Goal: Task Accomplishment & Management: Complete application form

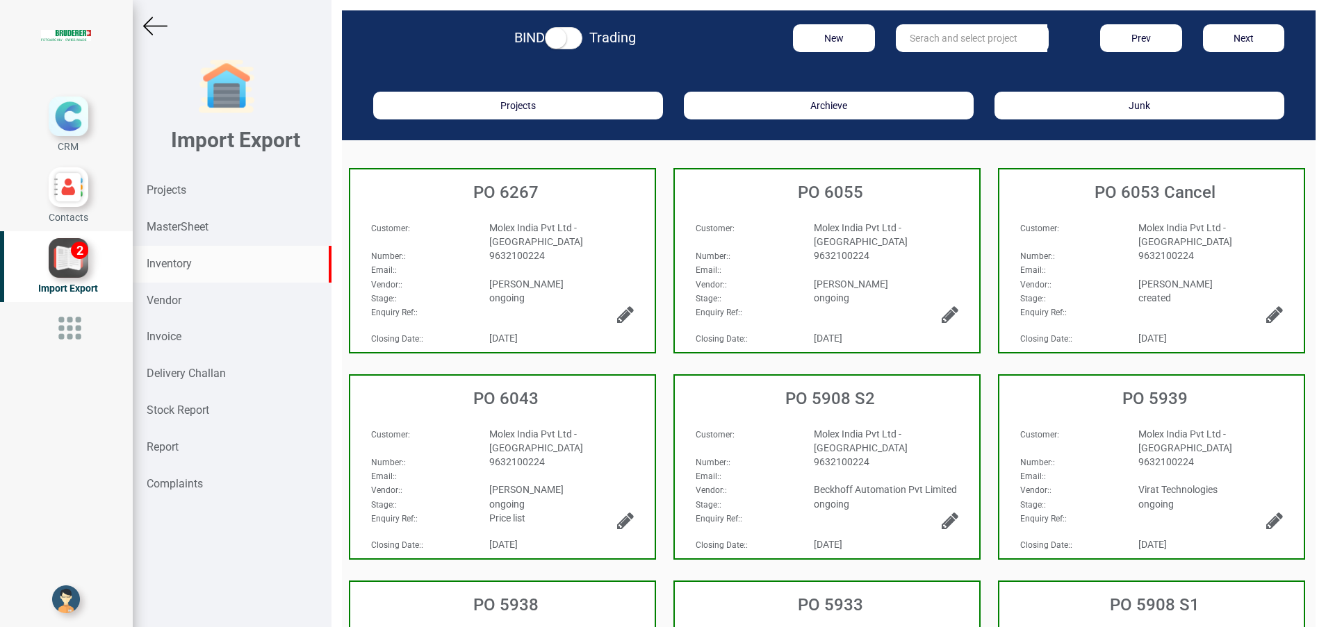
click at [173, 263] on strong "Inventory" at bounding box center [169, 263] width 45 height 13
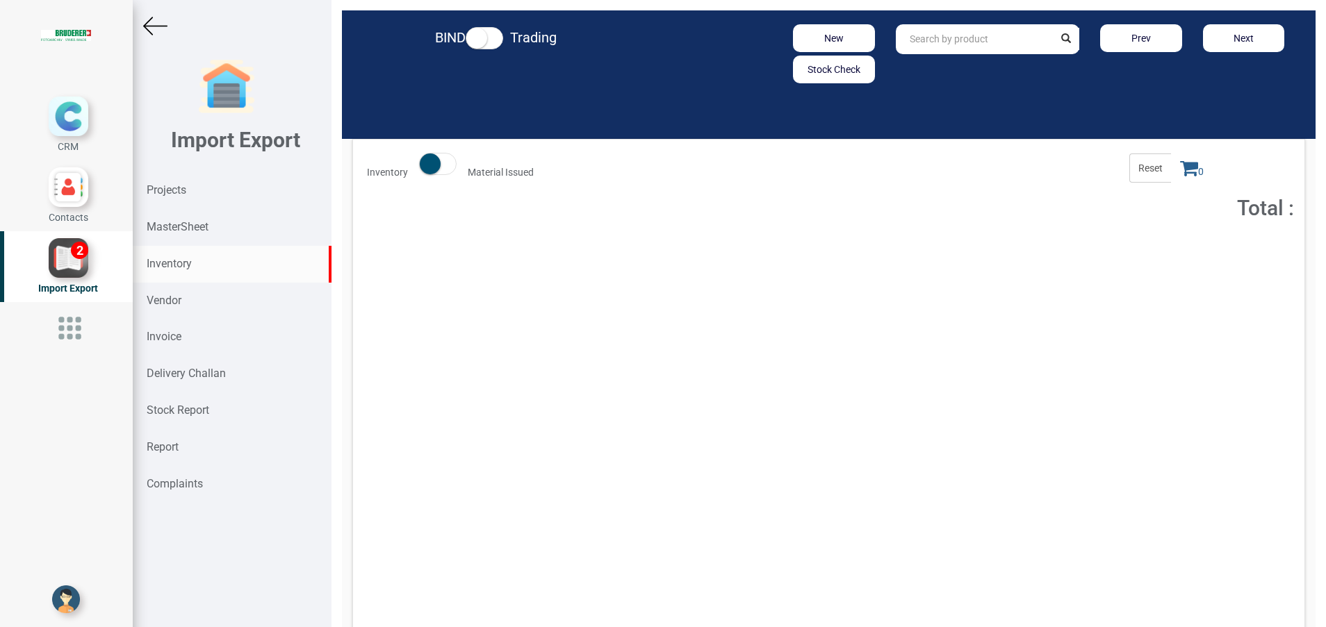
click at [1001, 47] on input "text" at bounding box center [975, 39] width 158 height 30
click at [926, 72] on strong "94.0111.706" at bounding box center [938, 68] width 56 height 11
type input "94.0111.706.0"
click at [1153, 255] on button "Add to Cart" at bounding box center [1169, 255] width 60 height 20
click at [1180, 174] on icon at bounding box center [1189, 167] width 18 height 19
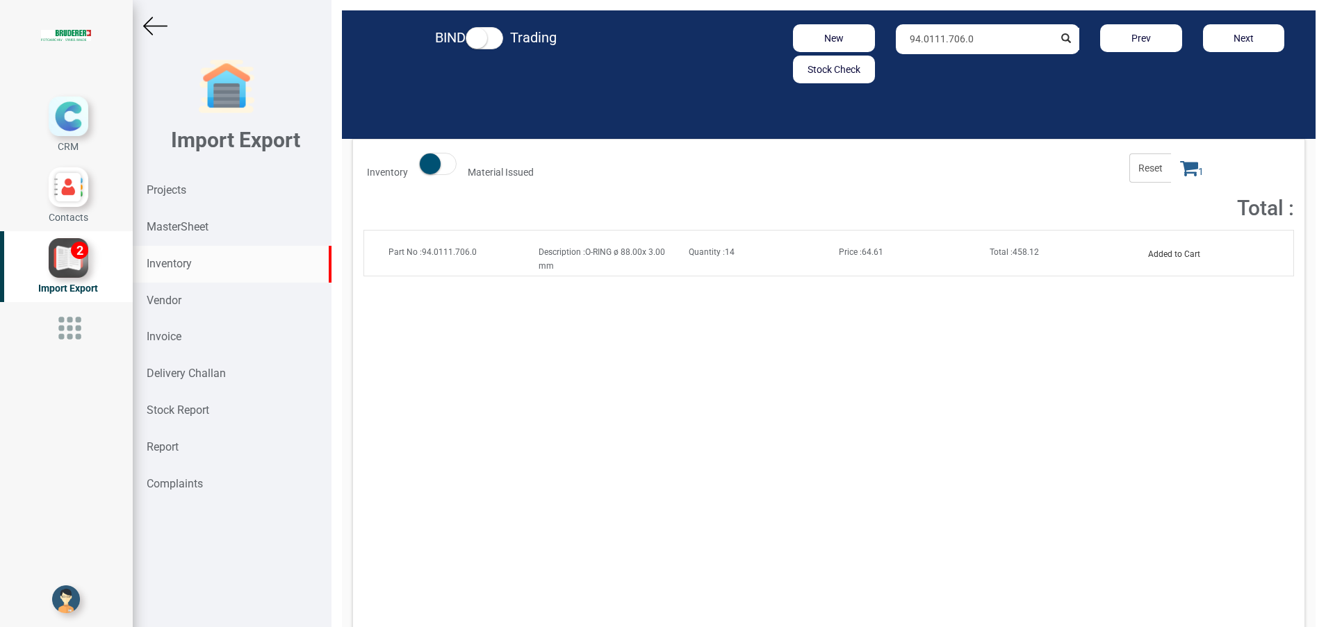
click at [1180, 169] on icon at bounding box center [1189, 167] width 18 height 19
click at [1180, 171] on icon at bounding box center [1189, 167] width 18 height 19
click at [1163, 258] on button "Added to Cart" at bounding box center [1173, 255] width 69 height 20
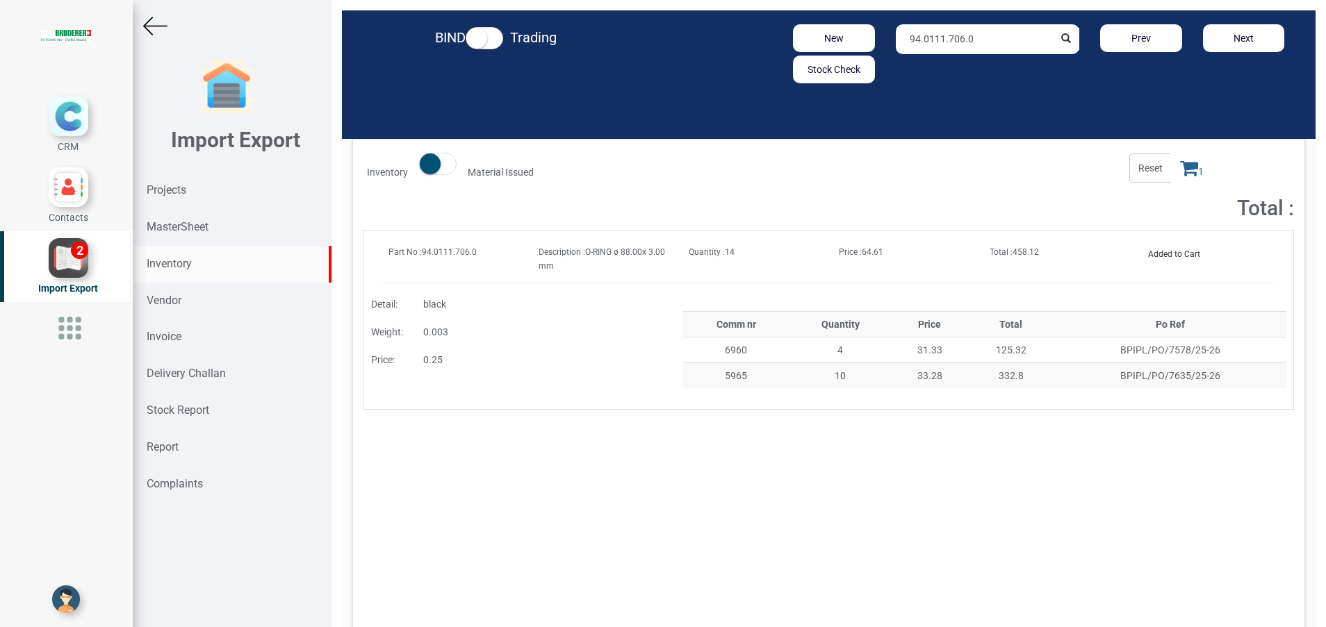
click at [1180, 174] on icon at bounding box center [1189, 167] width 18 height 19
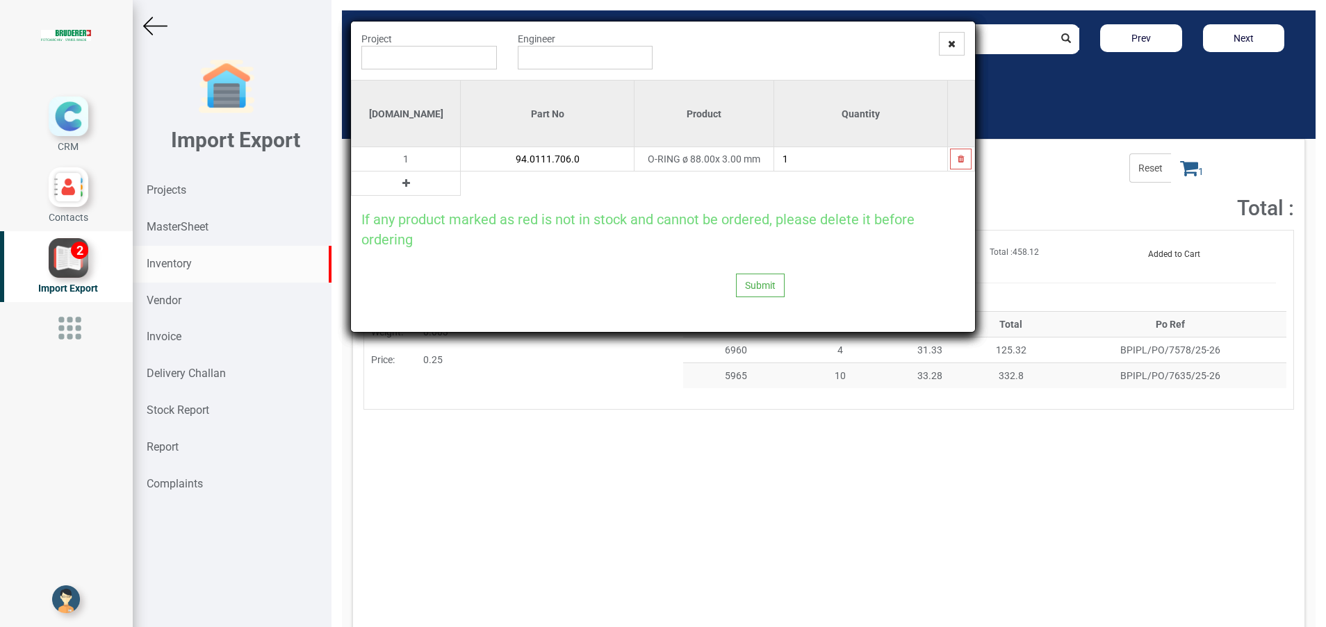
click at [802, 163] on input "1" at bounding box center [860, 159] width 173 height 24
type input "2"
click at [402, 186] on icon at bounding box center [406, 184] width 8 height 10
click at [461, 179] on input "text" at bounding box center [547, 184] width 173 height 24
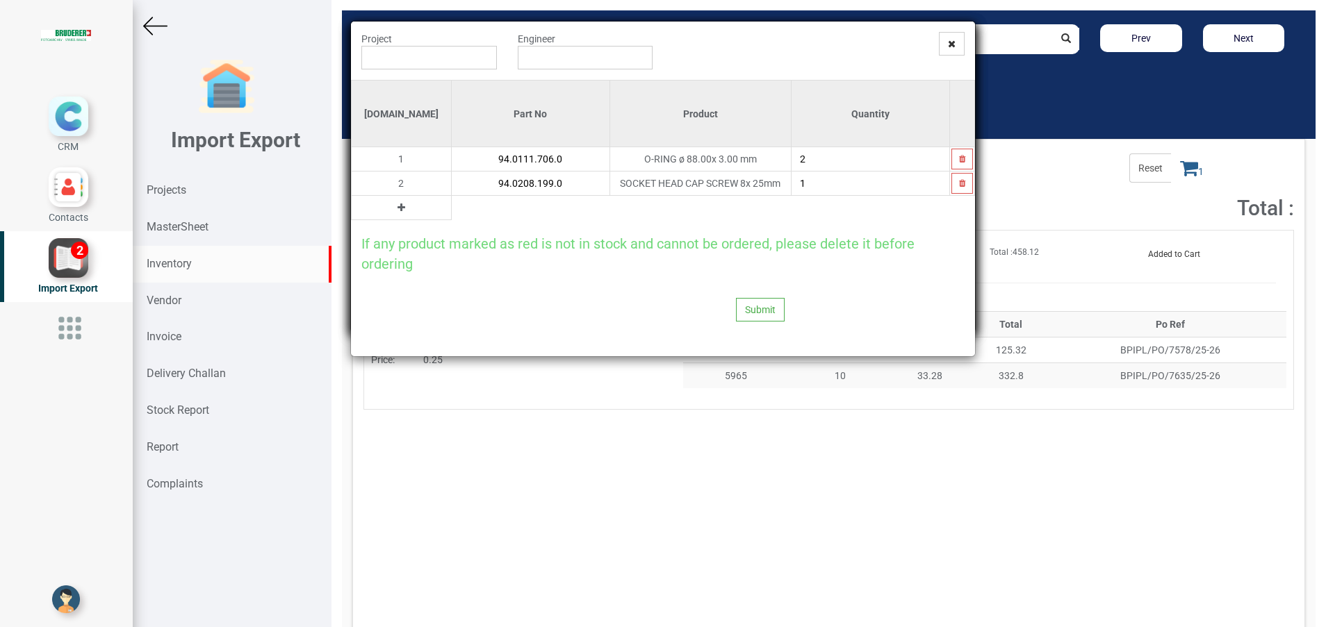
type input "94.0208.199.0"
type input "4"
click at [393, 213] on button at bounding box center [401, 207] width 16 height 15
click at [452, 208] on input "text" at bounding box center [531, 208] width 158 height 24
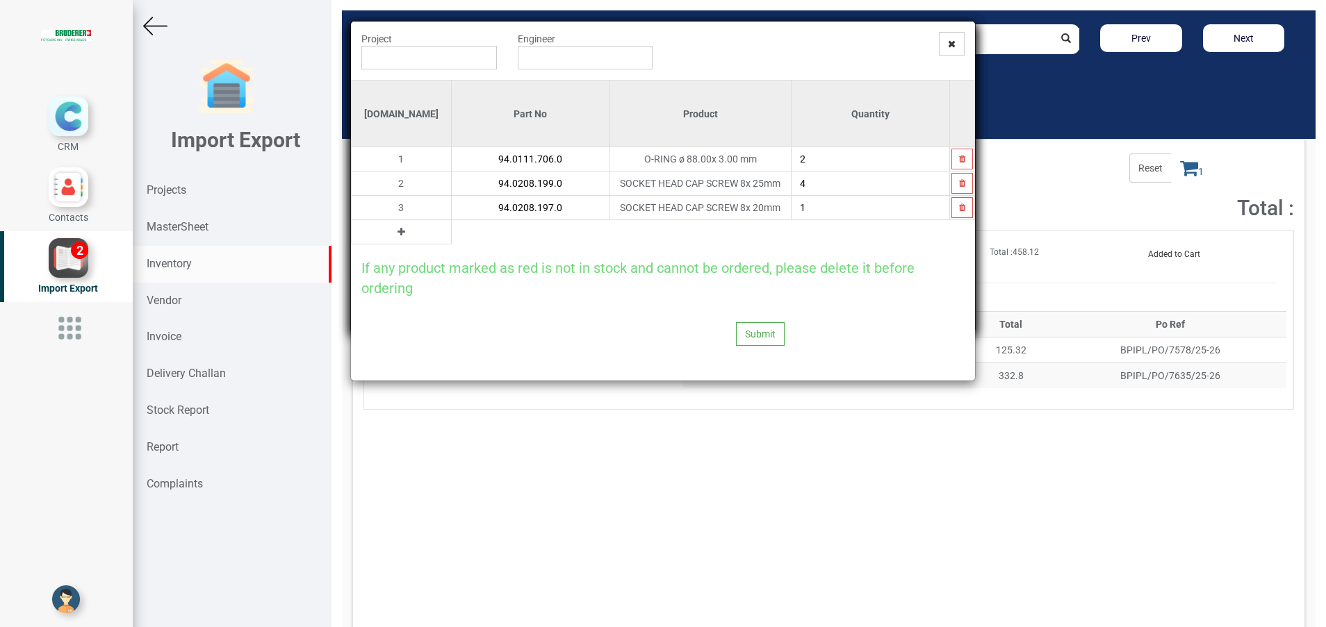
type input "94.0208.197.0"
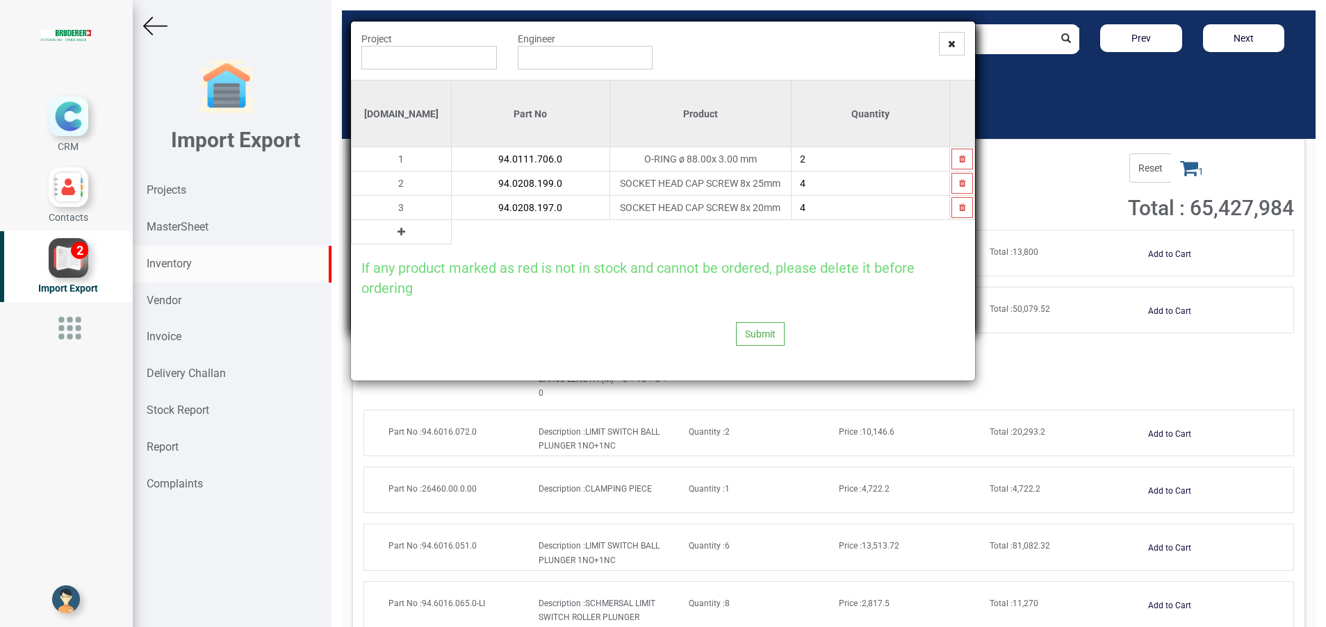
type input "4"
click at [393, 237] on button at bounding box center [401, 231] width 16 height 15
click at [452, 229] on input "text" at bounding box center [531, 232] width 158 height 24
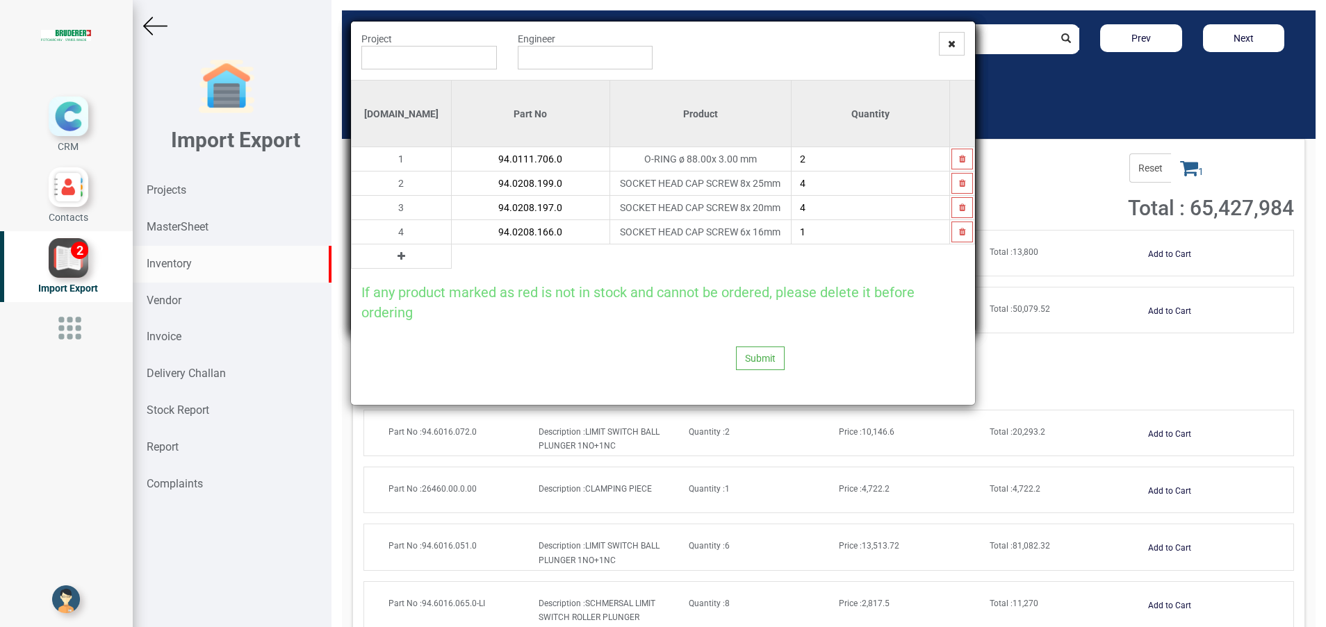
type input "94.0208.166.0"
type input "1"
type input "9"
type input "8"
click at [397, 259] on icon at bounding box center [401, 257] width 8 height 10
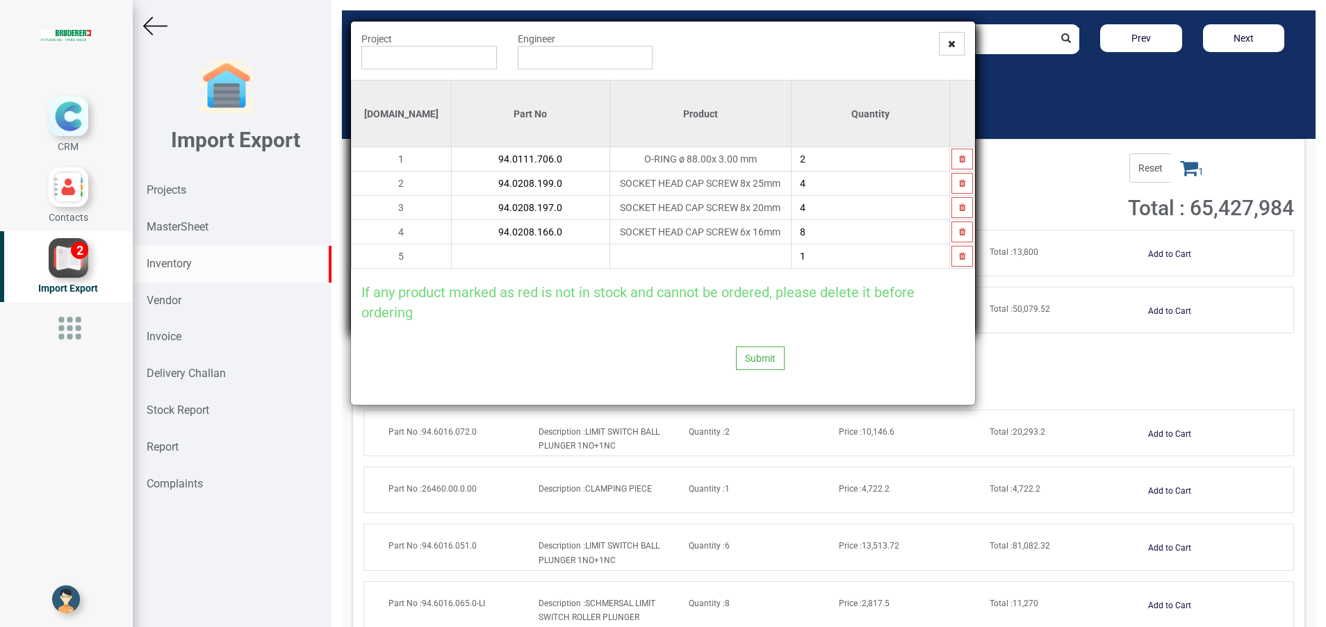
click at [455, 251] on input "text" at bounding box center [531, 257] width 158 height 24
drag, startPoint x: 813, startPoint y: 159, endPoint x: 766, endPoint y: 158, distance: 47.3
click at [766, 158] on tr "1 94.0111.706.0 O-RING ø 88.00x 3.00 mm 2" at bounding box center [663, 159] width 623 height 24
type input "6"
click at [507, 262] on input "text" at bounding box center [531, 257] width 158 height 24
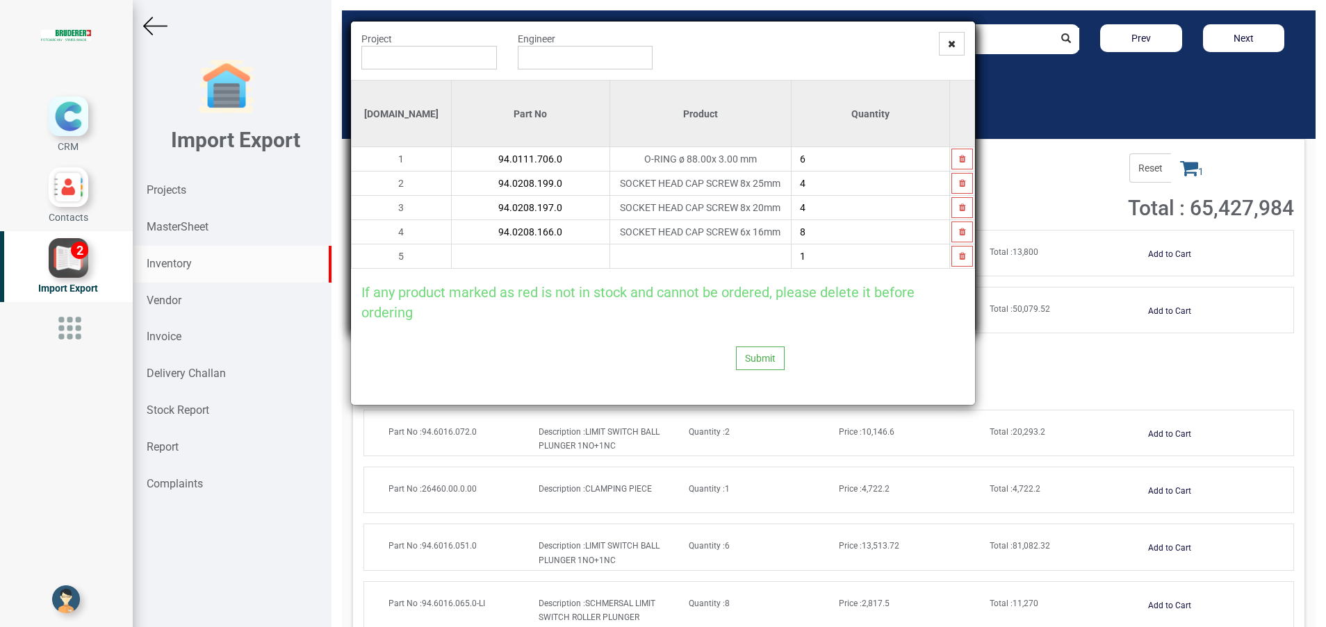
drag, startPoint x: 836, startPoint y: 201, endPoint x: 781, endPoint y: 209, distance: 55.4
click at [791, 209] on input "4" at bounding box center [870, 208] width 158 height 24
type input "16"
click at [541, 255] on input "text" at bounding box center [531, 257] width 158 height 24
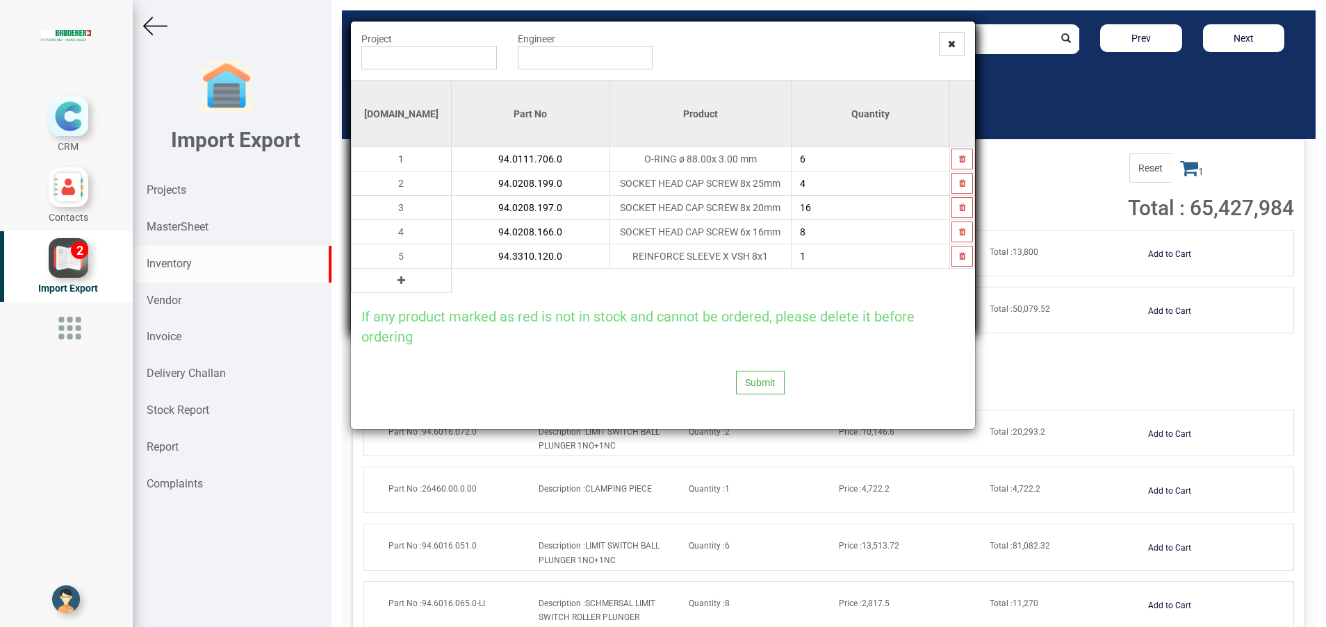
type input "94.3310.120.0"
type input "16"
click at [397, 278] on icon at bounding box center [401, 281] width 8 height 10
click at [451, 293] on td at bounding box center [530, 281] width 158 height 24
click at [452, 289] on input "text" at bounding box center [531, 281] width 158 height 24
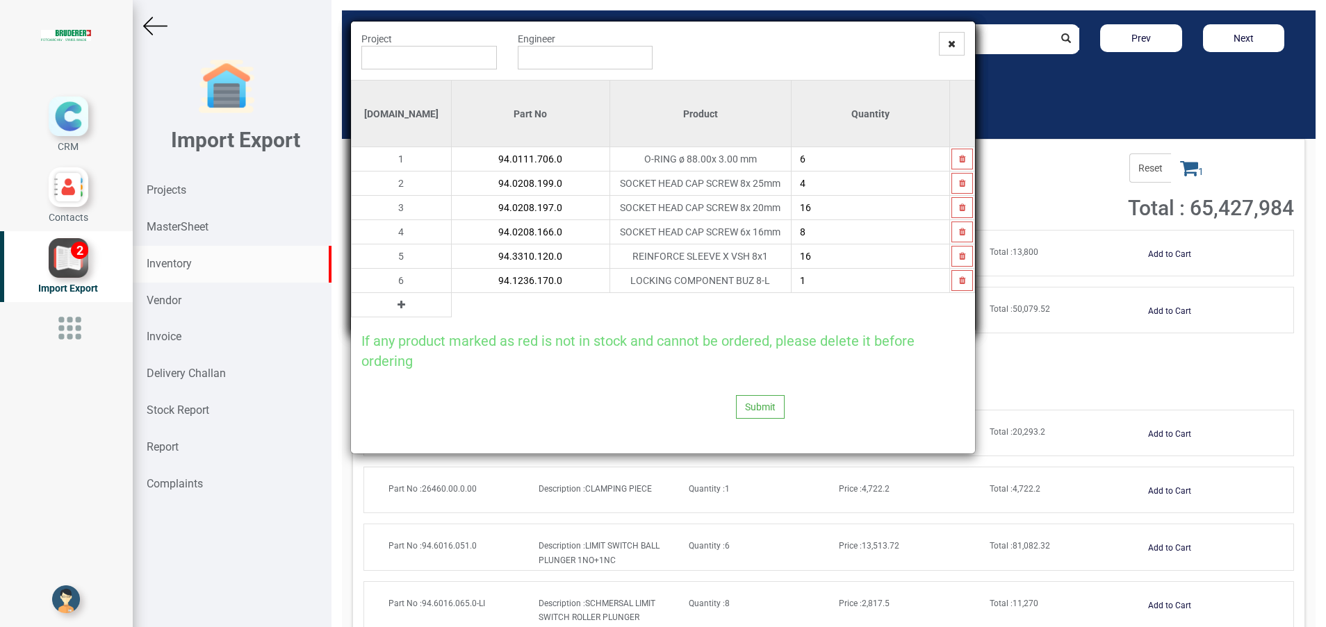
type input "94.1236.170.0"
click at [397, 306] on icon at bounding box center [401, 305] width 8 height 10
click at [452, 306] on input "text" at bounding box center [531, 305] width 158 height 24
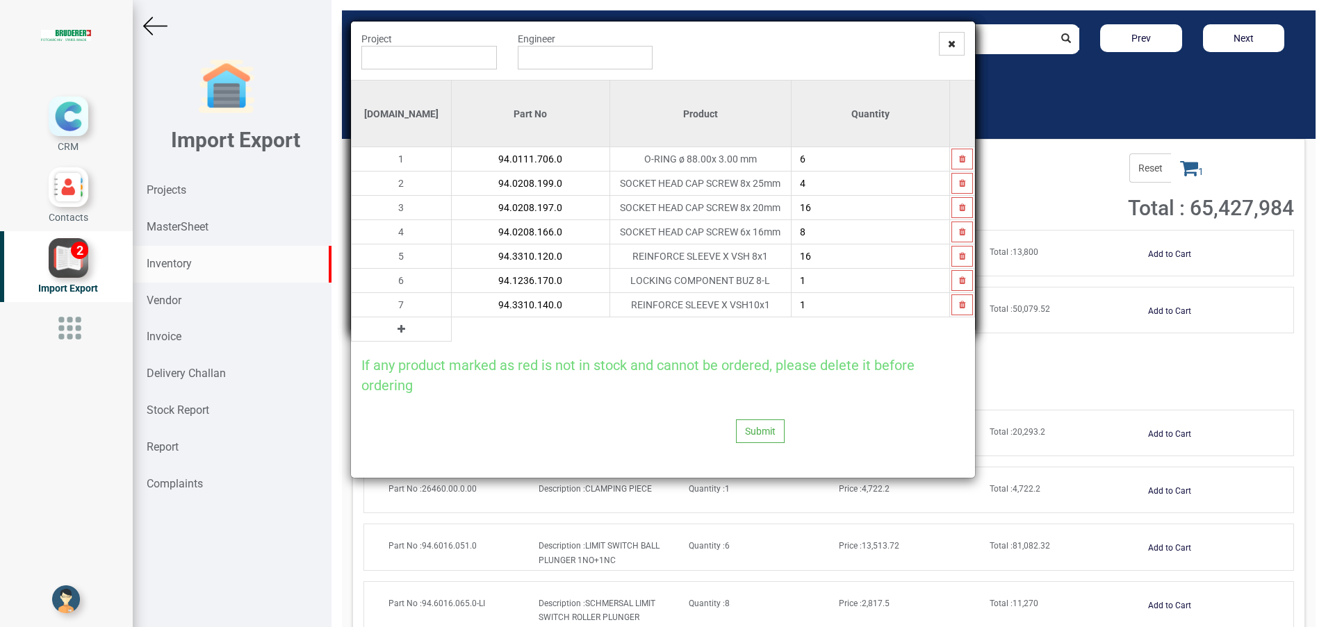
type input "94.3310.140.0"
click at [397, 331] on icon at bounding box center [401, 329] width 8 height 10
click at [456, 330] on input "text" at bounding box center [531, 330] width 158 height 24
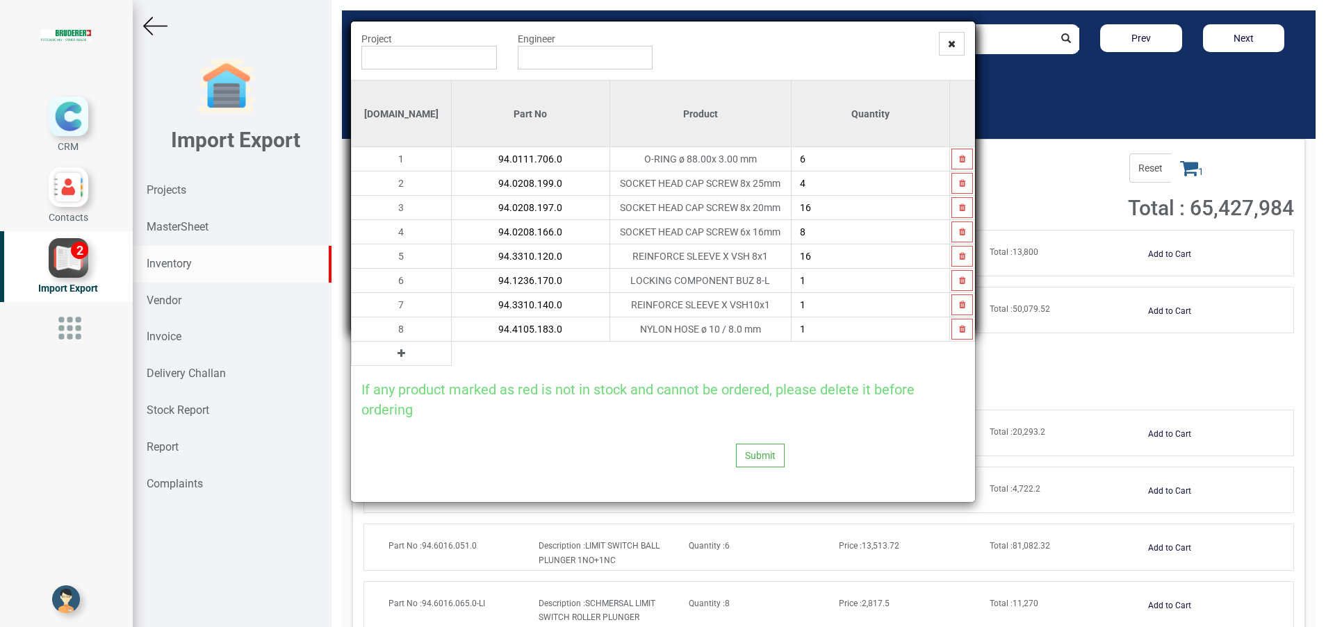
type input "94.4105.183.0"
type input "3"
click at [397, 352] on icon at bounding box center [401, 354] width 8 height 10
click at [452, 361] on input "text" at bounding box center [531, 354] width 158 height 24
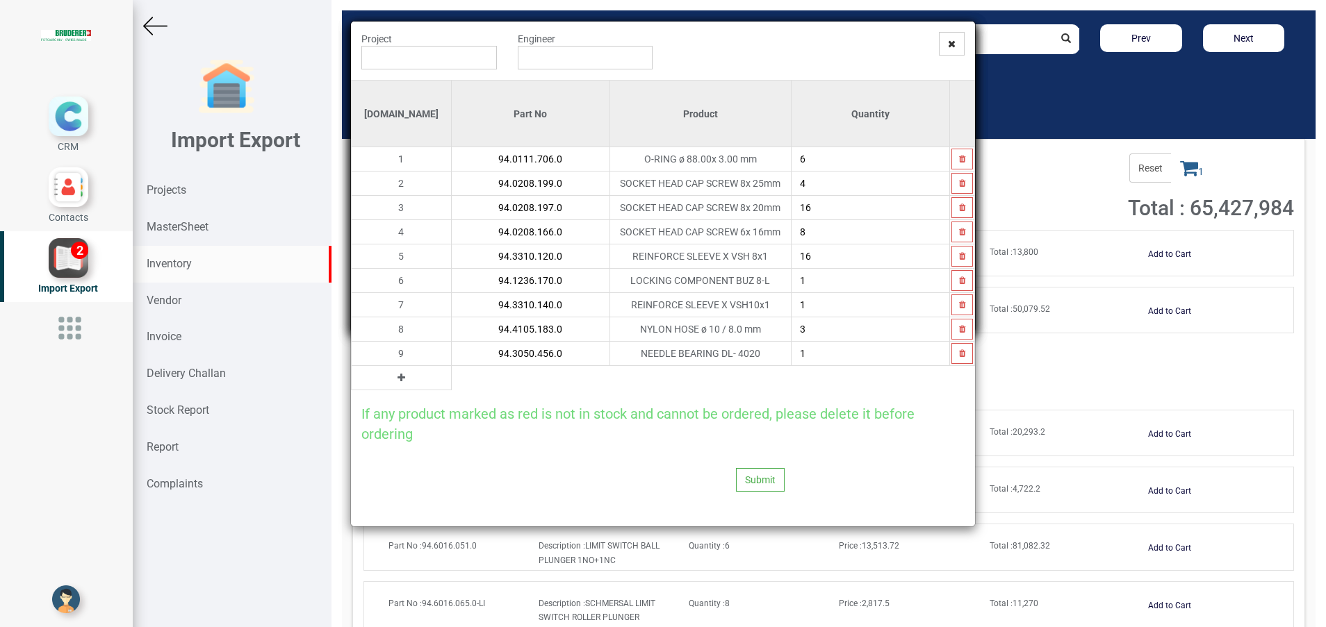
type input "94.3050.456.0"
click at [393, 379] on button at bounding box center [401, 377] width 16 height 15
click at [452, 377] on input "text" at bounding box center [531, 378] width 158 height 24
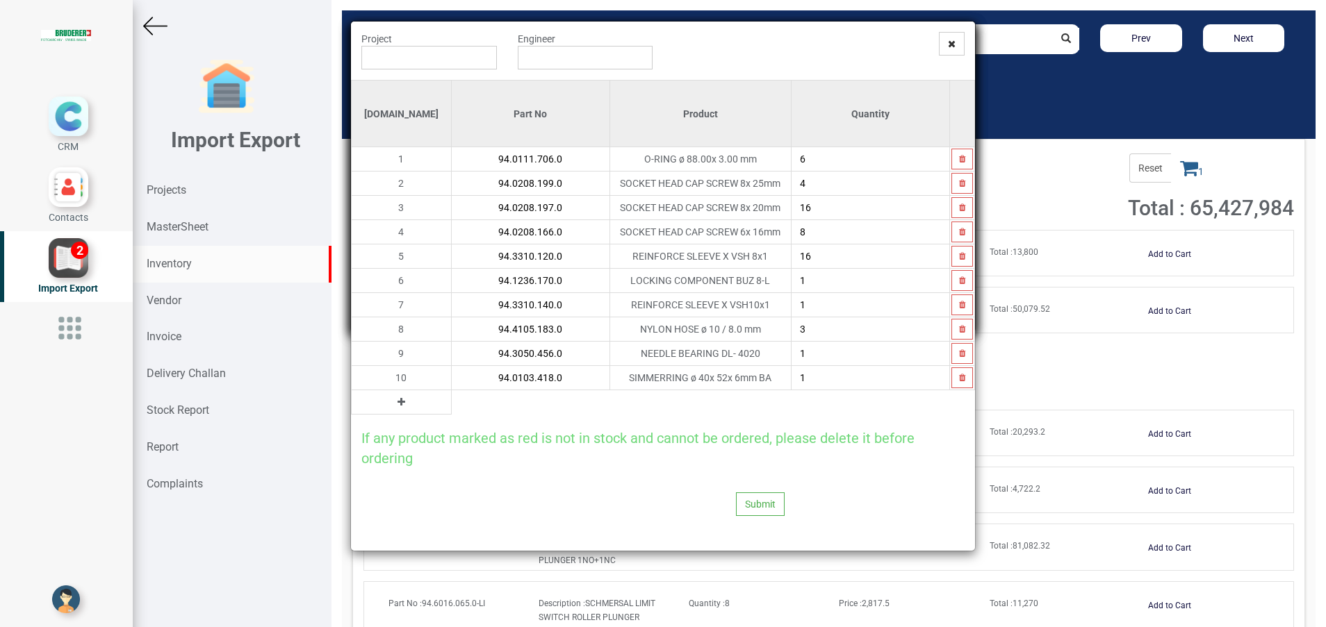
type input "94.0103.418.0"
type input "2"
click at [397, 403] on icon at bounding box center [401, 402] width 8 height 10
click at [452, 404] on input "text" at bounding box center [531, 402] width 158 height 24
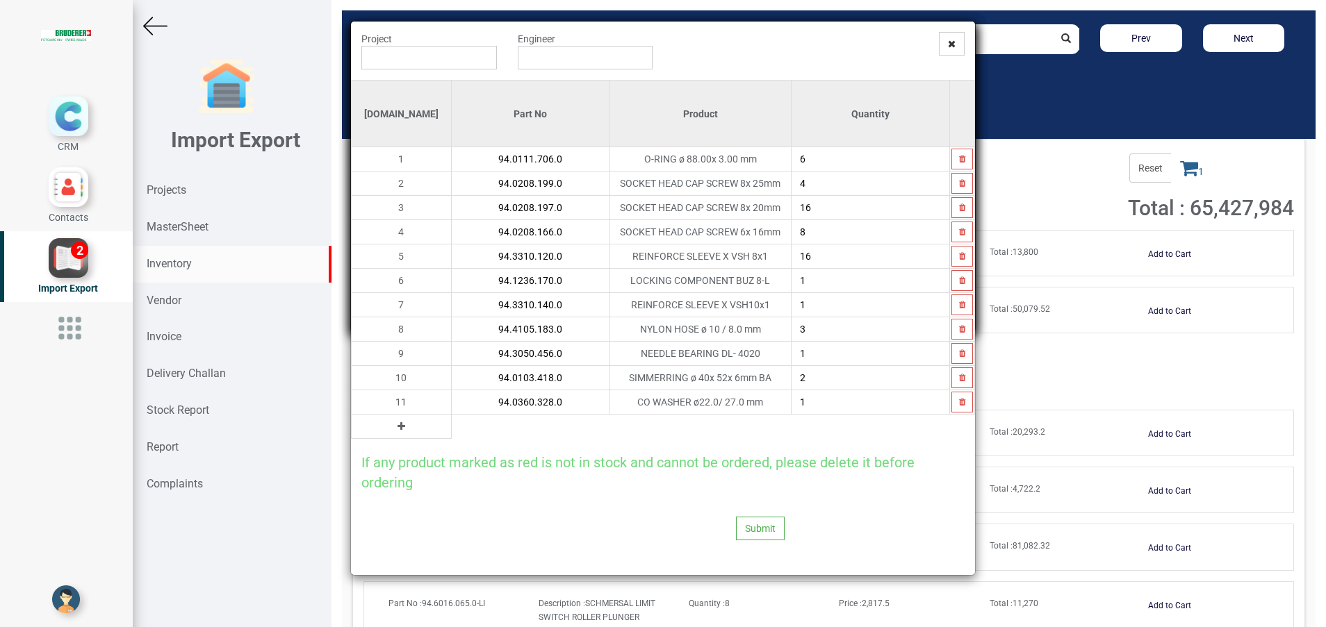
type input "94.0360.328.0"
click at [393, 425] on button at bounding box center [401, 426] width 16 height 15
click at [452, 432] on input "text" at bounding box center [531, 427] width 158 height 24
type input ","
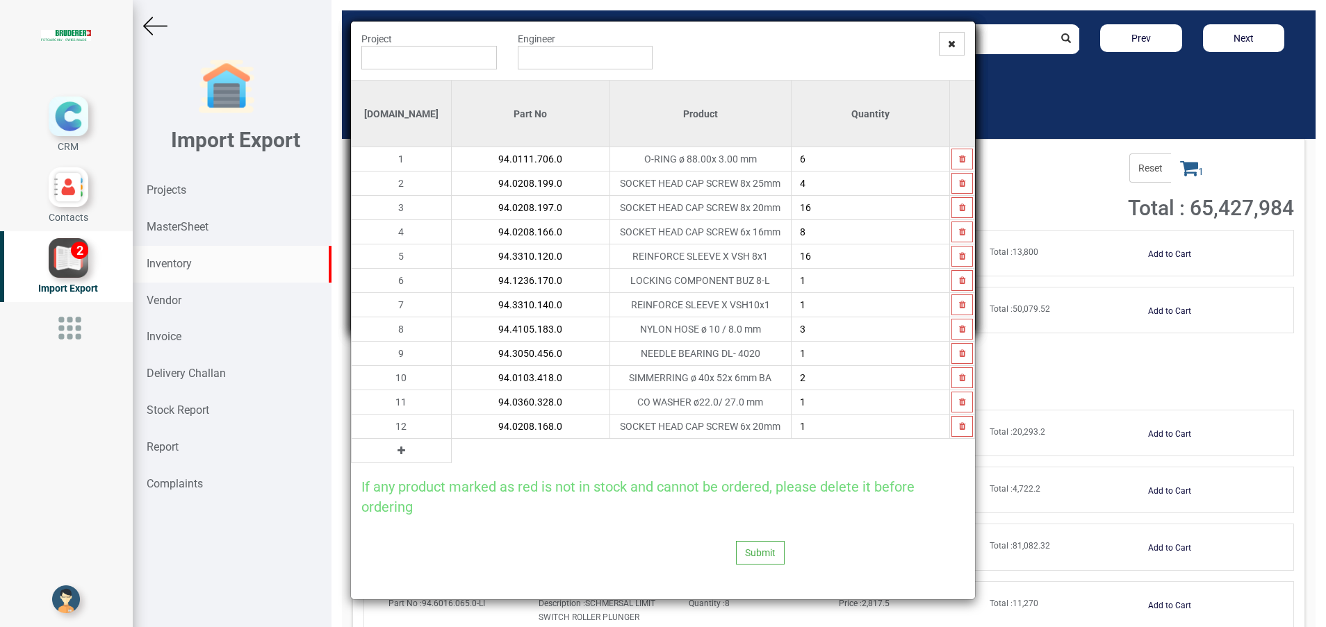
type input "94.0208.168.0"
type input "2"
click at [397, 450] on icon at bounding box center [401, 451] width 8 height 10
click at [452, 450] on input "text" at bounding box center [531, 451] width 158 height 24
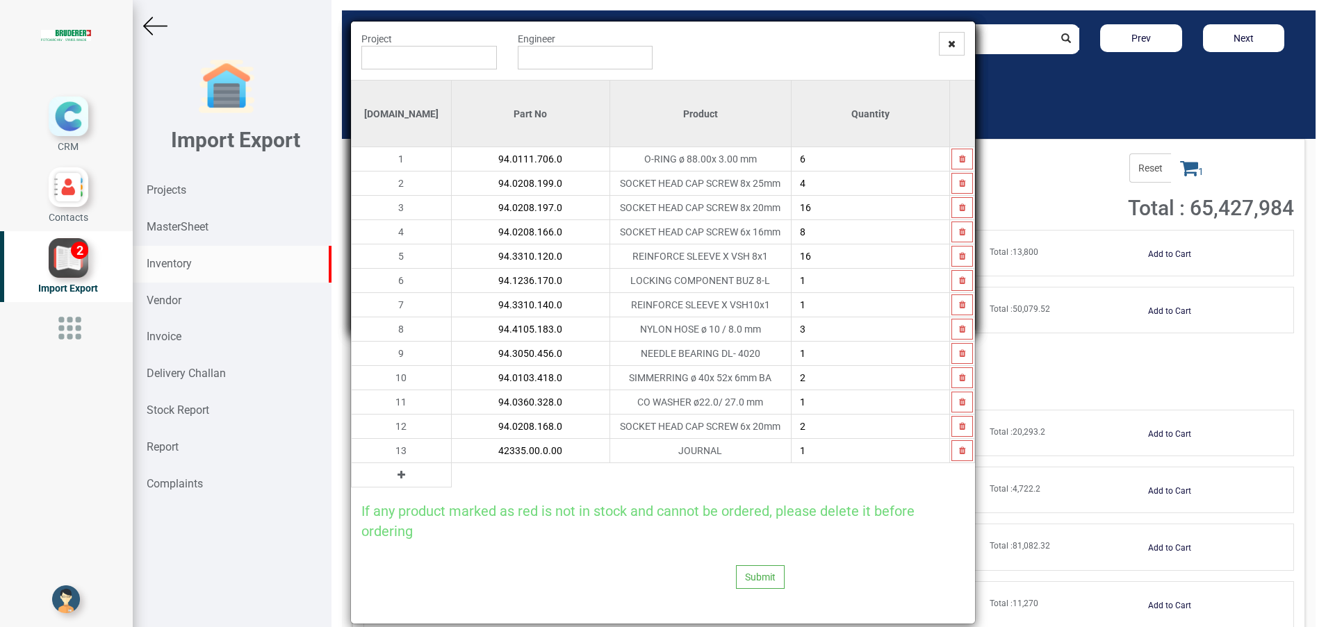
type input "42335.00.0.00"
type input "2"
click at [393, 479] on button at bounding box center [401, 475] width 16 height 15
click at [452, 480] on input "text" at bounding box center [531, 475] width 158 height 24
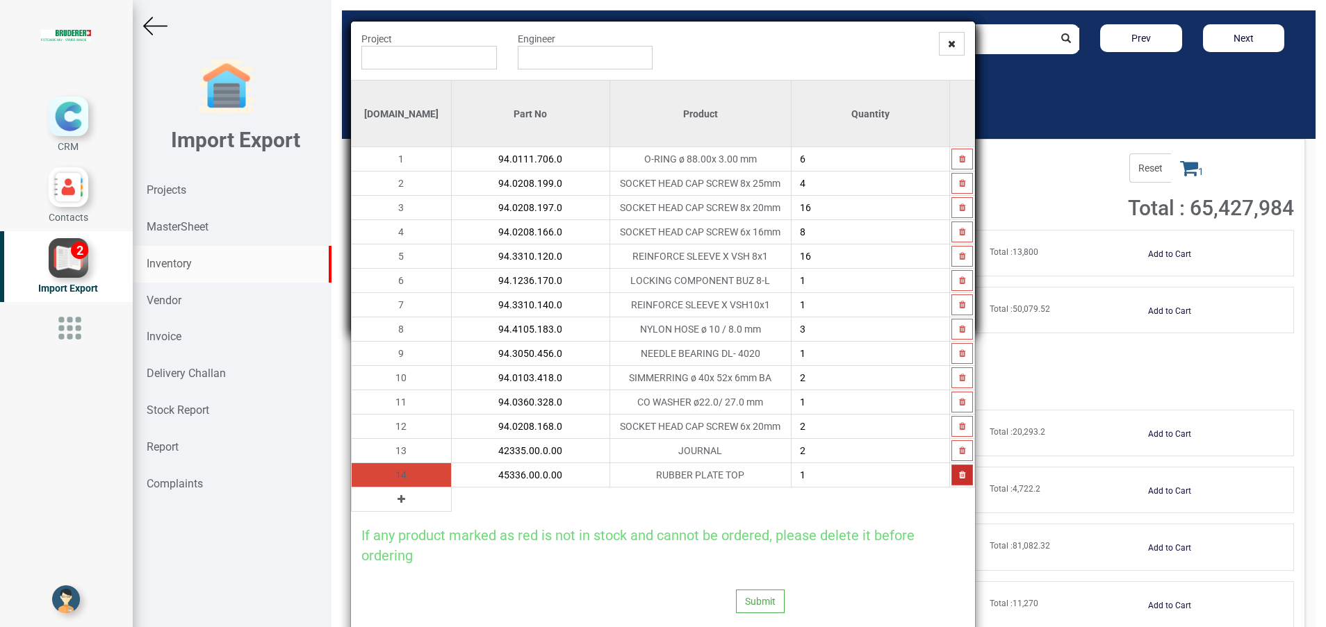
type input "45336.00.0.00"
click at [951, 481] on button "button" at bounding box center [962, 475] width 22 height 21
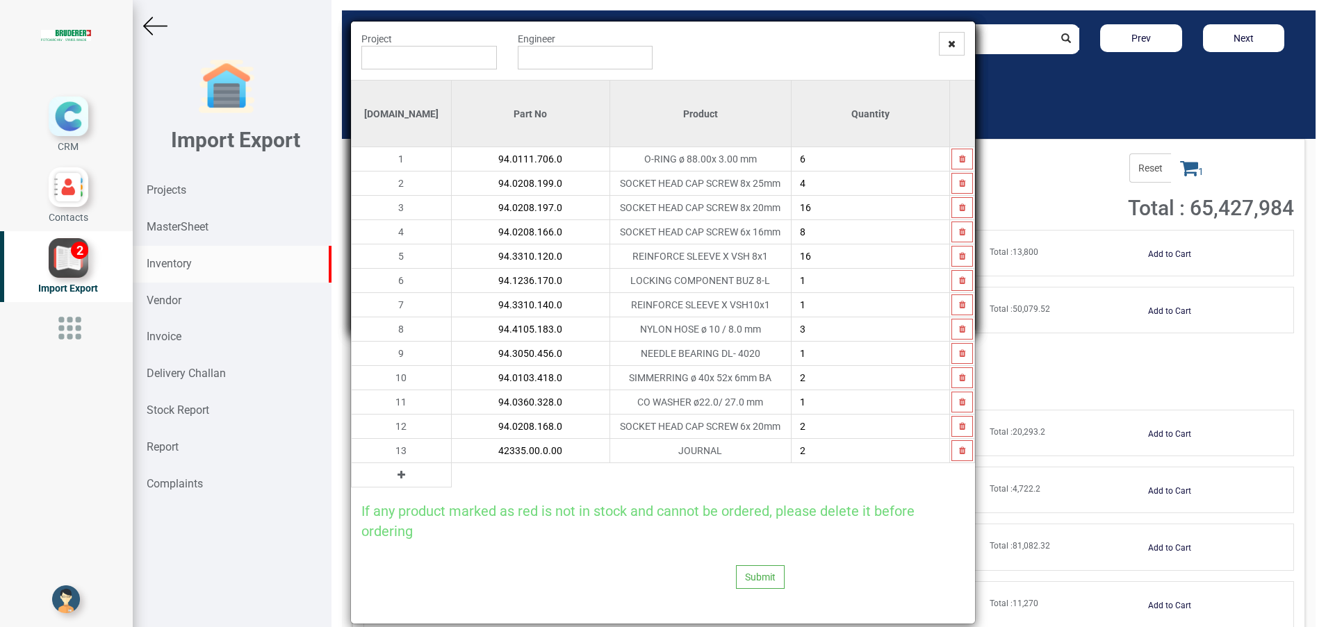
click at [397, 472] on icon at bounding box center [401, 475] width 8 height 10
click at [471, 479] on input "text" at bounding box center [531, 475] width 158 height 24
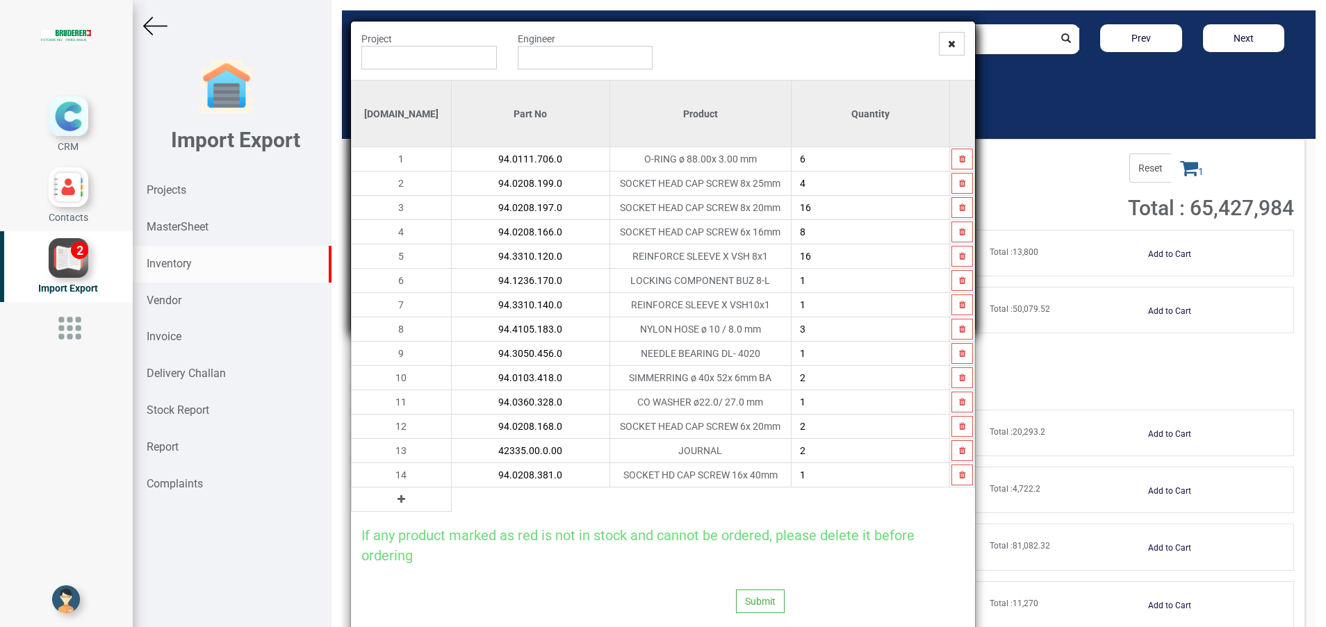
type input "94.0208.381.0"
click at [397, 497] on icon at bounding box center [401, 500] width 8 height 10
click at [452, 500] on input "text" at bounding box center [531, 500] width 158 height 24
paste input "45336.01.0.00"
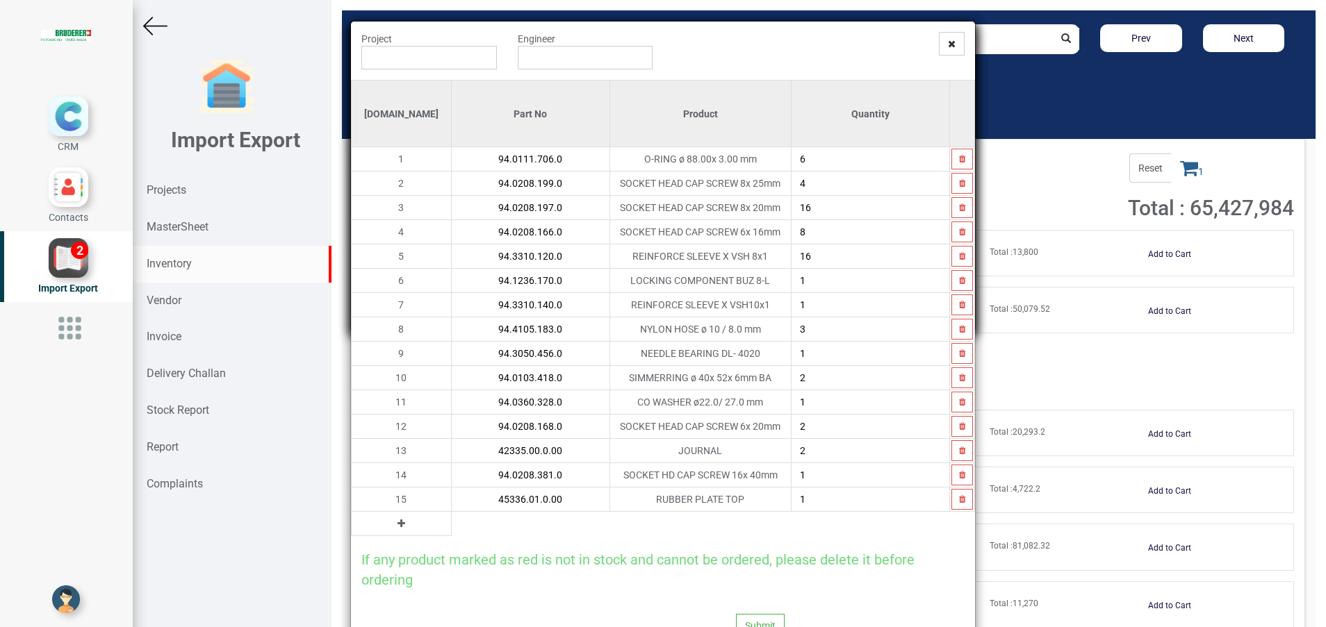
type input "45336.01.0.00"
drag, startPoint x: 372, startPoint y: 525, endPoint x: 469, endPoint y: 536, distance: 97.3
click at [386, 531] on td at bounding box center [402, 524] width 100 height 24
click at [469, 536] on div "If any product marked as red is not in stock and cannot be ordered, please dele…" at bounding box center [663, 562] width 624 height 53
click at [397, 519] on icon at bounding box center [401, 524] width 8 height 10
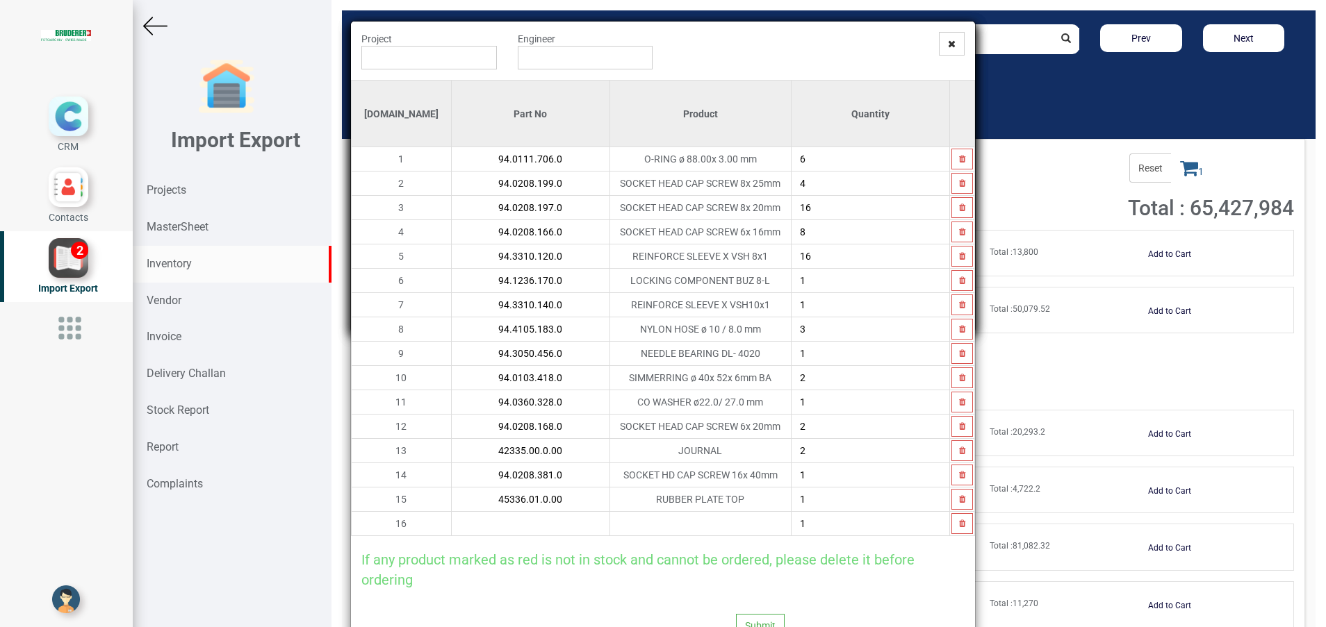
click at [502, 525] on input "text" at bounding box center [531, 524] width 158 height 24
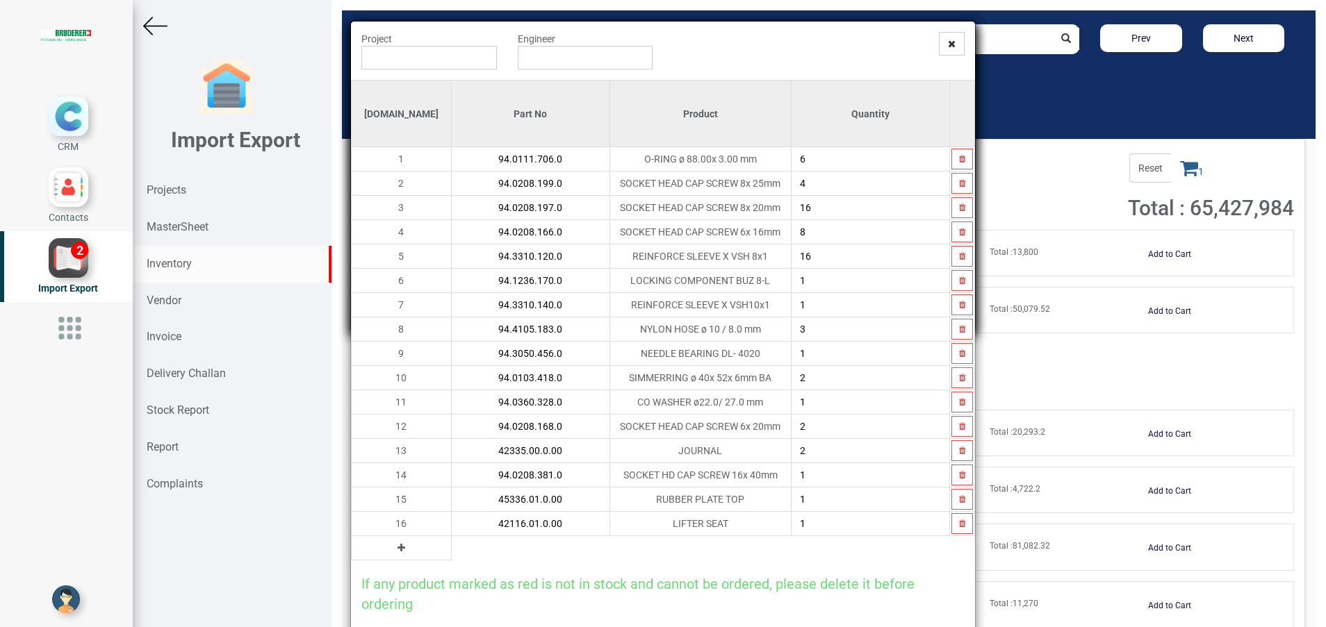
type input "42116.01.0.00"
type input "2"
click at [397, 546] on icon at bounding box center [401, 548] width 8 height 10
click at [452, 552] on input "text" at bounding box center [531, 548] width 158 height 24
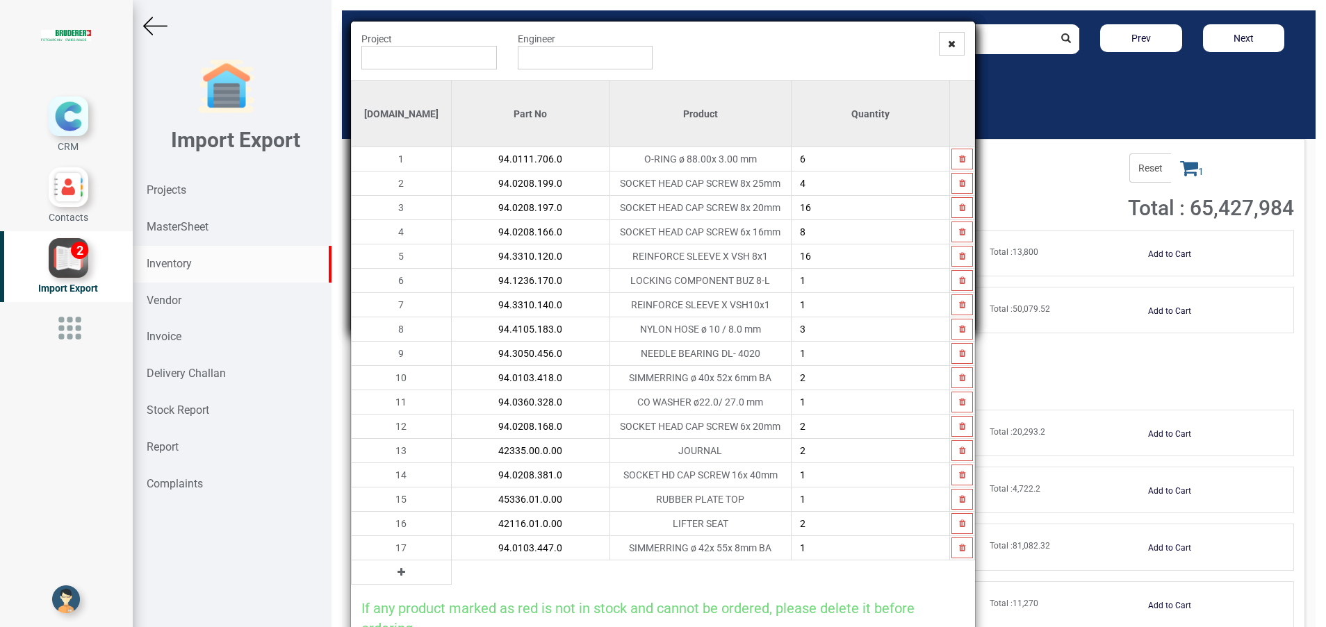
type input "94.0103.447.0"
type input "4"
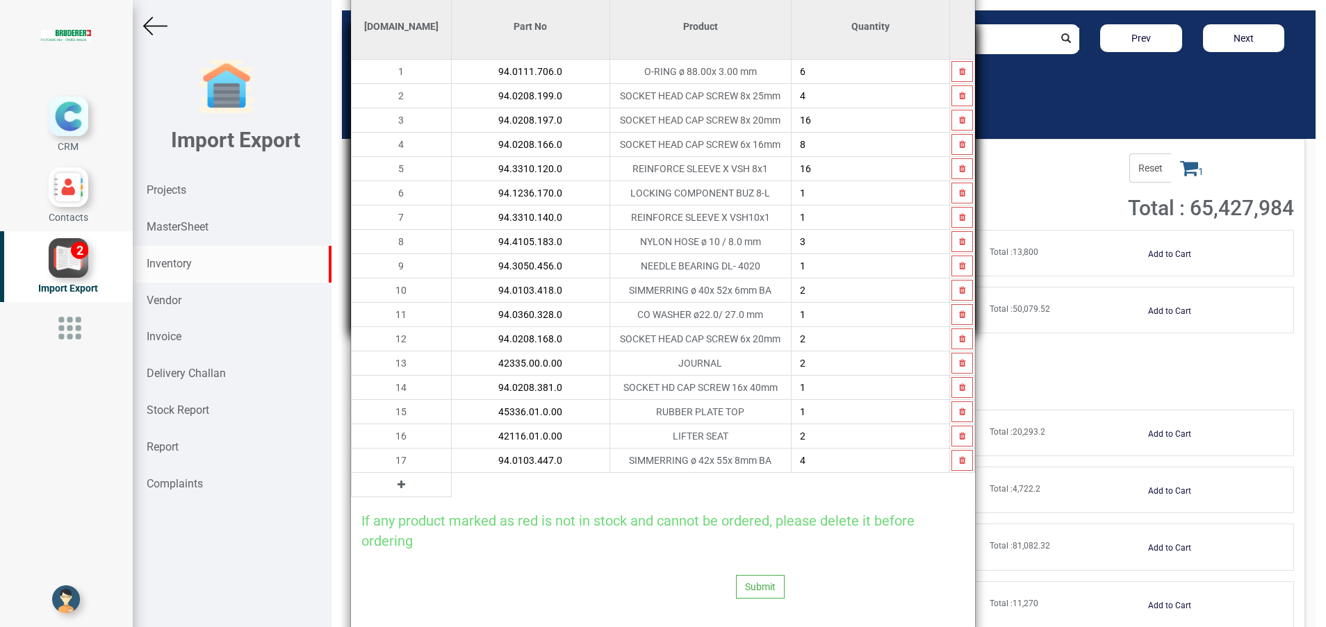
scroll to position [115, 0]
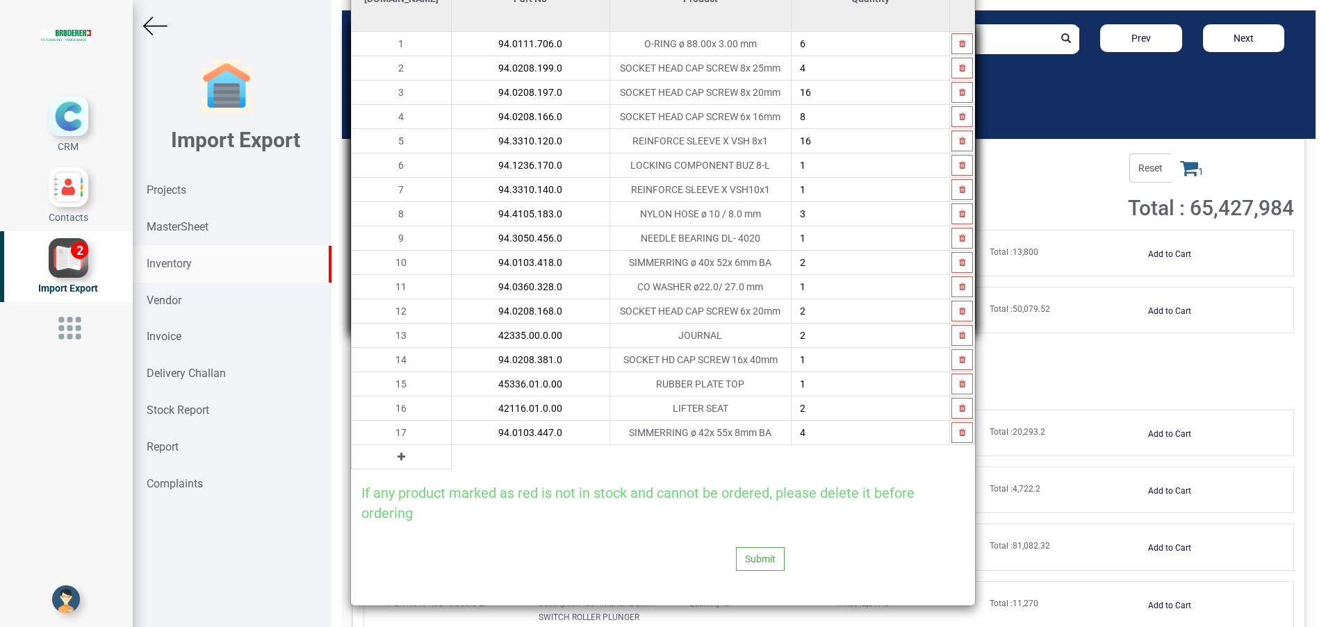
click at [397, 458] on icon at bounding box center [401, 457] width 8 height 10
click at [452, 459] on input "text" at bounding box center [531, 457] width 158 height 24
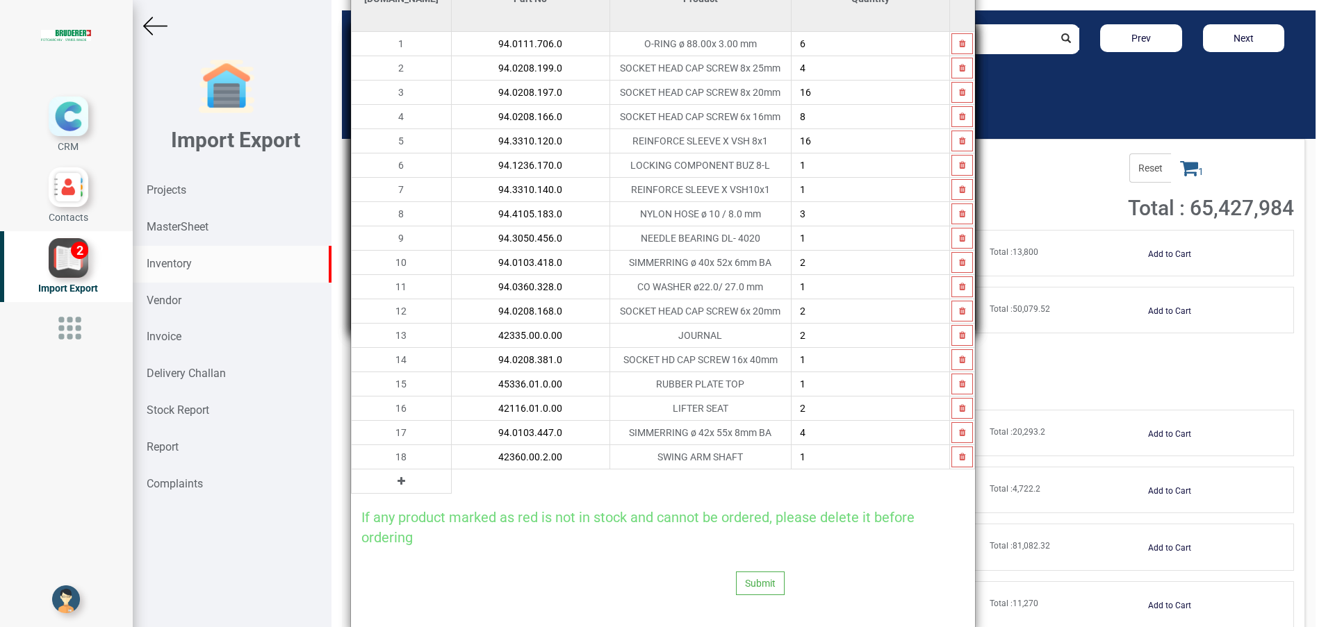
type input "42360.00.2.00"
click at [393, 486] on button at bounding box center [401, 481] width 16 height 15
click at [452, 479] on input "text" at bounding box center [531, 482] width 158 height 24
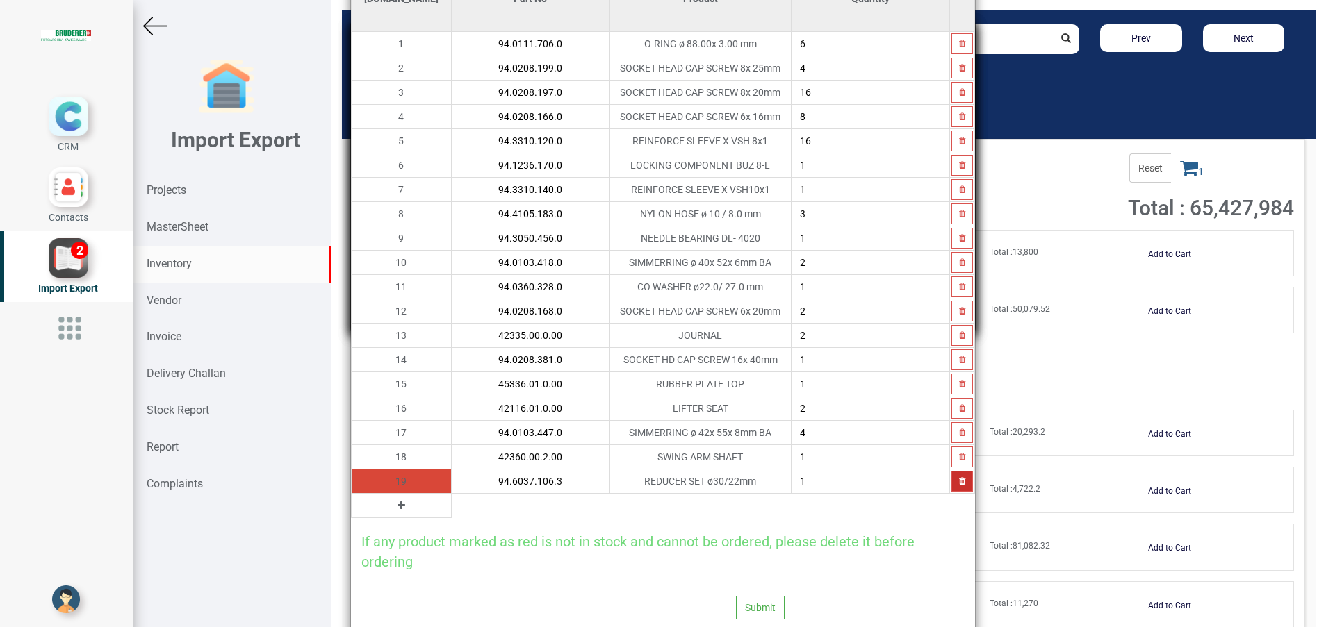
type input "94.6037.106.3"
click at [959, 481] on icon "button" at bounding box center [962, 481] width 6 height 8
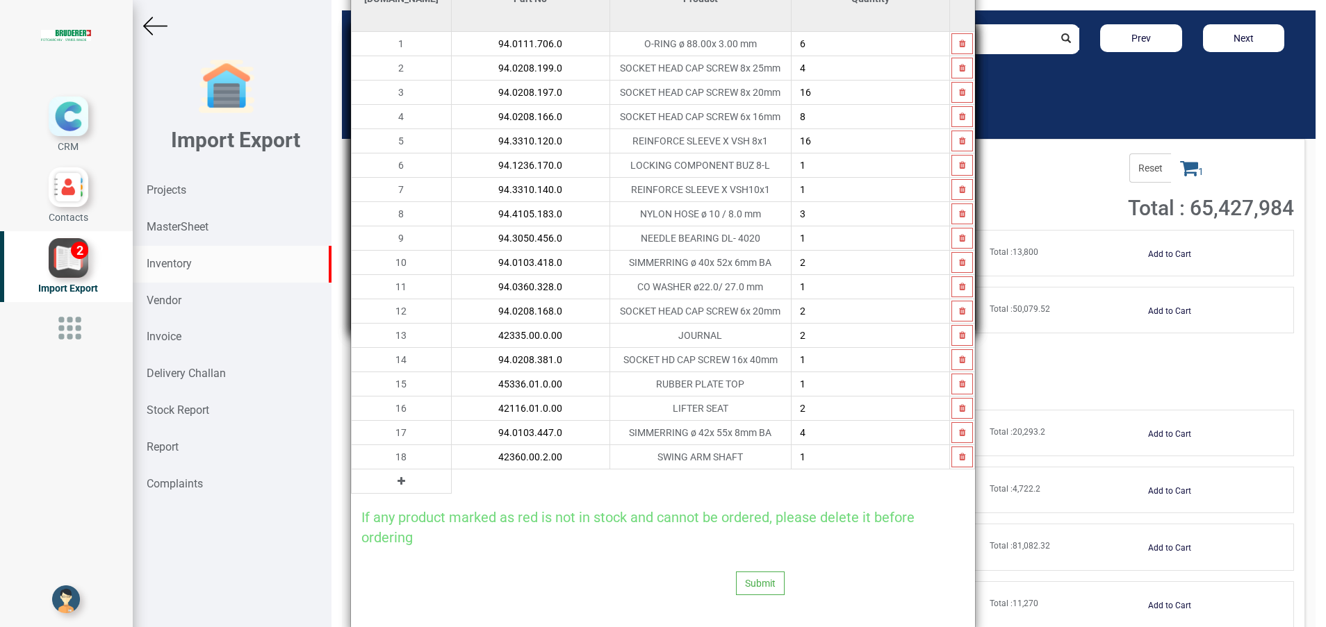
click at [397, 479] on icon at bounding box center [401, 482] width 8 height 10
click at [483, 477] on input "text" at bounding box center [531, 482] width 158 height 24
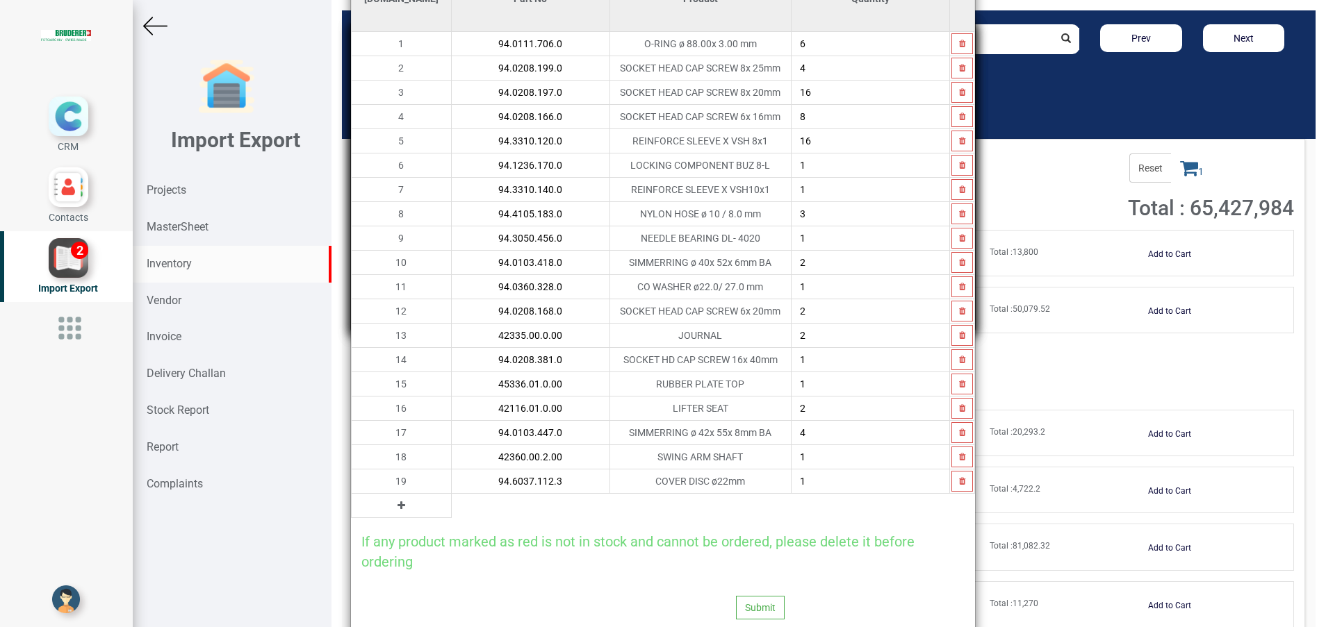
type input "94.6037.112.3"
type input "5"
click at [397, 503] on icon at bounding box center [401, 506] width 8 height 10
click at [458, 496] on input "text" at bounding box center [531, 506] width 158 height 24
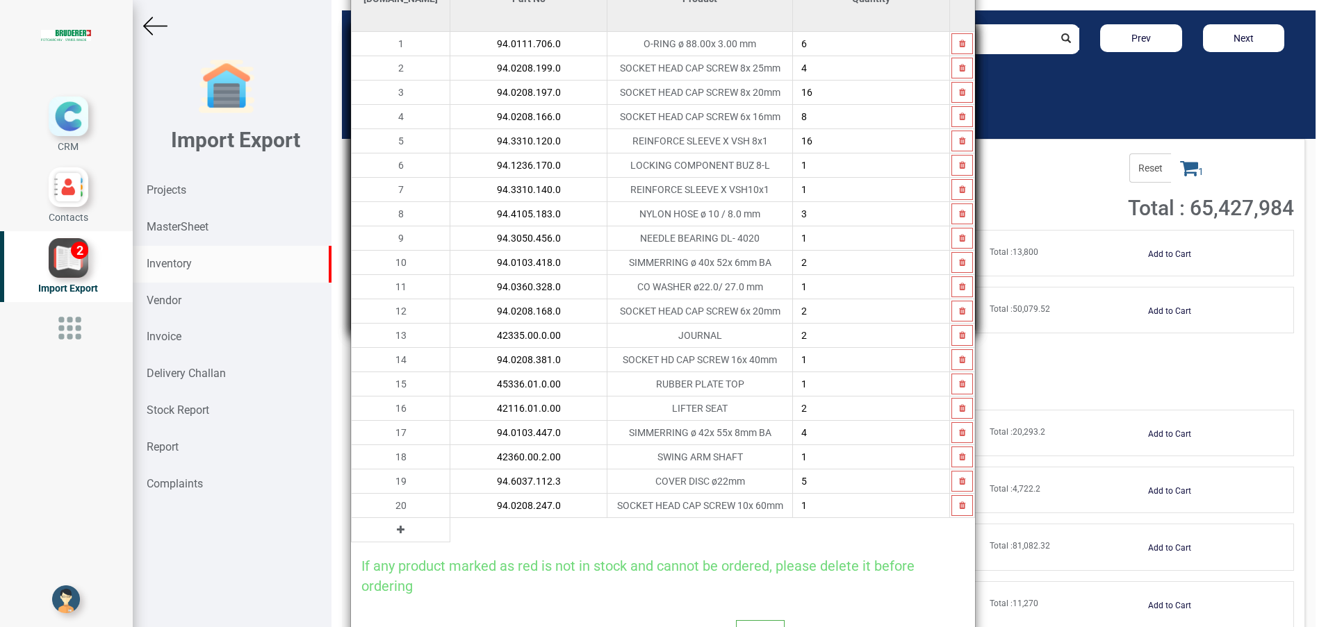
type input "94.0208.247.0"
type input "4"
click at [397, 526] on icon at bounding box center [401, 530] width 8 height 10
click at [450, 523] on input "text" at bounding box center [528, 530] width 156 height 24
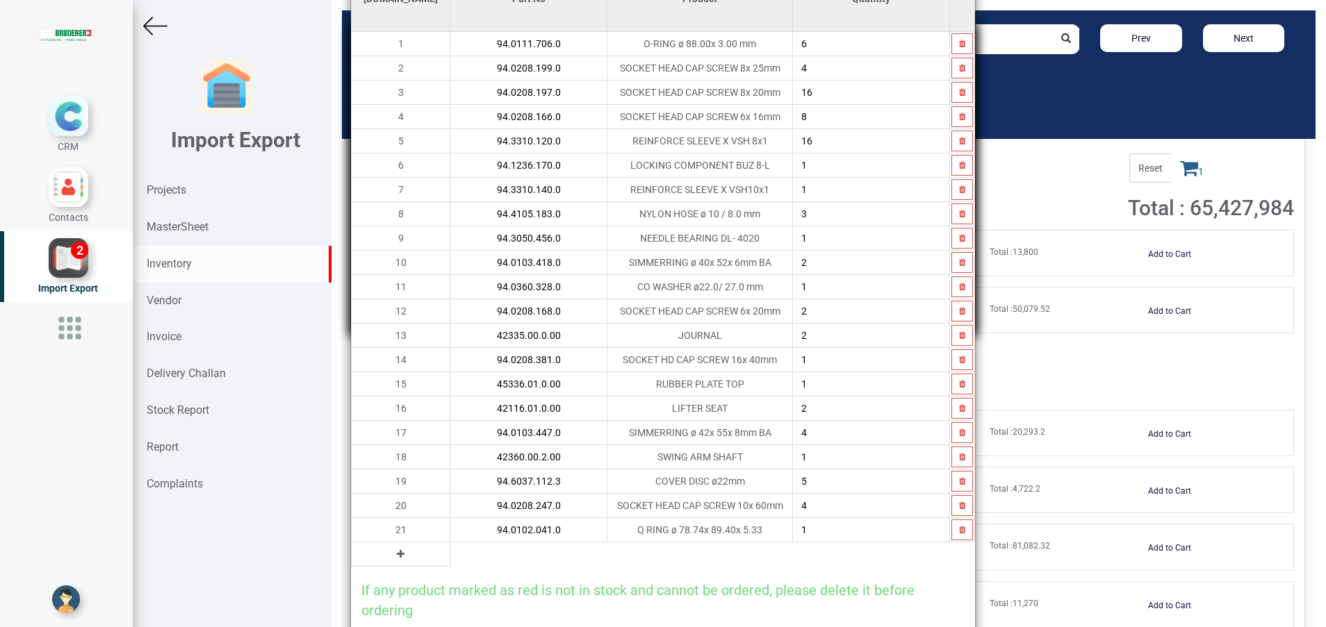
type input "94.0102.041.0"
type input "2"
click at [397, 554] on icon at bounding box center [401, 555] width 8 height 10
click at [450, 549] on input "text" at bounding box center [528, 555] width 156 height 24
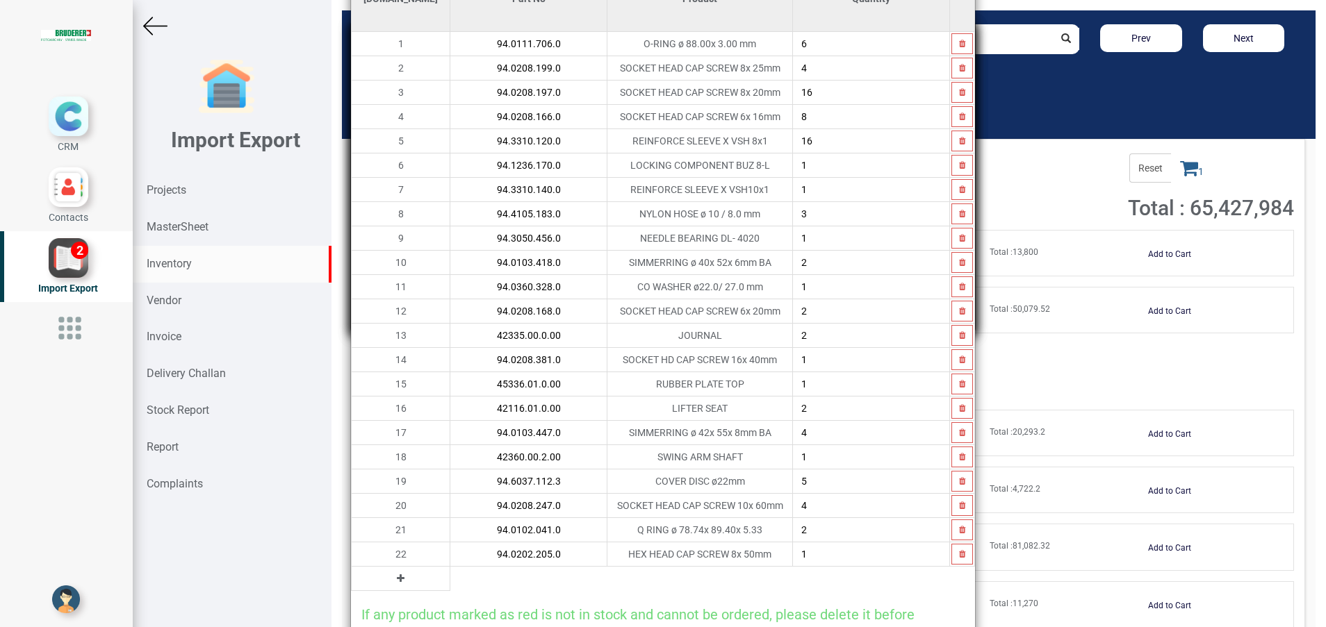
type input "94.0202.205.0"
click at [796, 548] on input "1" at bounding box center [871, 555] width 156 height 24
type input "1"
type input "2"
click at [397, 578] on icon at bounding box center [401, 579] width 8 height 10
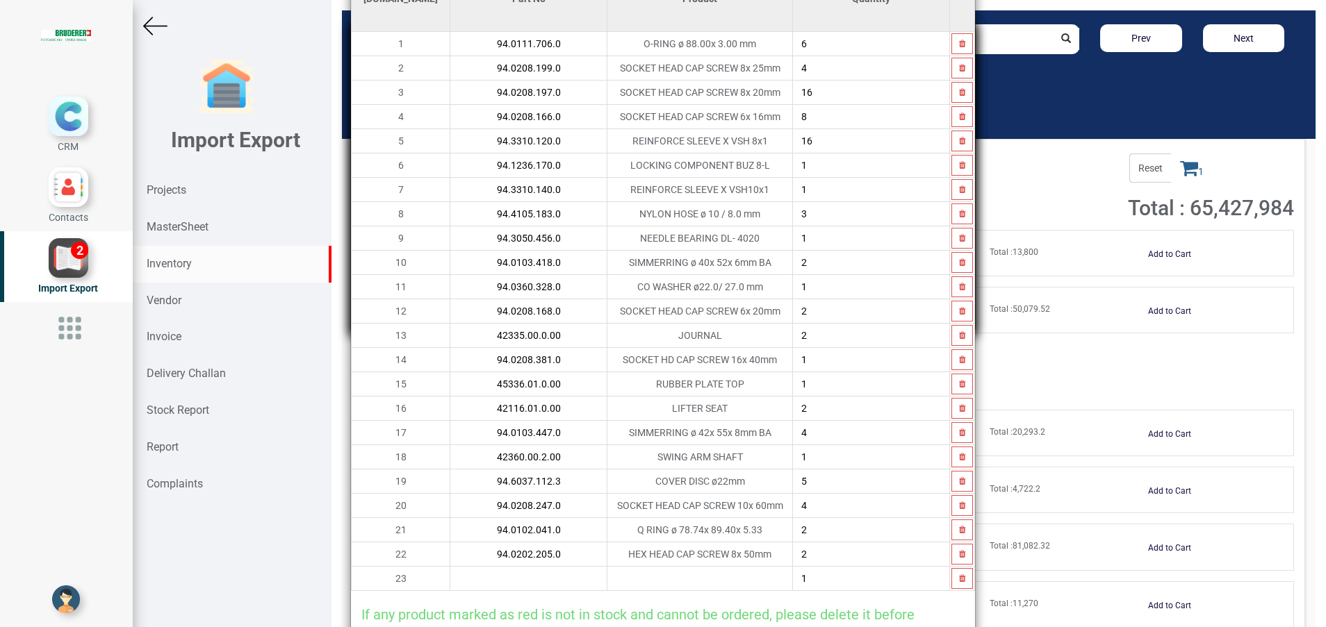
click at [450, 574] on input "text" at bounding box center [528, 579] width 156 height 24
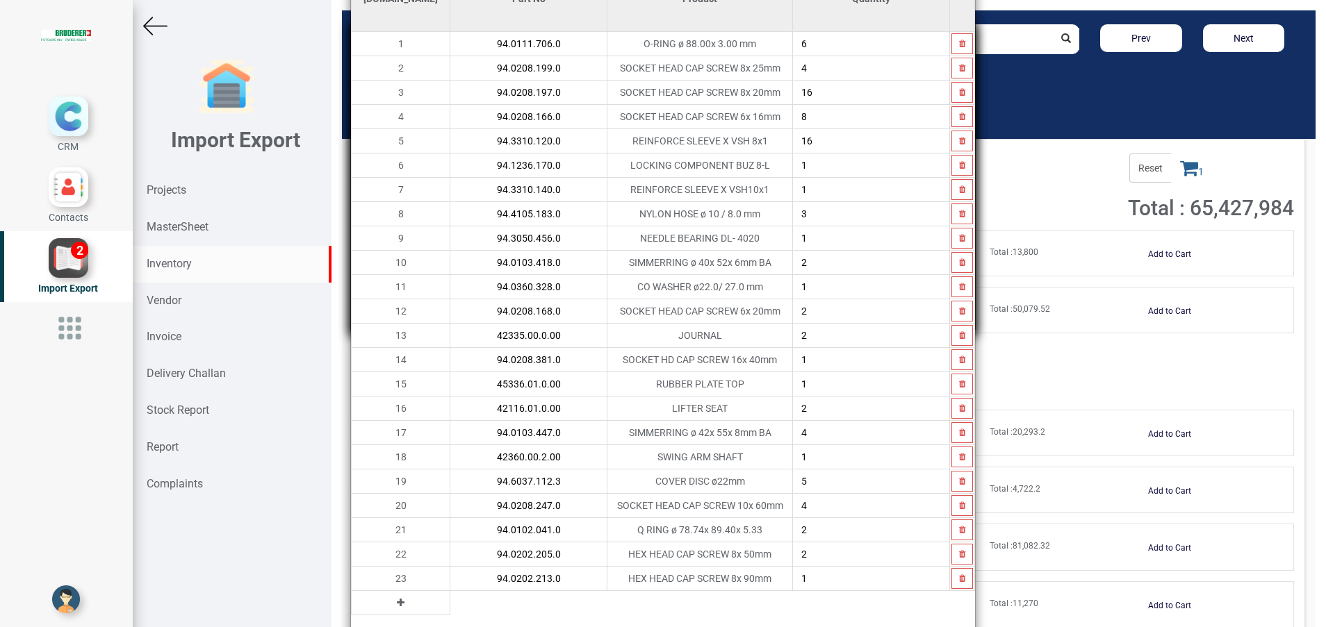
type input "94.0202.213.0"
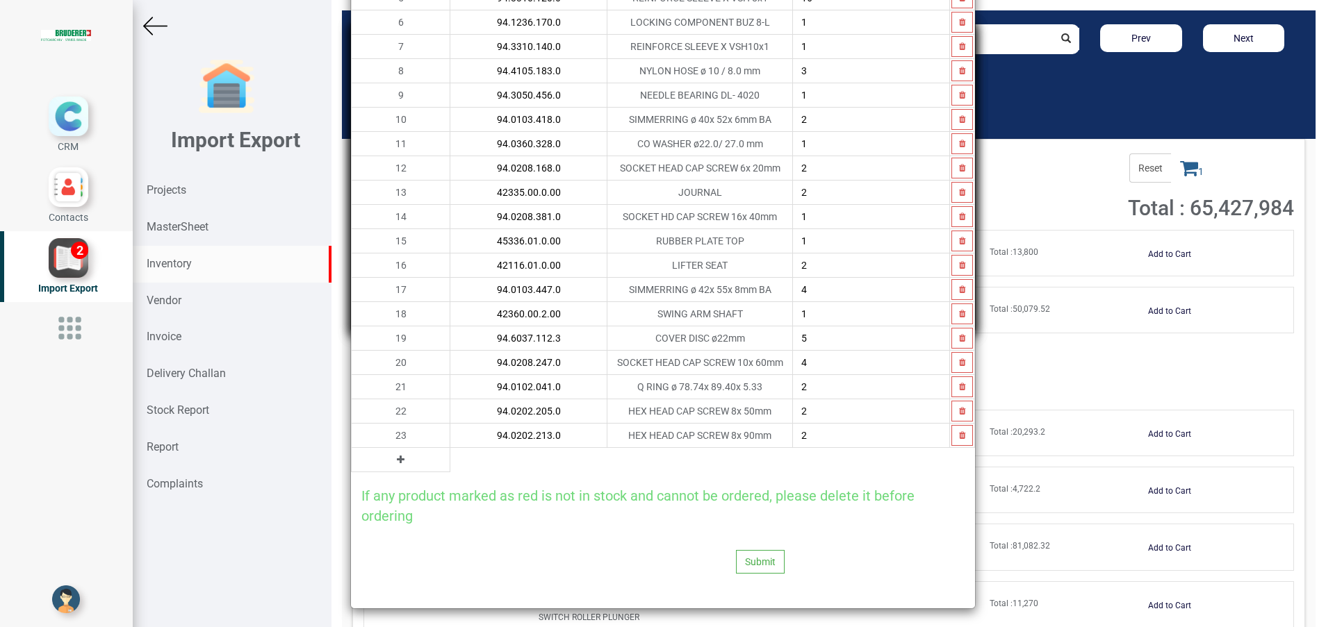
scroll to position [261, 0]
type input "2"
click at [397, 456] on icon at bounding box center [401, 457] width 8 height 10
click at [450, 463] on input "text" at bounding box center [528, 457] width 156 height 24
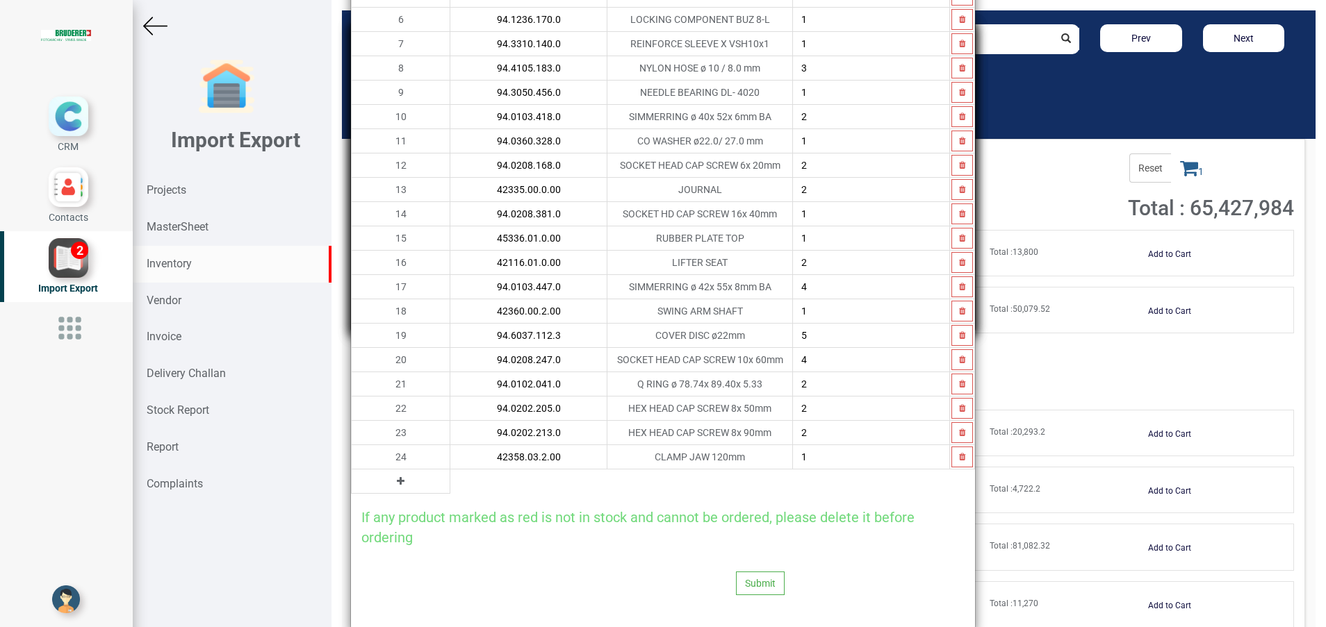
type input "42358.03.2.00"
type input "2"
drag, startPoint x: 368, startPoint y: 477, endPoint x: 483, endPoint y: 464, distance: 116.1
click at [397, 477] on icon at bounding box center [401, 482] width 8 height 10
click at [483, 464] on input "42358.03.2.00" at bounding box center [528, 457] width 156 height 24
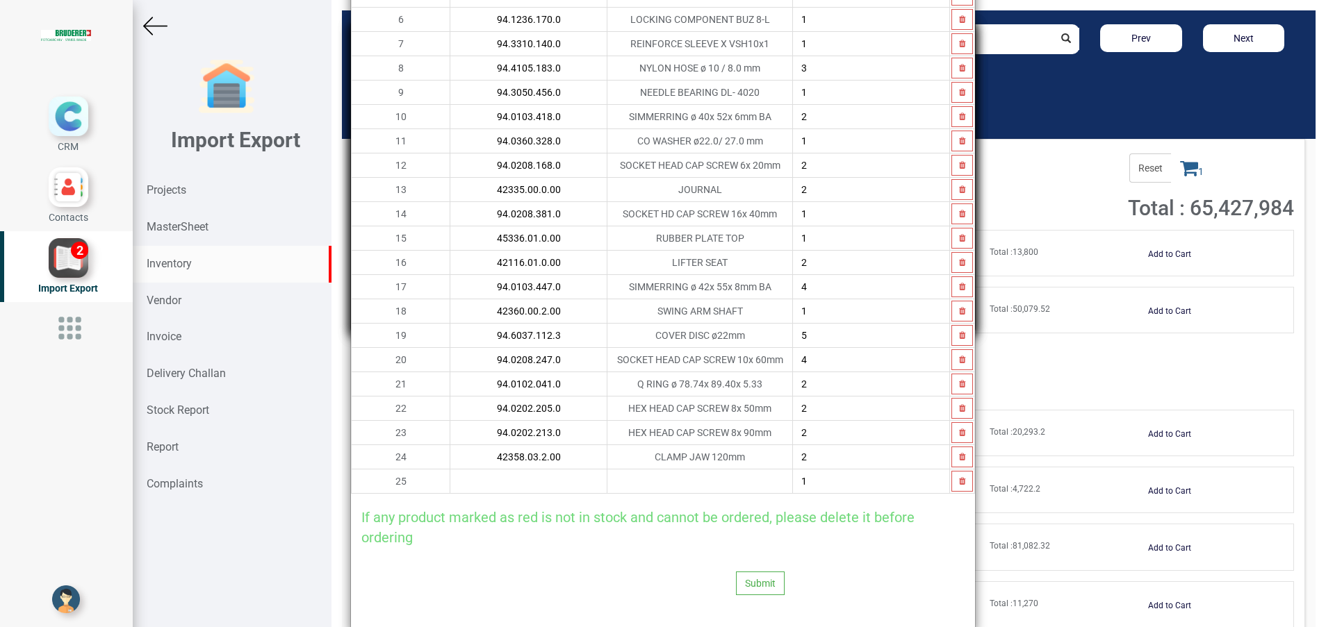
click at [486, 484] on input "text" at bounding box center [528, 482] width 156 height 24
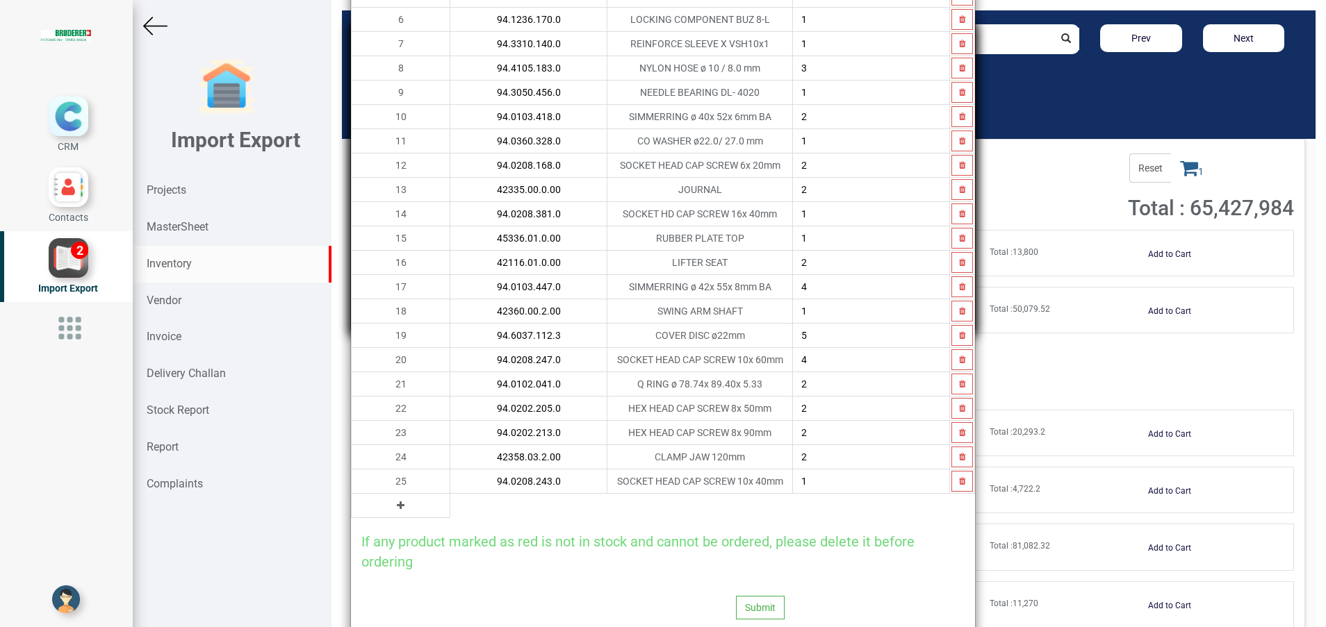
type input "94.0208.243.0"
type input "4"
click at [393, 506] on button at bounding box center [401, 505] width 16 height 15
click at [450, 502] on input "text" at bounding box center [528, 506] width 156 height 24
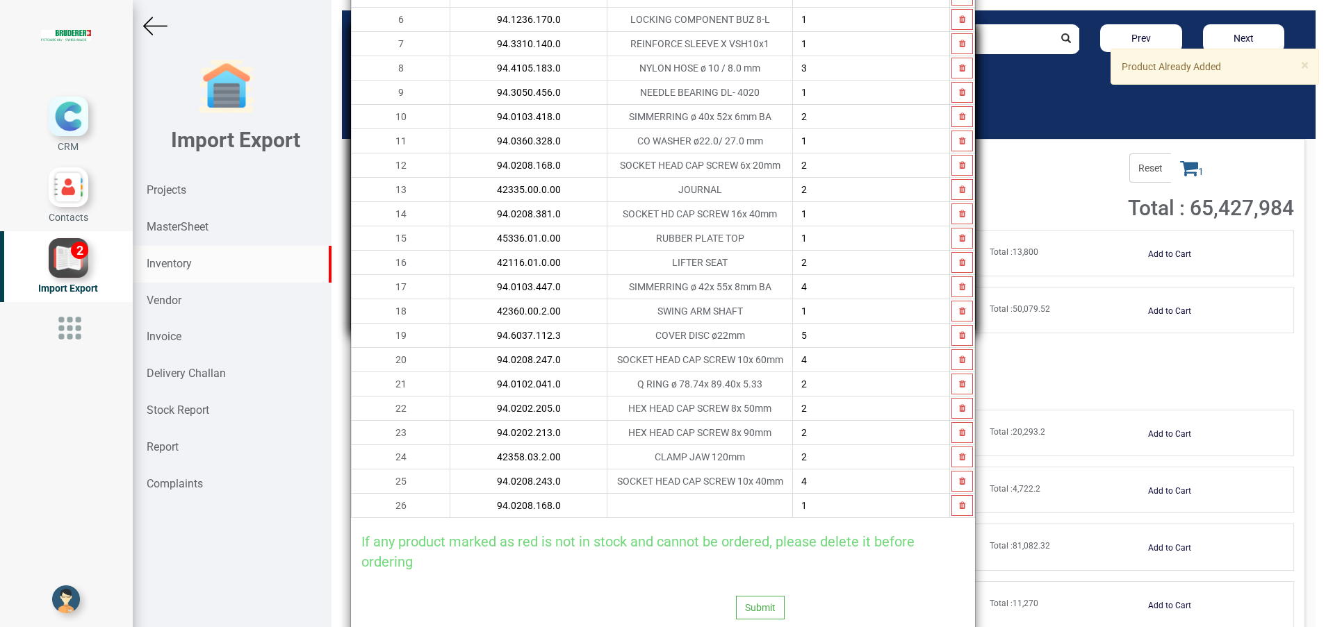
scroll to position [0, 0]
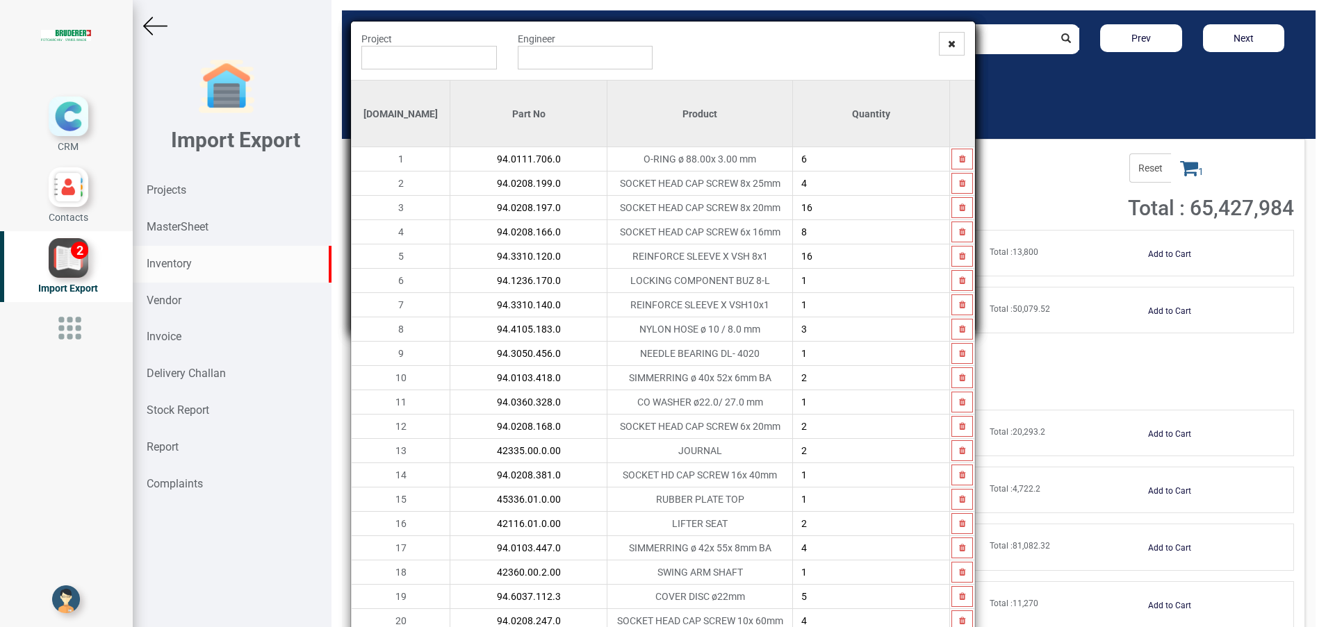
type input "94.0208.168.0"
click at [807, 421] on input "2" at bounding box center [871, 427] width 156 height 24
type input "4"
click at [370, 59] on input "text" at bounding box center [428, 58] width 135 height 24
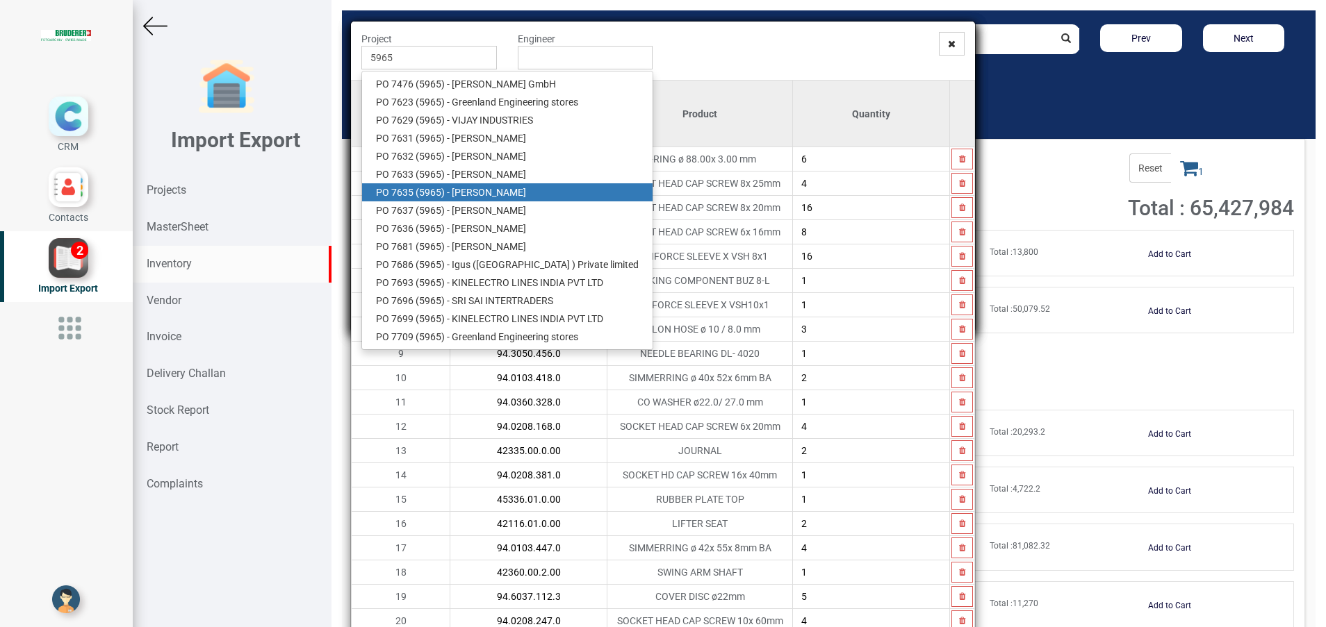
click at [463, 188] on link "PO 7635 ( 5965 ) - BRUDERER AG" at bounding box center [507, 192] width 290 height 18
type input "PO 7635 ( 5965 ) - BRUDERER AG"
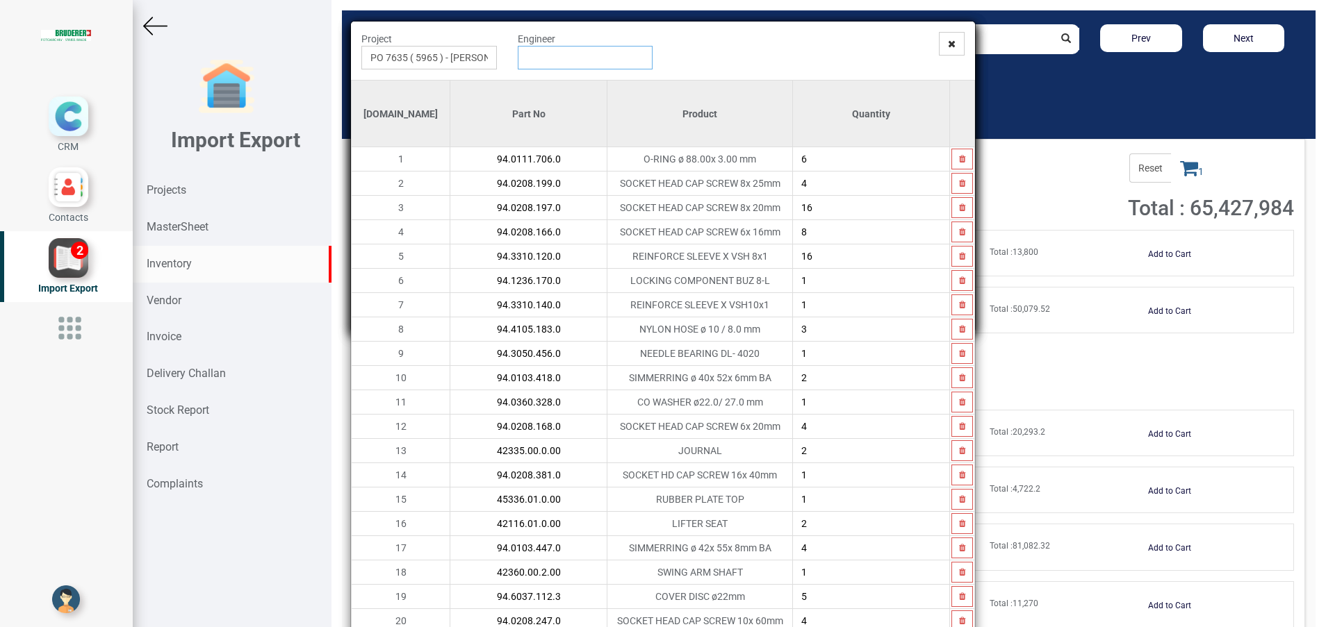
click at [570, 51] on input "text" at bounding box center [585, 58] width 135 height 24
click at [561, 83] on link "G opinath [PERSON_NAME]" at bounding box center [573, 84] width 110 height 18
type input "[PERSON_NAME]"
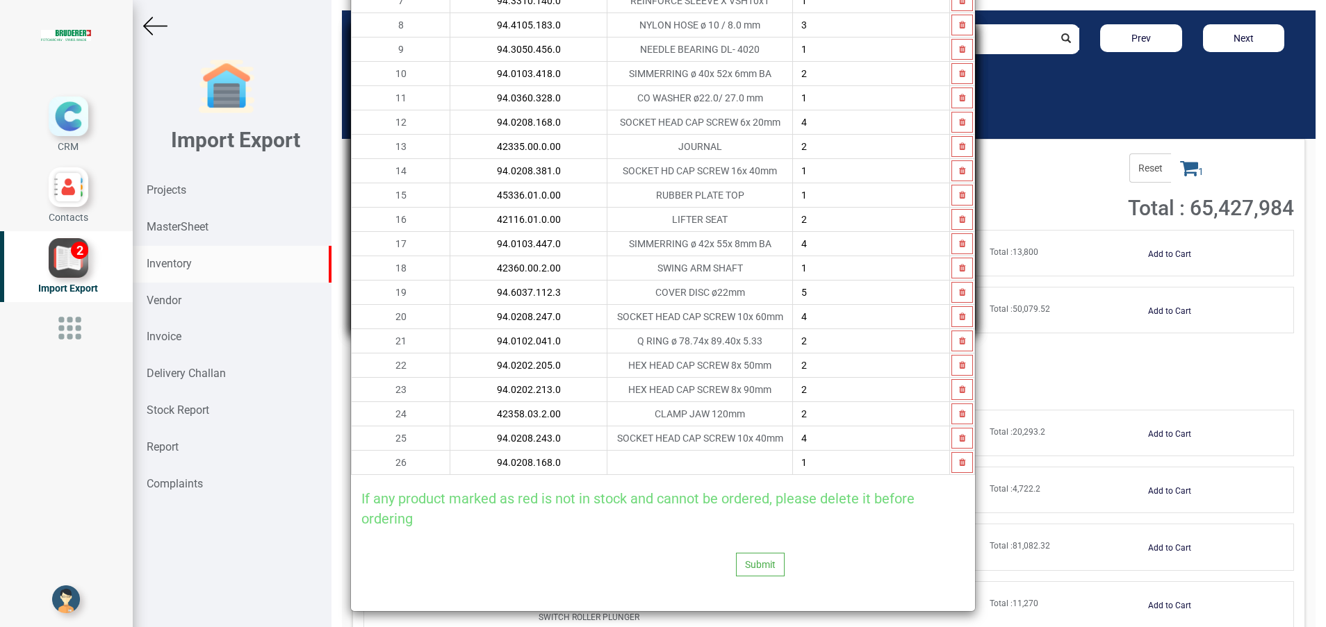
scroll to position [310, 0]
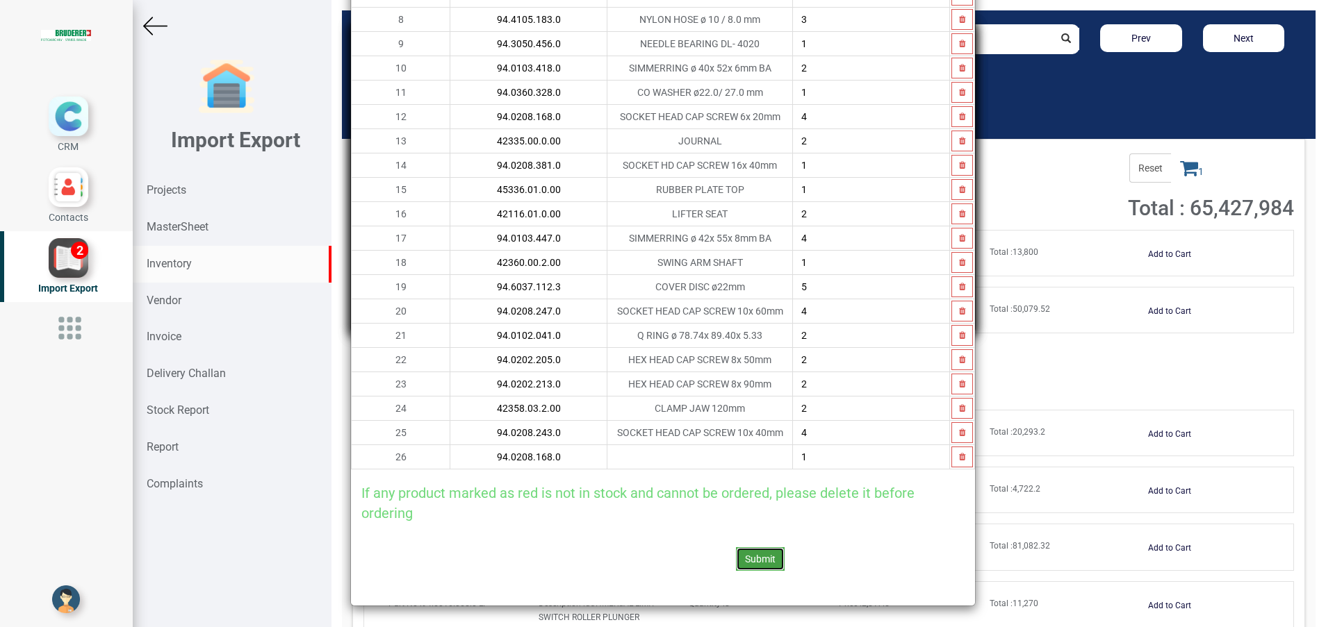
click at [752, 557] on button "Submit" at bounding box center [760, 560] width 49 height 24
click at [959, 457] on icon "button" at bounding box center [962, 457] width 6 height 8
click at [736, 550] on button "Submit" at bounding box center [760, 560] width 49 height 24
click at [755, 563] on button "Submit" at bounding box center [760, 560] width 49 height 24
click at [600, 530] on div "Submit" at bounding box center [585, 559] width 468 height 72
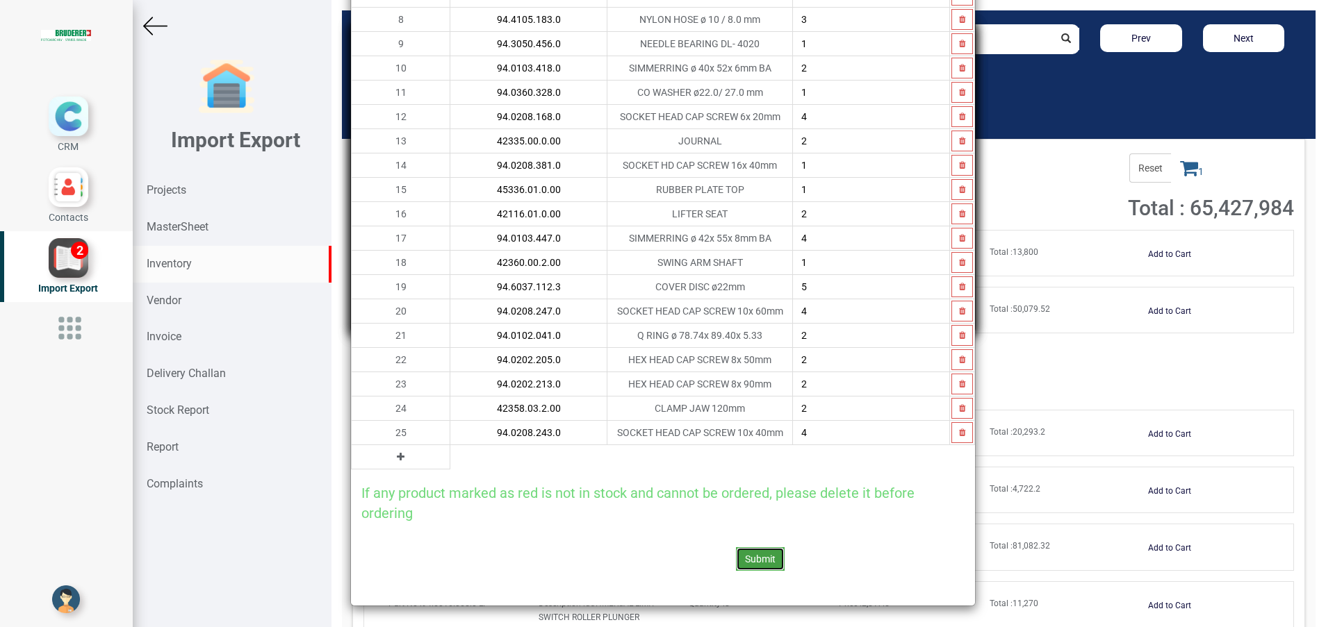
click at [742, 548] on button "Submit" at bounding box center [760, 560] width 49 height 24
click at [393, 462] on button at bounding box center [401, 457] width 16 height 15
click at [959, 456] on icon "button" at bounding box center [962, 457] width 6 height 8
click at [951, 439] on button "button" at bounding box center [962, 432] width 22 height 21
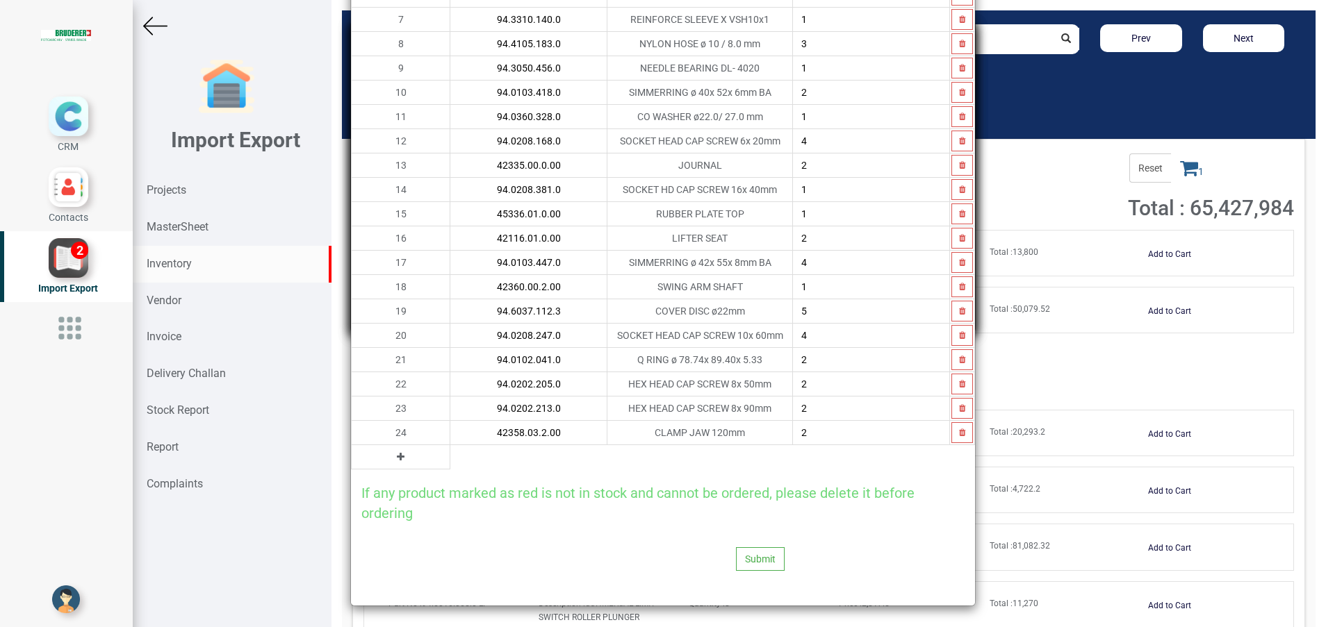
scroll to position [286, 0]
click at [393, 461] on button at bounding box center [401, 457] width 16 height 15
click at [450, 459] on input "text" at bounding box center [528, 457] width 156 height 24
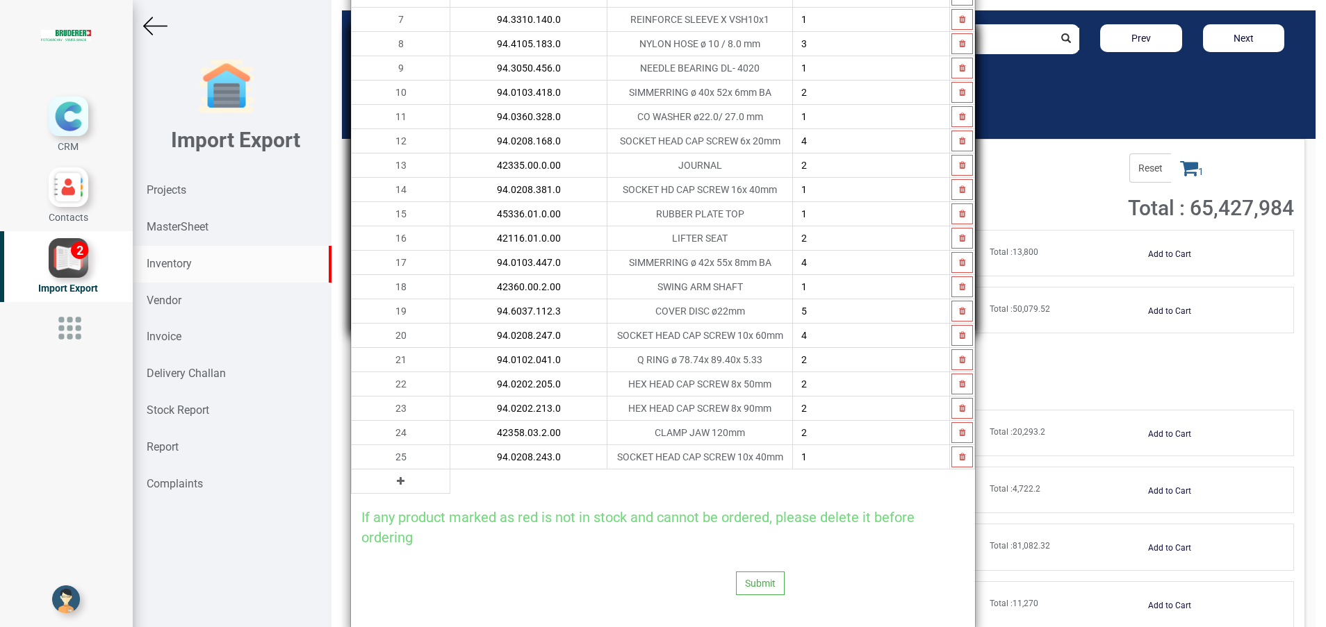
type input "94.0208.243.0"
type input "4"
click at [754, 588] on button "Submit" at bounding box center [760, 584] width 49 height 24
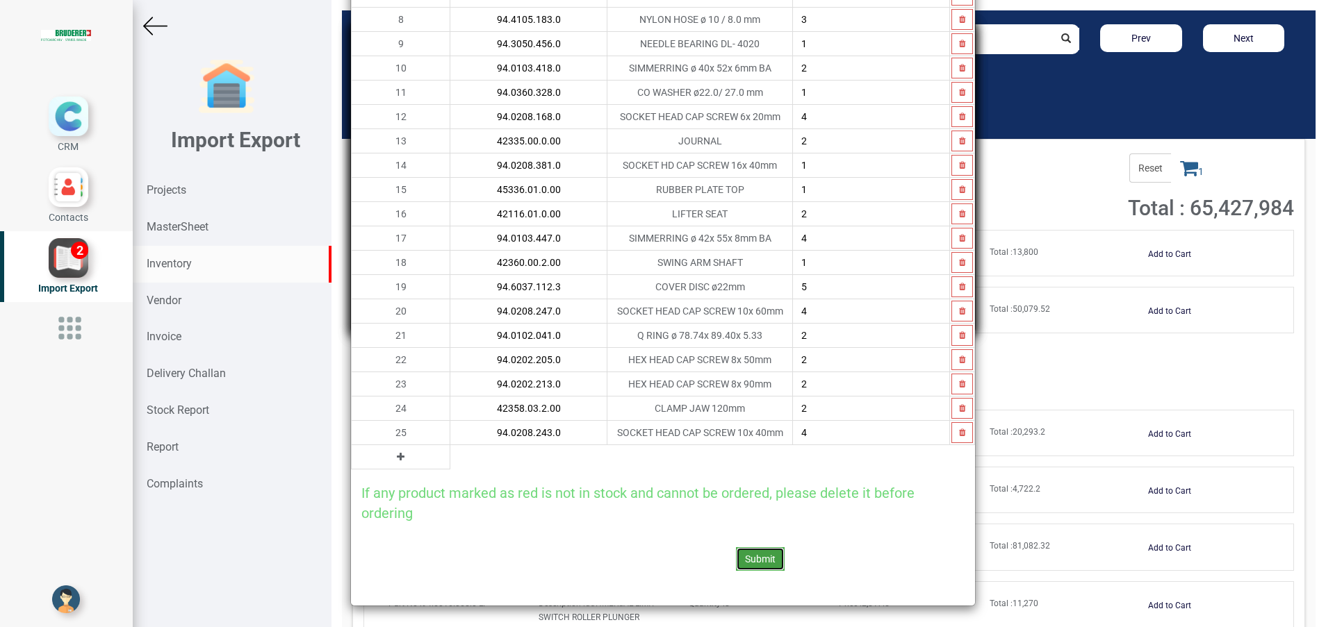
scroll to position [0, 0]
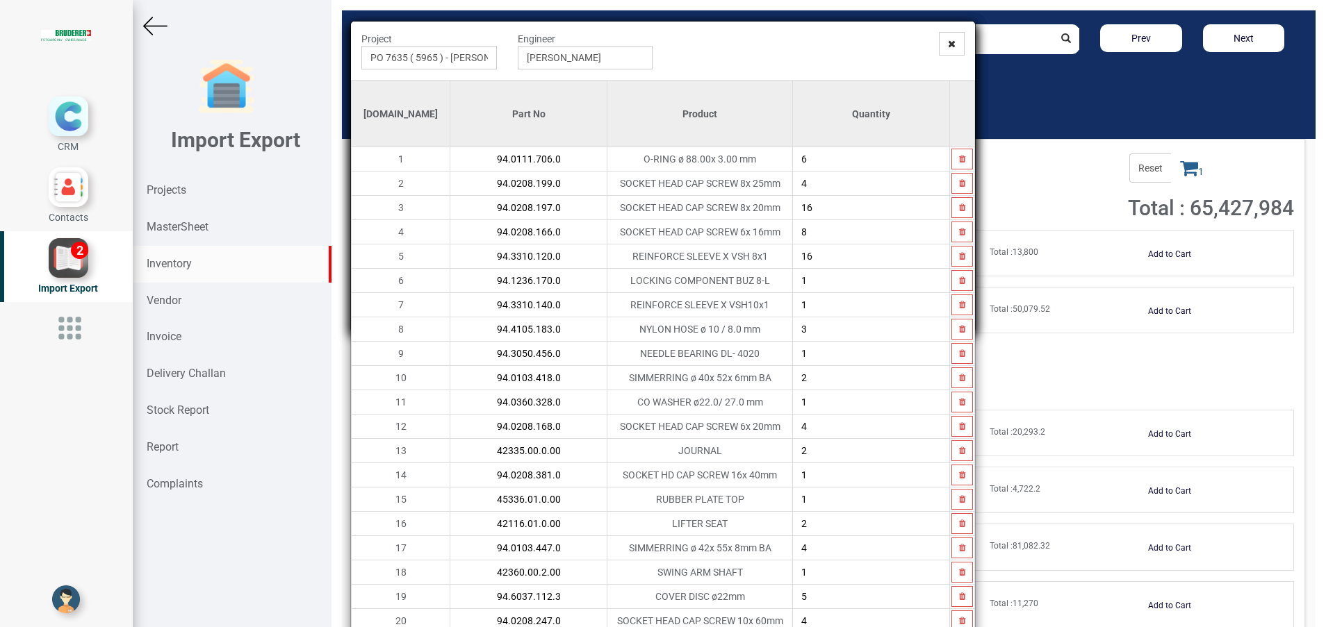
click at [532, 216] on input "94.0208.197.0" at bounding box center [528, 208] width 156 height 24
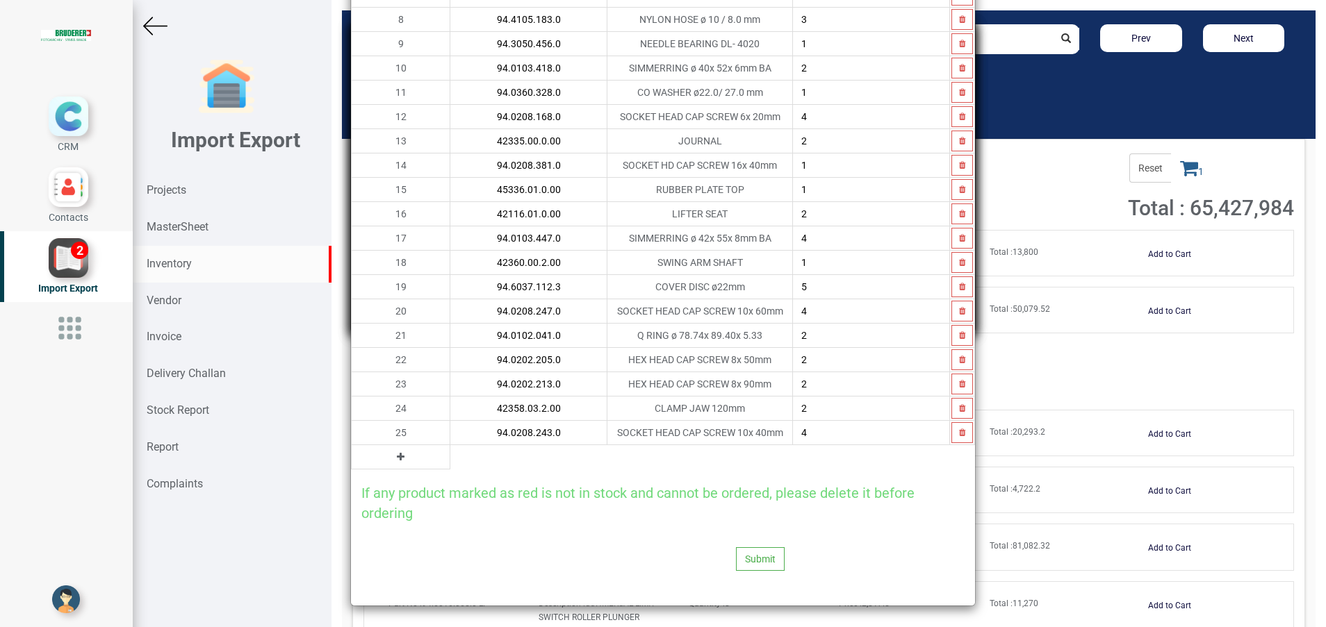
click at [845, 570] on div "Submit" at bounding box center [663, 559] width 624 height 72
click at [751, 562] on button "Submit" at bounding box center [760, 560] width 49 height 24
click at [829, 283] on input "5" at bounding box center [871, 287] width 156 height 24
type input "4"
type input "5"
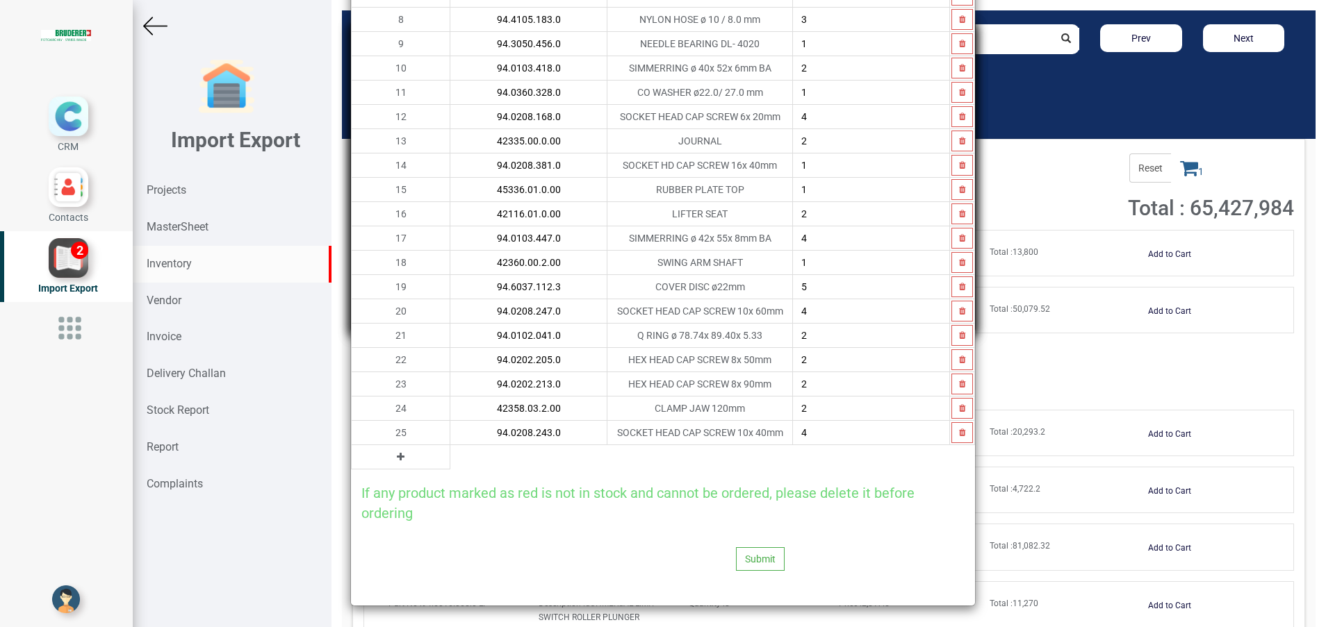
click at [644, 472] on div "If any product marked as red is not in stock and cannot be ordered, please dele…" at bounding box center [663, 496] width 624 height 53
click at [752, 552] on button "Submit" at bounding box center [760, 560] width 49 height 24
click at [959, 435] on icon "button" at bounding box center [962, 433] width 6 height 8
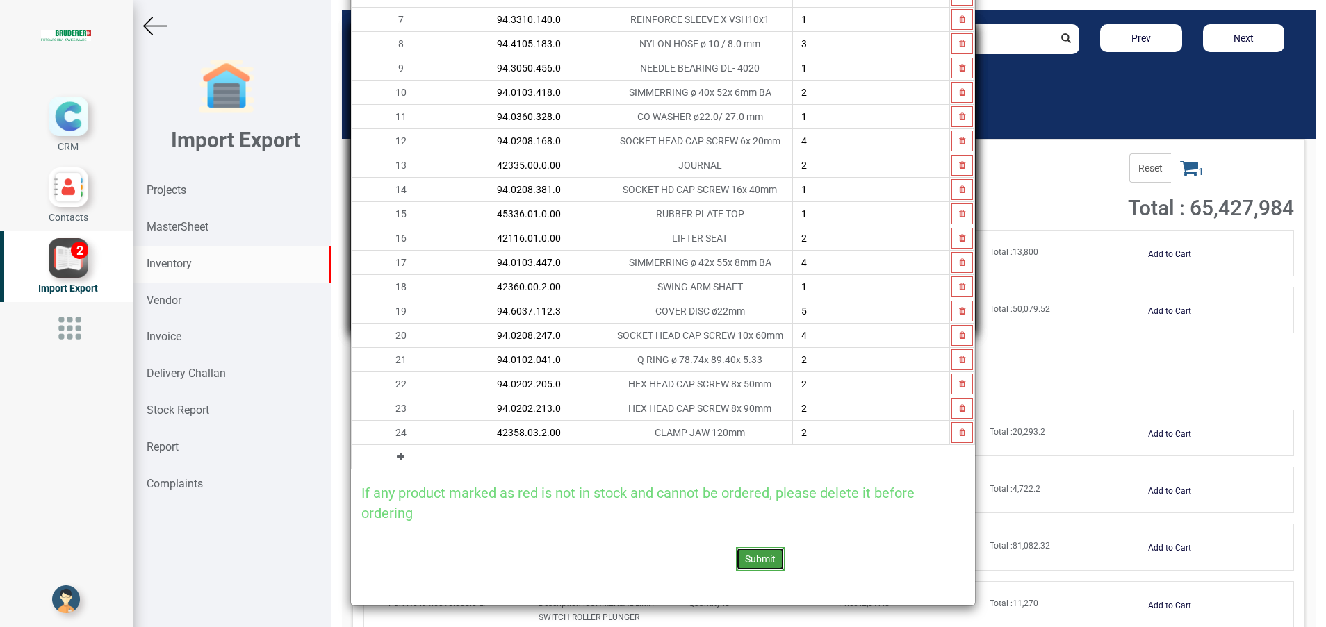
click at [756, 555] on button "Submit" at bounding box center [760, 560] width 49 height 24
click at [959, 436] on icon "button" at bounding box center [962, 433] width 6 height 8
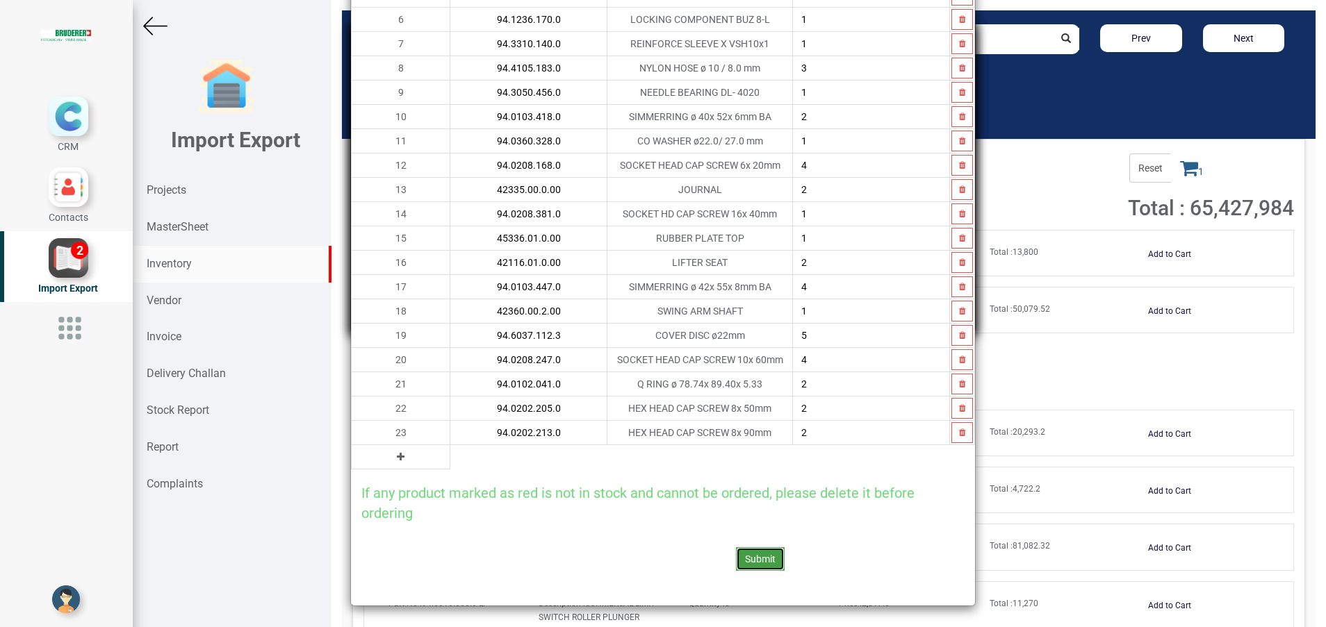
click at [752, 554] on button "Submit" at bounding box center [760, 560] width 49 height 24
click at [951, 439] on button "button" at bounding box center [962, 432] width 22 height 21
click at [761, 552] on button "Submit" at bounding box center [760, 560] width 49 height 24
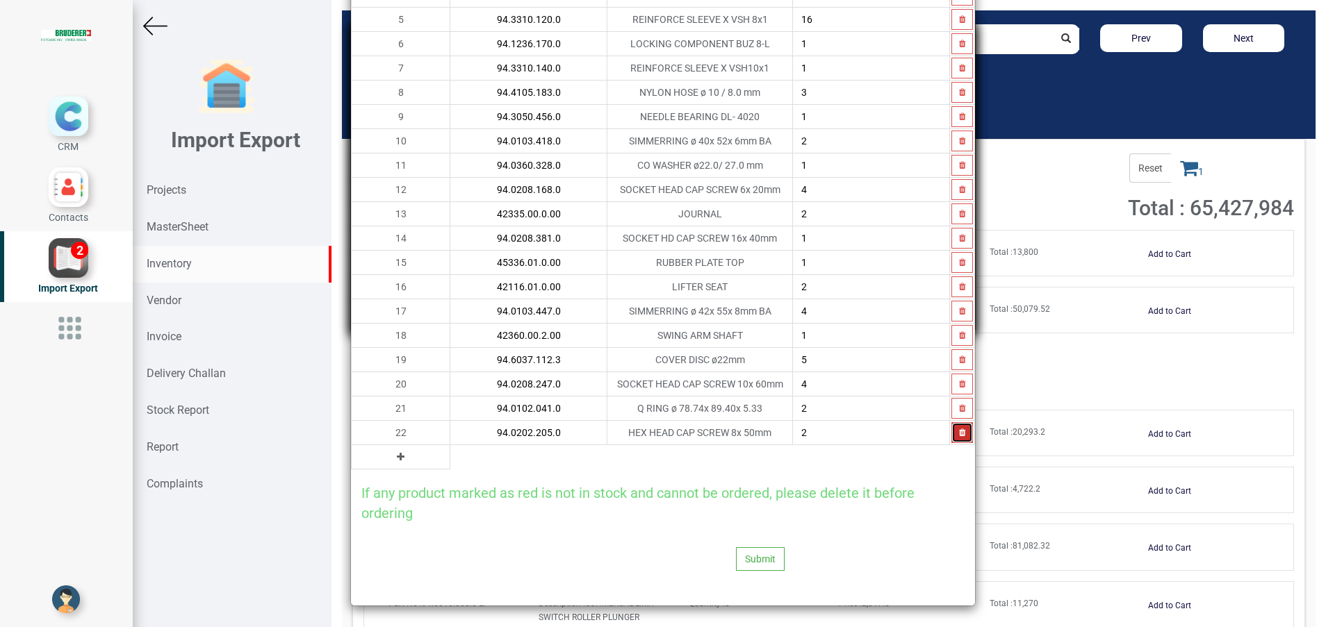
click at [959, 436] on icon "button" at bounding box center [962, 433] width 6 height 8
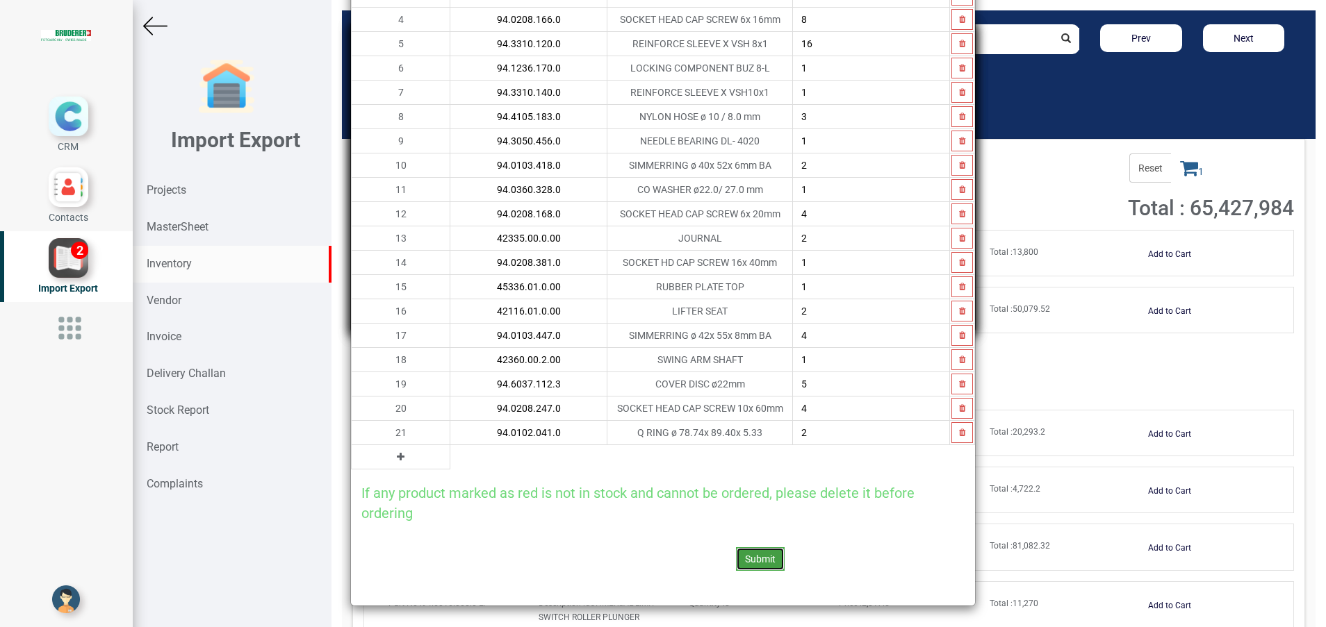
click at [755, 554] on button "Submit" at bounding box center [760, 560] width 49 height 24
click at [959, 434] on icon "button" at bounding box center [962, 433] width 6 height 8
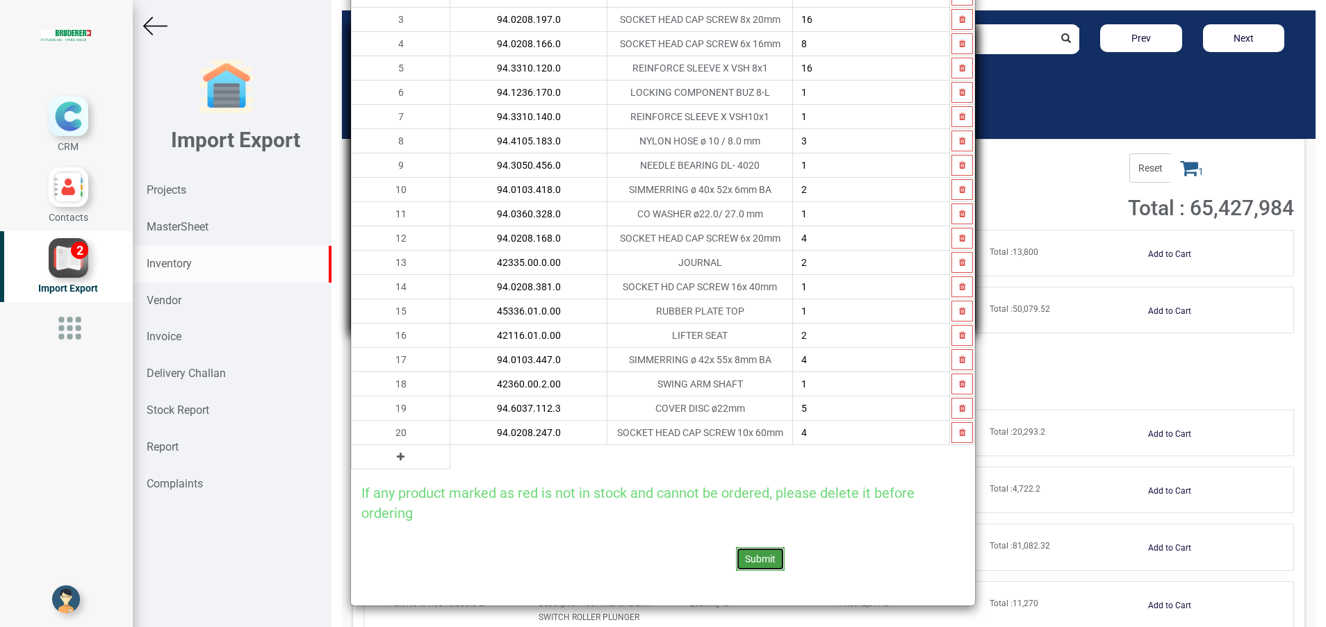
click at [753, 552] on button "Submit" at bounding box center [760, 560] width 49 height 24
click at [951, 440] on button "button" at bounding box center [962, 432] width 22 height 21
click at [750, 557] on button "Submit" at bounding box center [760, 560] width 49 height 24
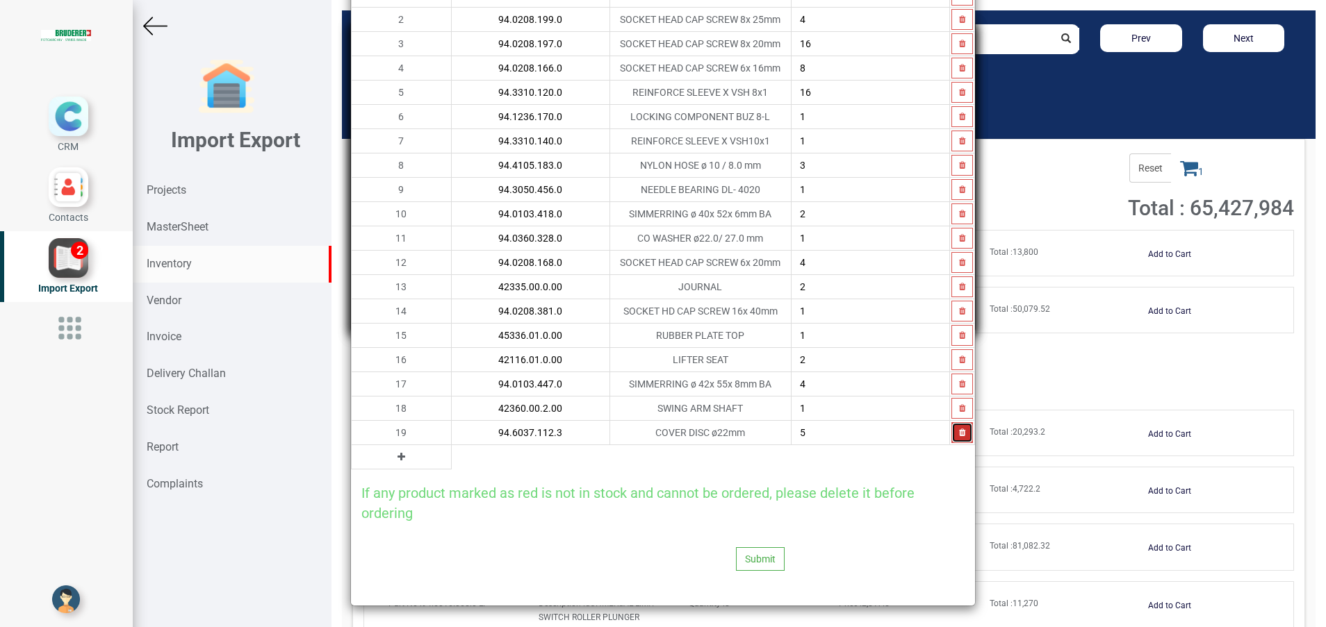
click at [959, 435] on icon "button" at bounding box center [962, 433] width 6 height 8
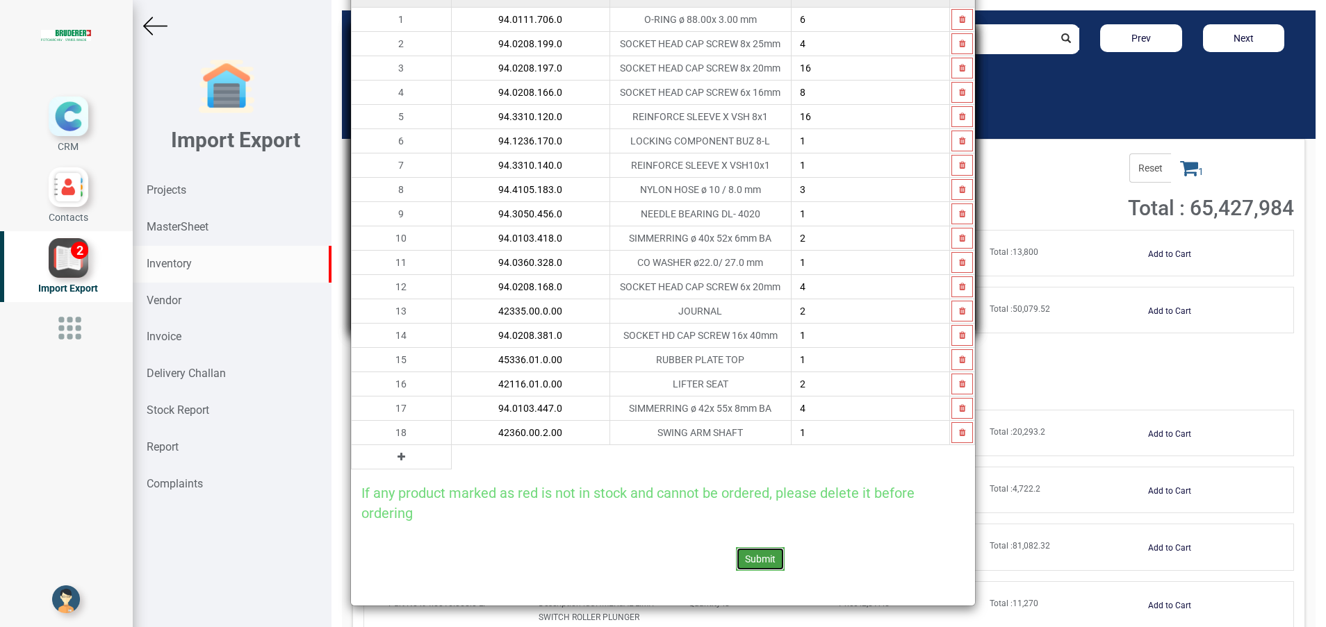
click at [741, 557] on button "Submit" at bounding box center [760, 560] width 49 height 24
click at [959, 436] on icon "button" at bounding box center [962, 433] width 6 height 8
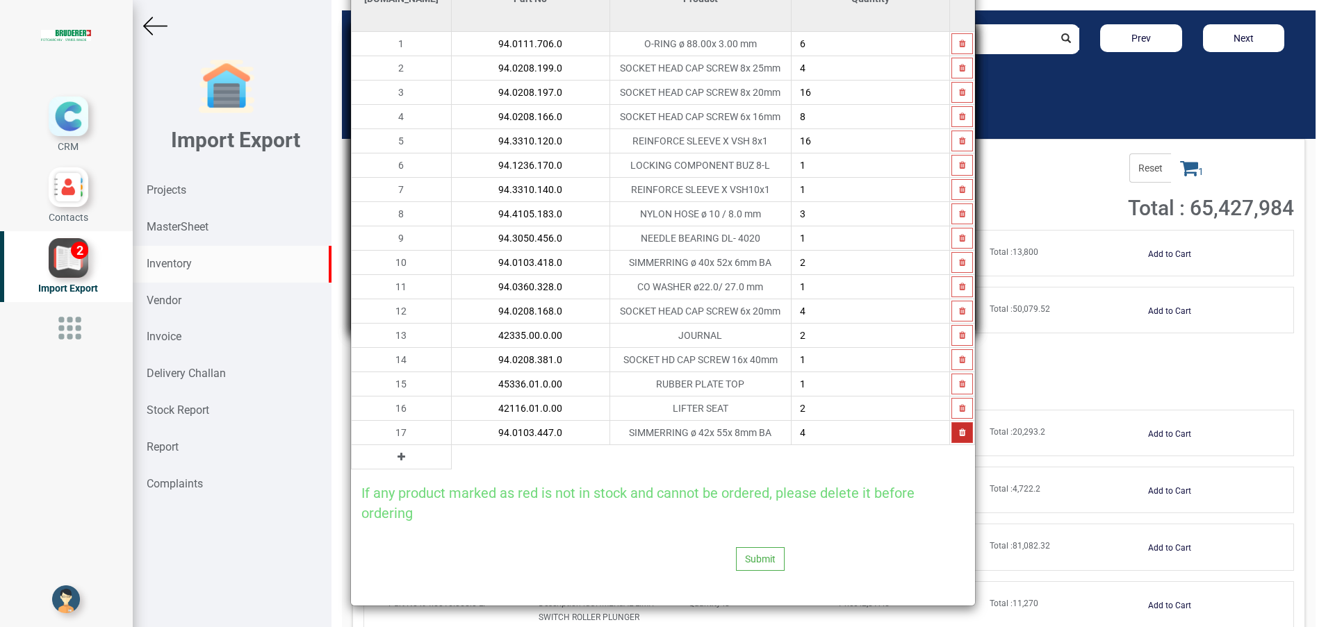
scroll to position [115, 0]
click at [758, 552] on button "Submit" at bounding box center [760, 560] width 49 height 24
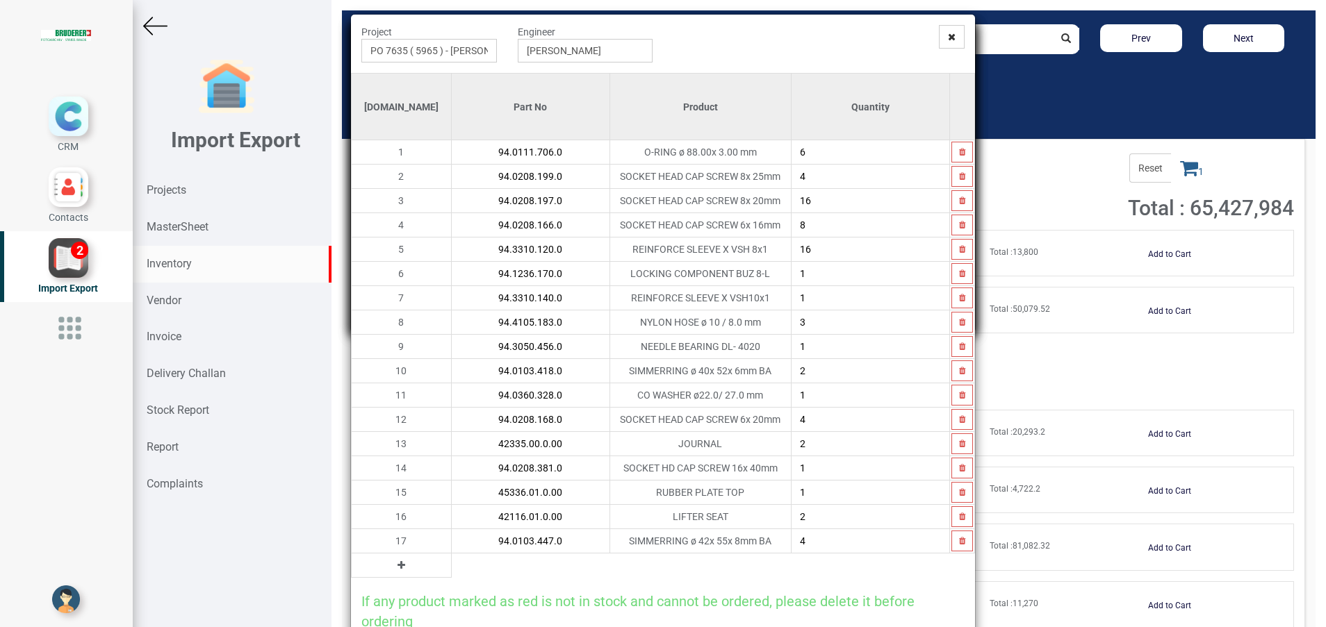
scroll to position [0, 0]
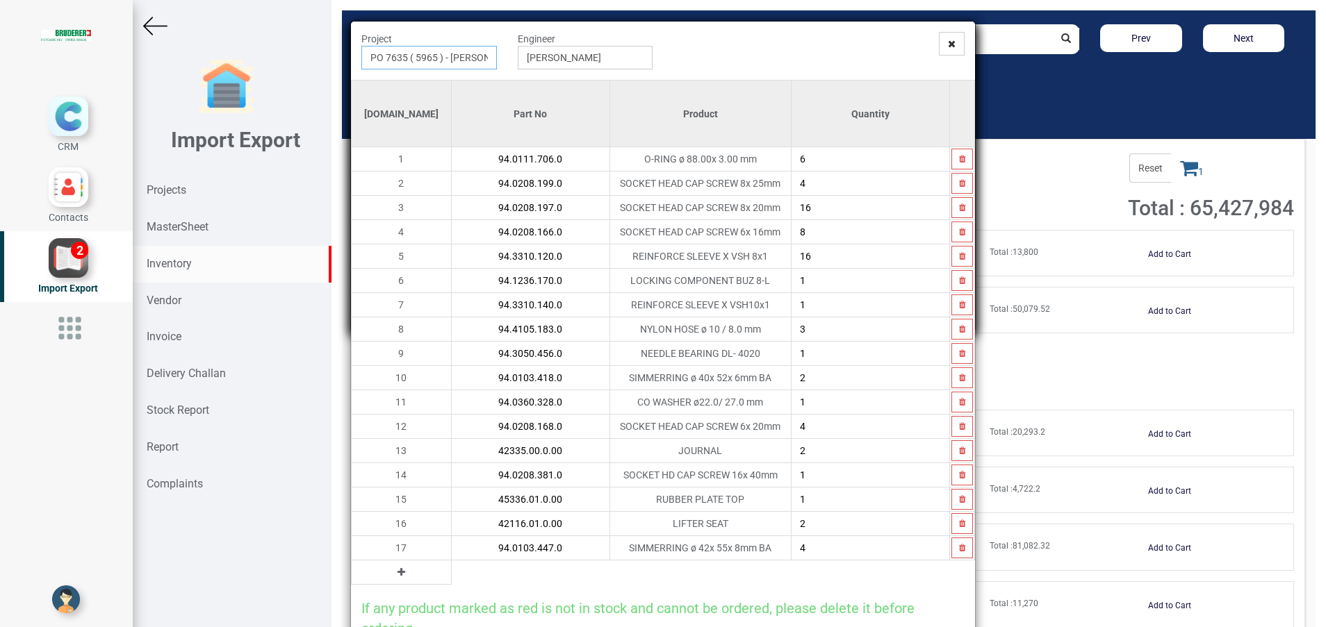
click at [459, 62] on input "PO 7635 ( 5965 ) - BRUDERER AG" at bounding box center [428, 58] width 135 height 24
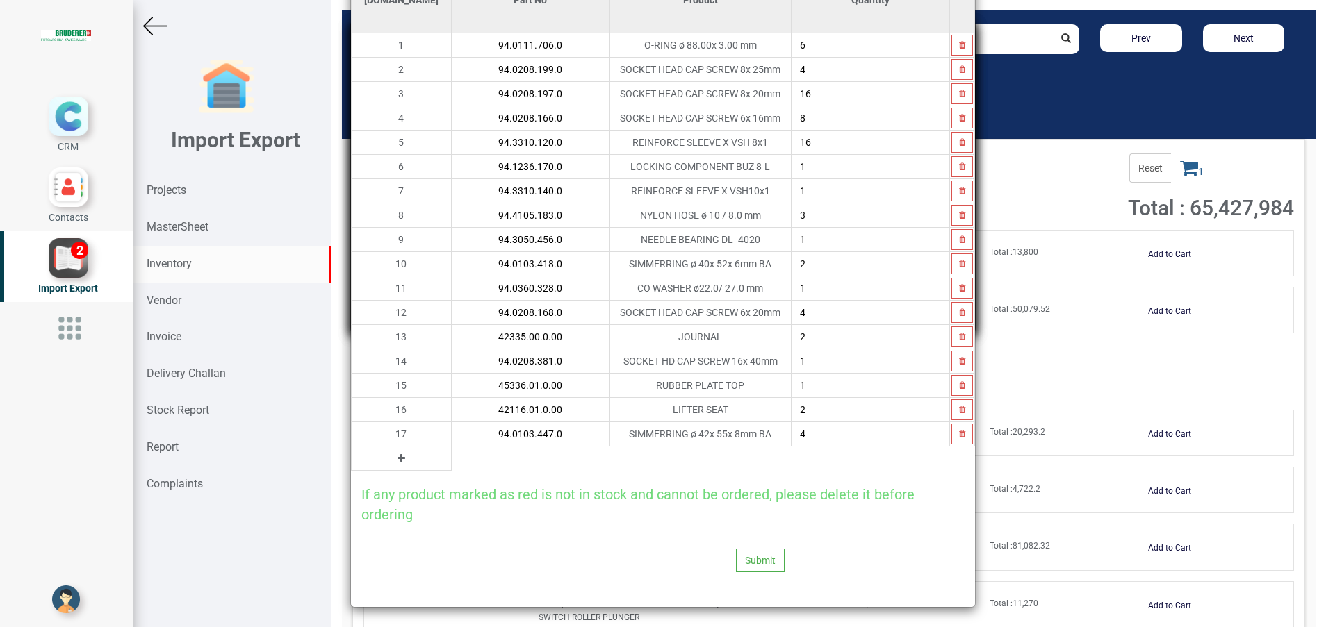
scroll to position [115, 0]
click at [953, 438] on button "button" at bounding box center [962, 432] width 22 height 21
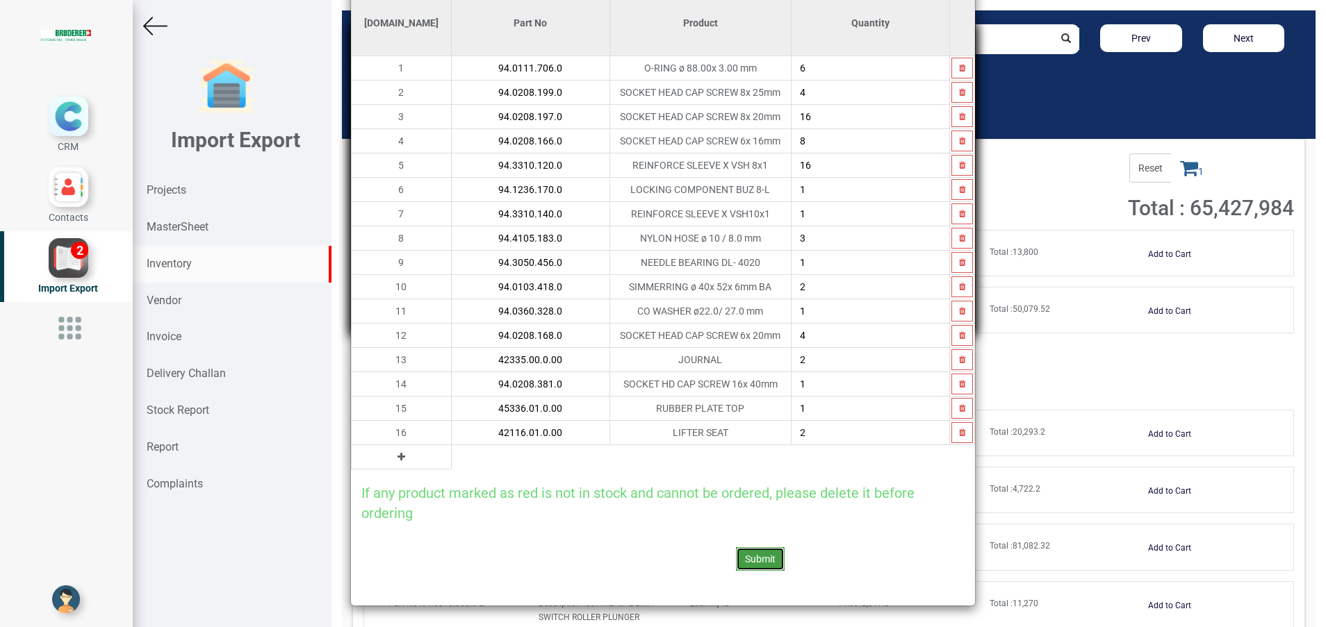
click at [745, 552] on button "Submit" at bounding box center [760, 560] width 49 height 24
click at [959, 433] on icon "button" at bounding box center [962, 433] width 6 height 8
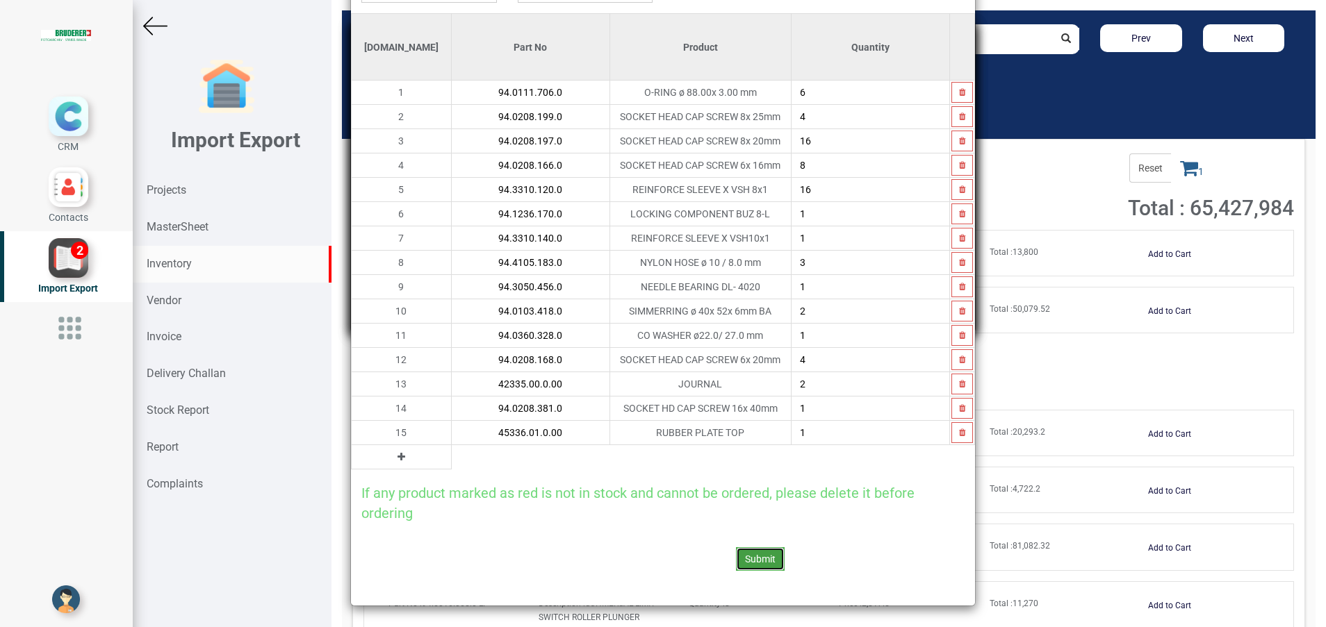
click at [750, 558] on button "Submit" at bounding box center [760, 560] width 49 height 24
click at [951, 434] on button "button" at bounding box center [962, 432] width 22 height 21
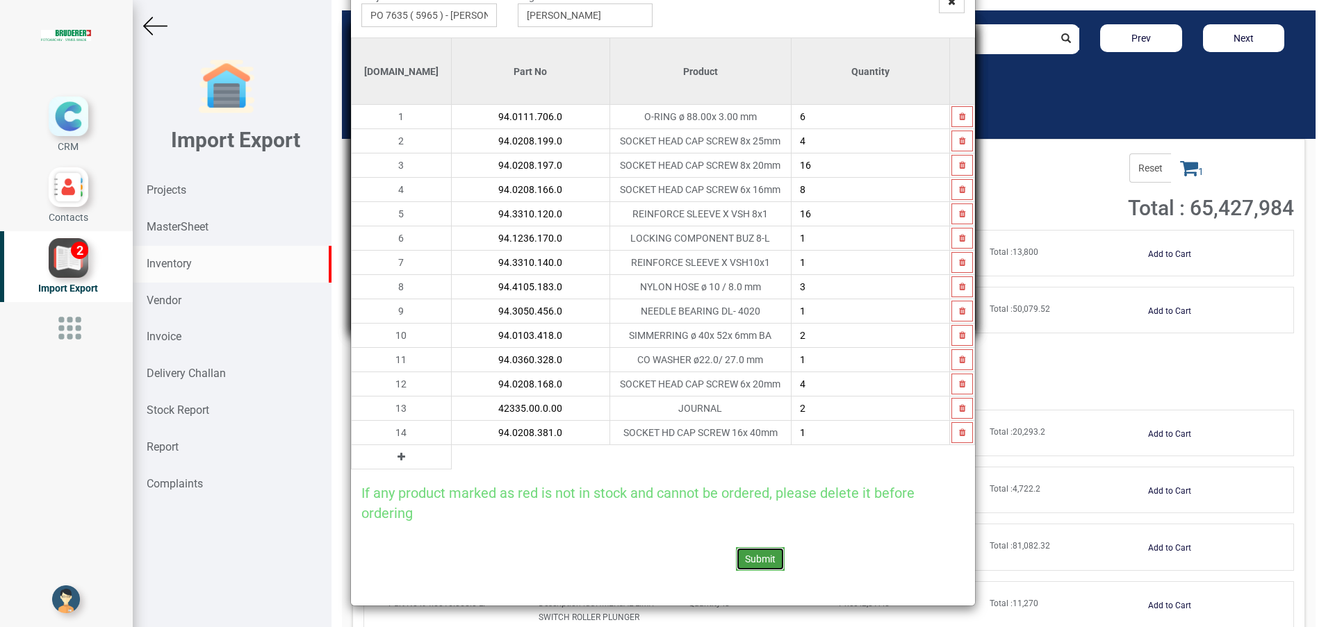
click at [755, 561] on button "Submit" at bounding box center [760, 560] width 49 height 24
click at [959, 436] on icon "button" at bounding box center [962, 433] width 6 height 8
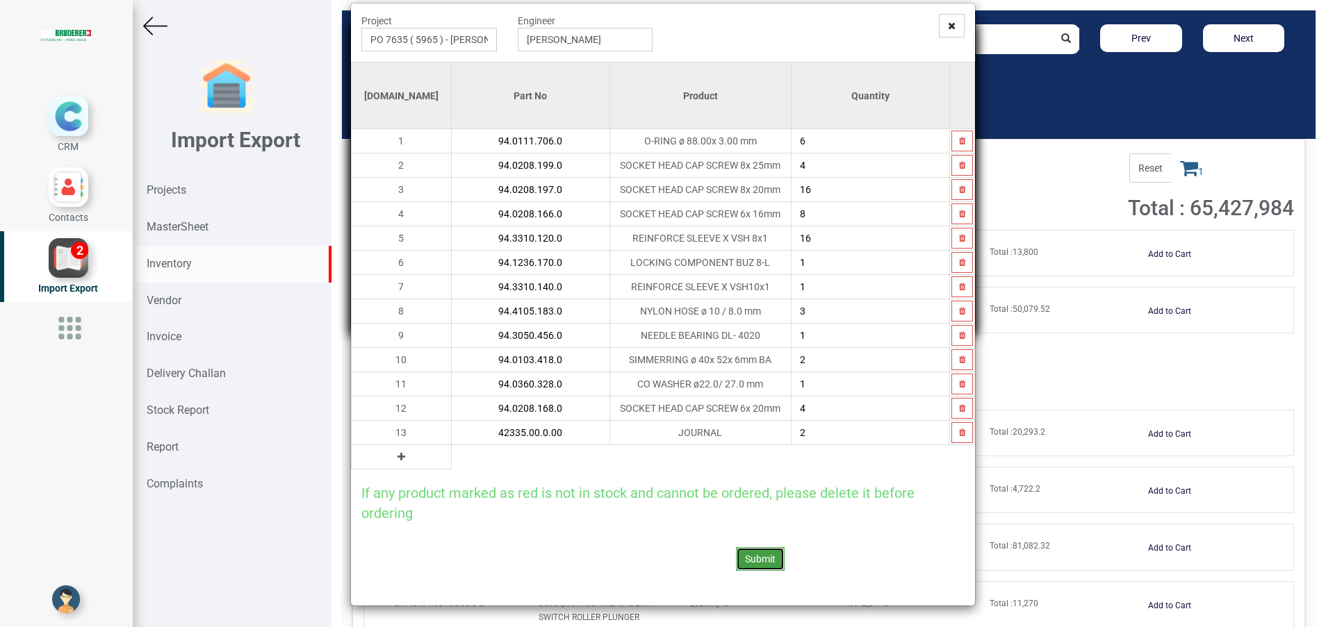
click at [759, 561] on button "Submit" at bounding box center [760, 560] width 49 height 24
click at [955, 432] on button "button" at bounding box center [962, 432] width 22 height 21
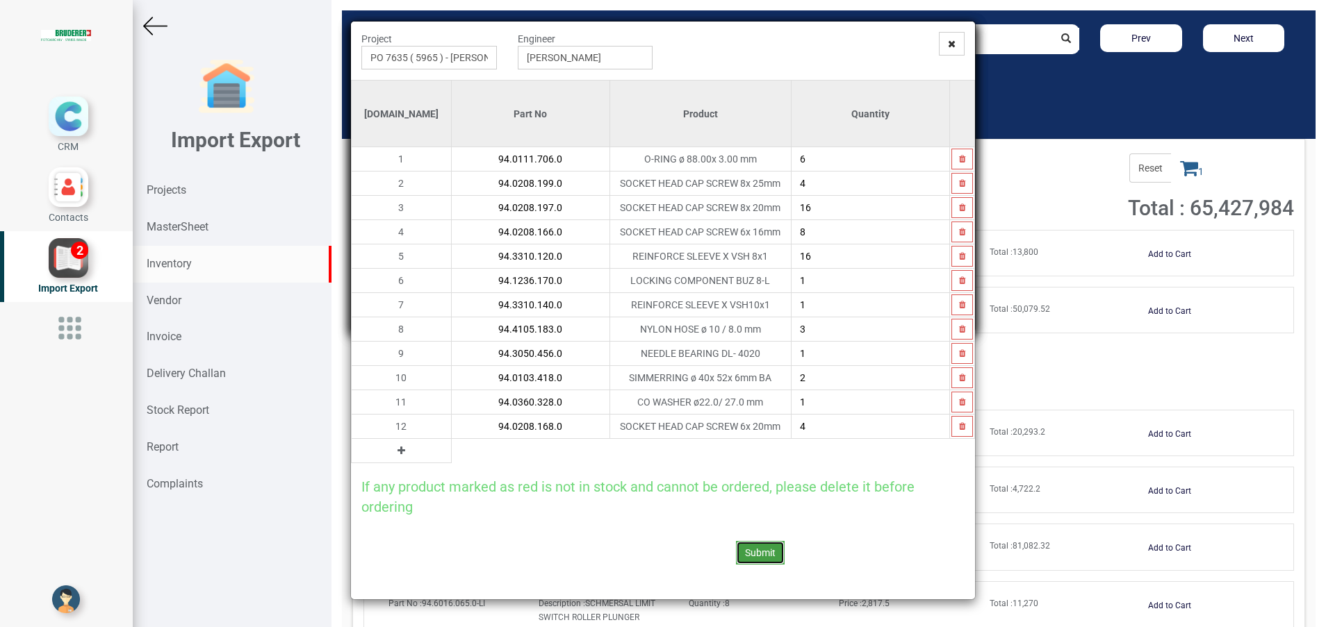
click at [772, 559] on button "Submit" at bounding box center [760, 553] width 49 height 24
click at [963, 423] on button "button" at bounding box center [962, 426] width 22 height 21
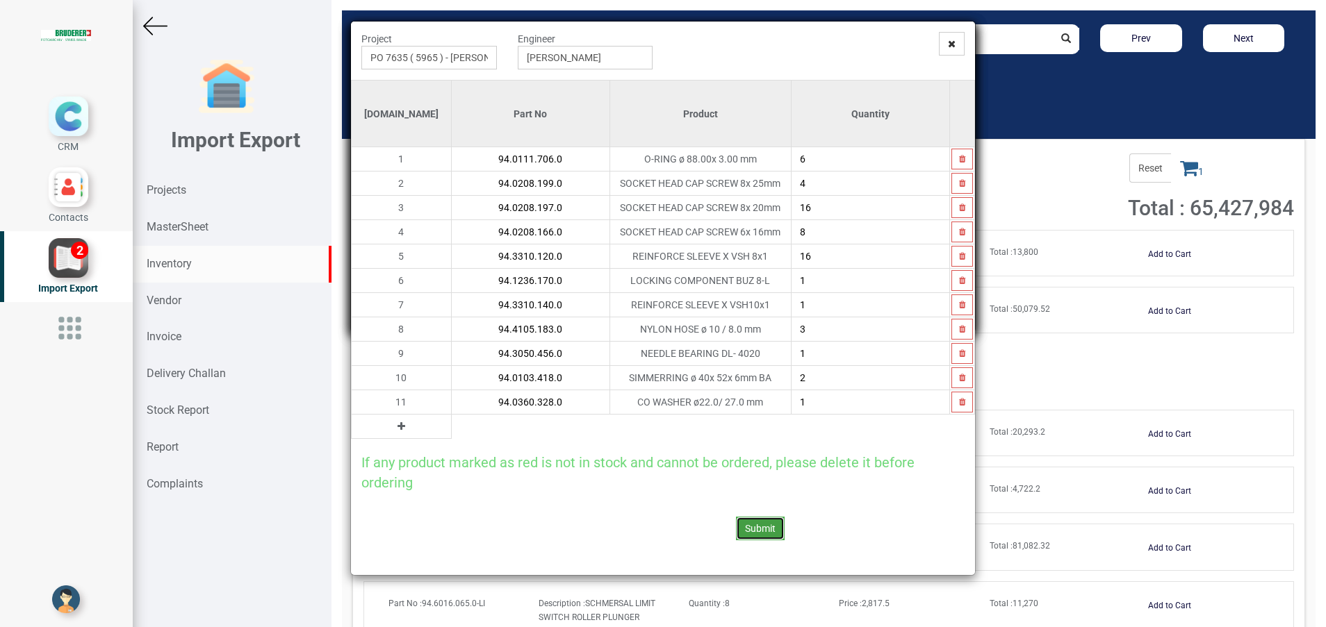
click at [765, 533] on button "Submit" at bounding box center [760, 529] width 49 height 24
click at [959, 404] on icon "button" at bounding box center [962, 402] width 6 height 8
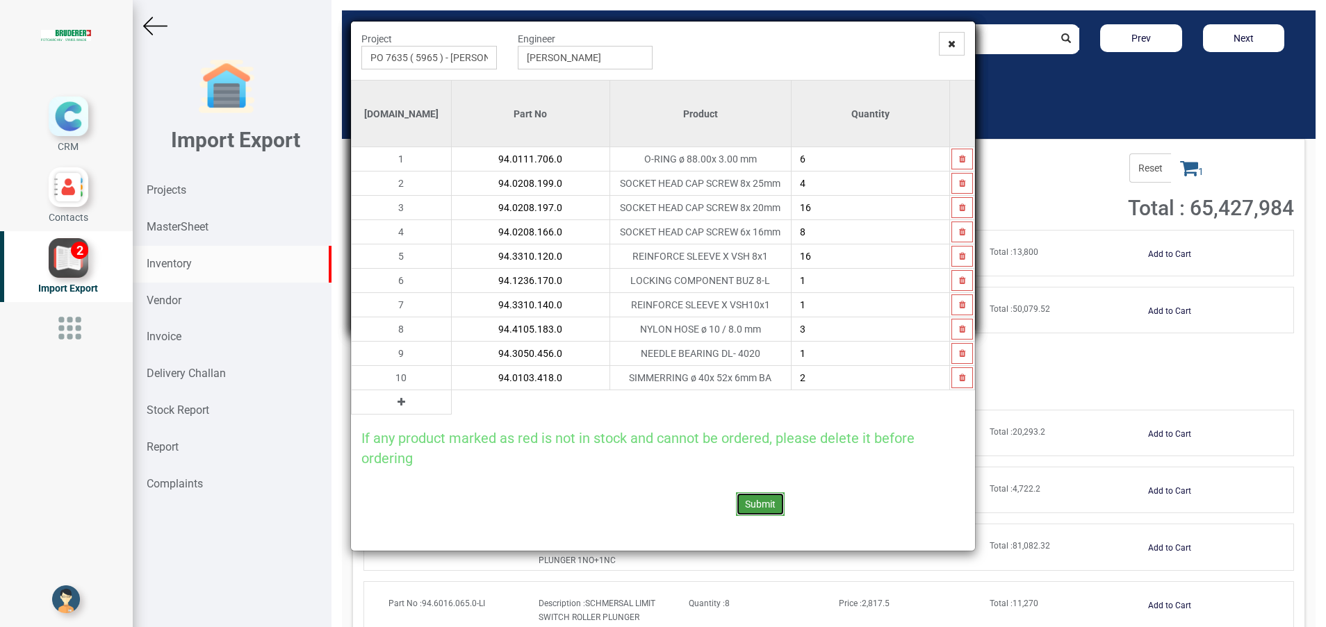
click at [763, 509] on button "Submit" at bounding box center [760, 505] width 49 height 24
click at [967, 375] on button "button" at bounding box center [962, 378] width 22 height 21
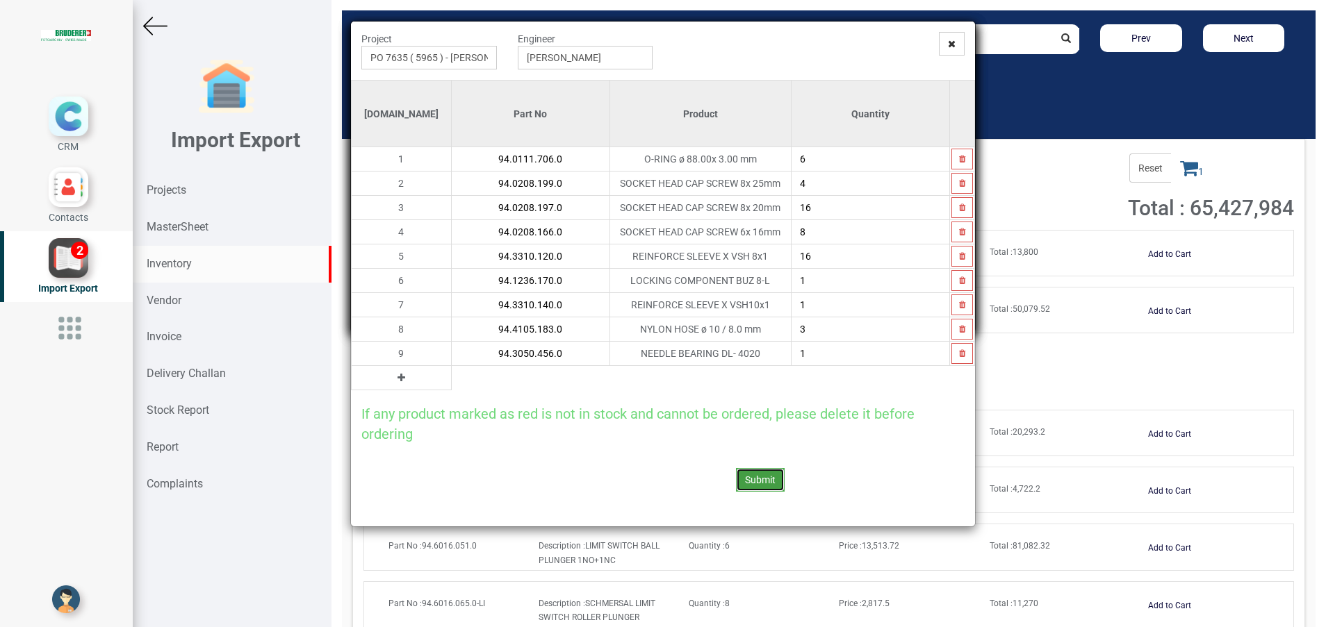
click at [764, 475] on button "Submit" at bounding box center [760, 480] width 49 height 24
click at [962, 348] on button "button" at bounding box center [962, 353] width 22 height 21
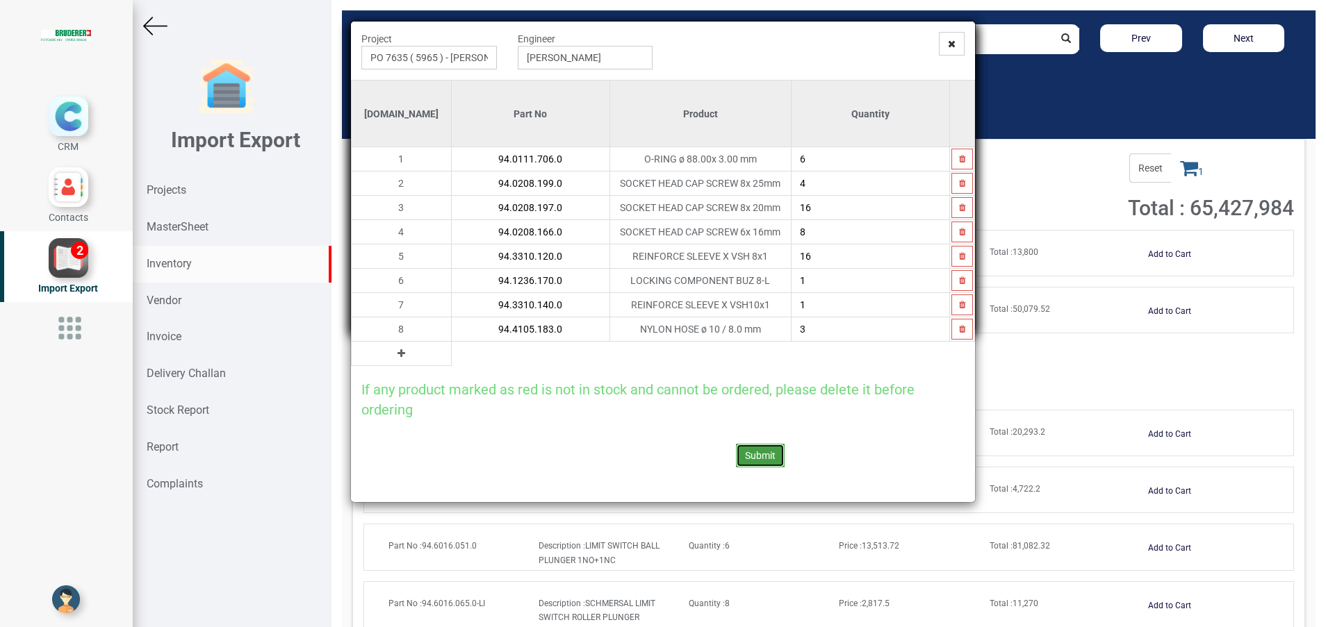
click at [743, 455] on button "Submit" at bounding box center [760, 456] width 49 height 24
click at [964, 332] on button "button" at bounding box center [962, 329] width 22 height 21
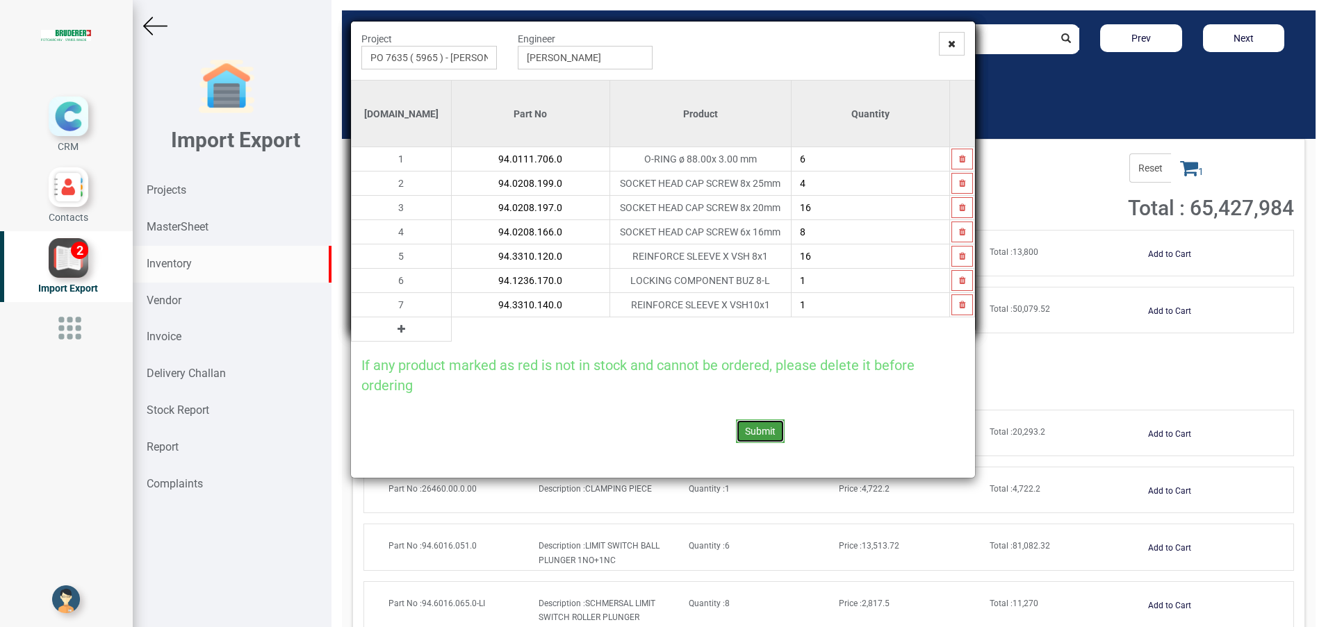
click at [755, 434] on button "Submit" at bounding box center [760, 432] width 49 height 24
click at [953, 305] on button "button" at bounding box center [962, 305] width 22 height 21
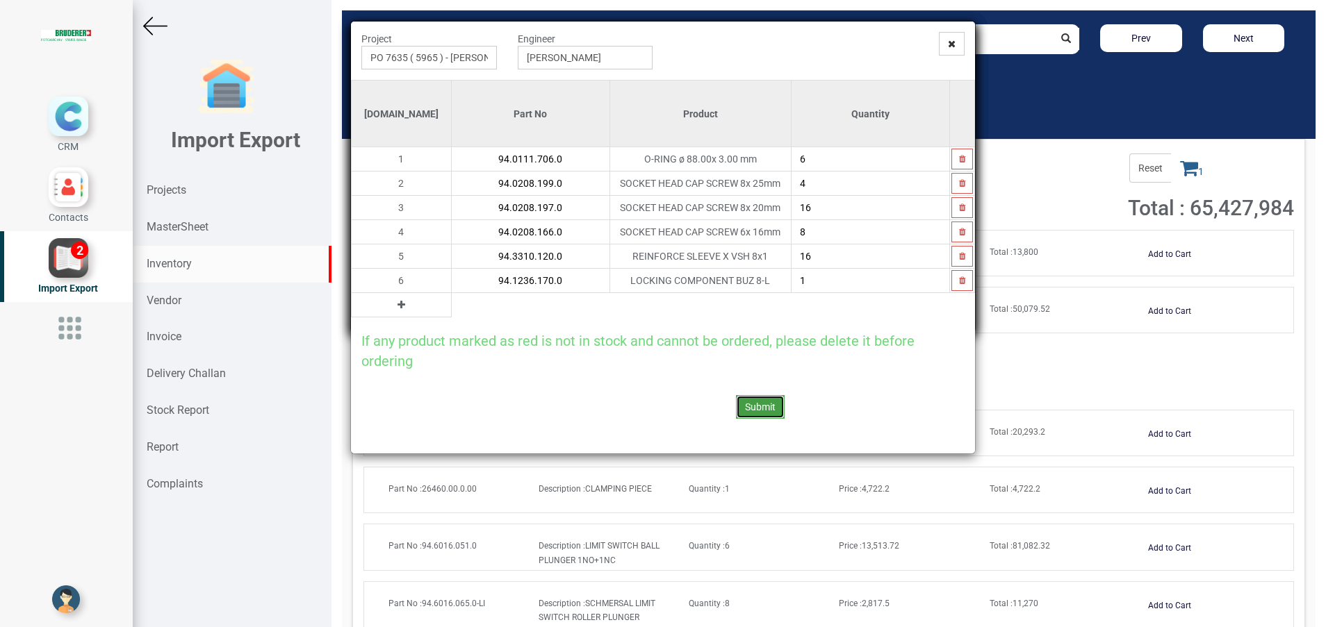
click at [759, 404] on button "Submit" at bounding box center [760, 407] width 49 height 24
click at [965, 283] on button "button" at bounding box center [962, 280] width 22 height 21
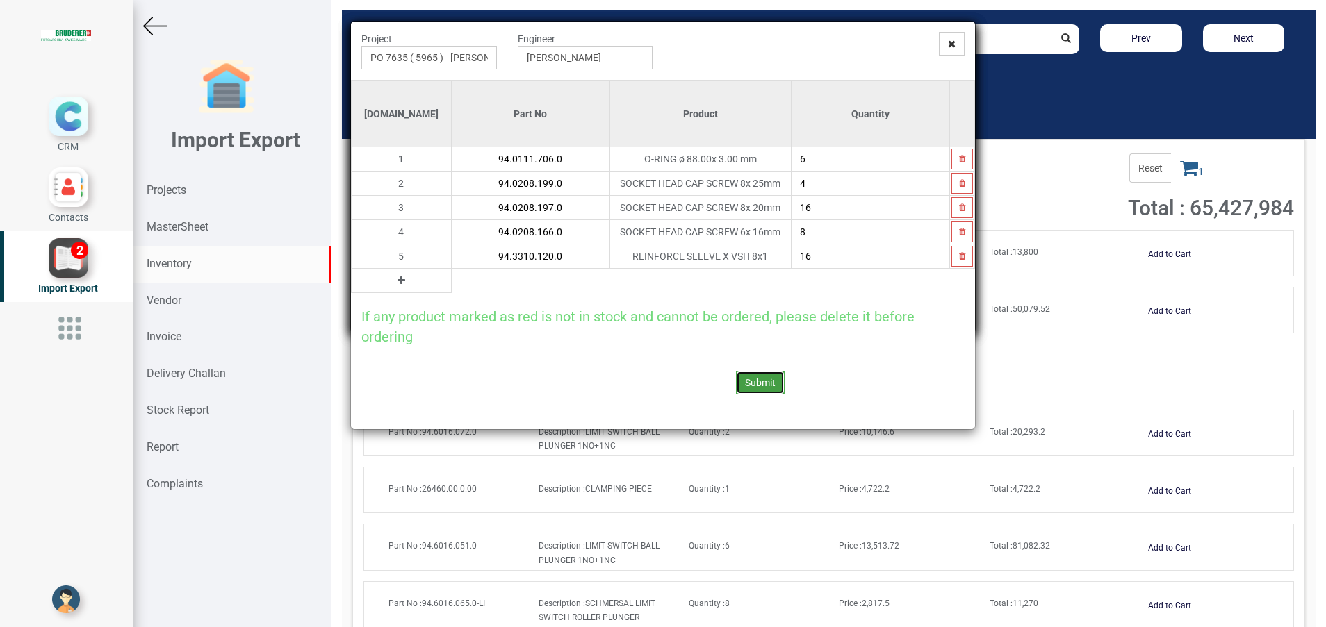
click at [764, 380] on button "Submit" at bounding box center [760, 383] width 49 height 24
click at [953, 263] on button "button" at bounding box center [962, 256] width 22 height 21
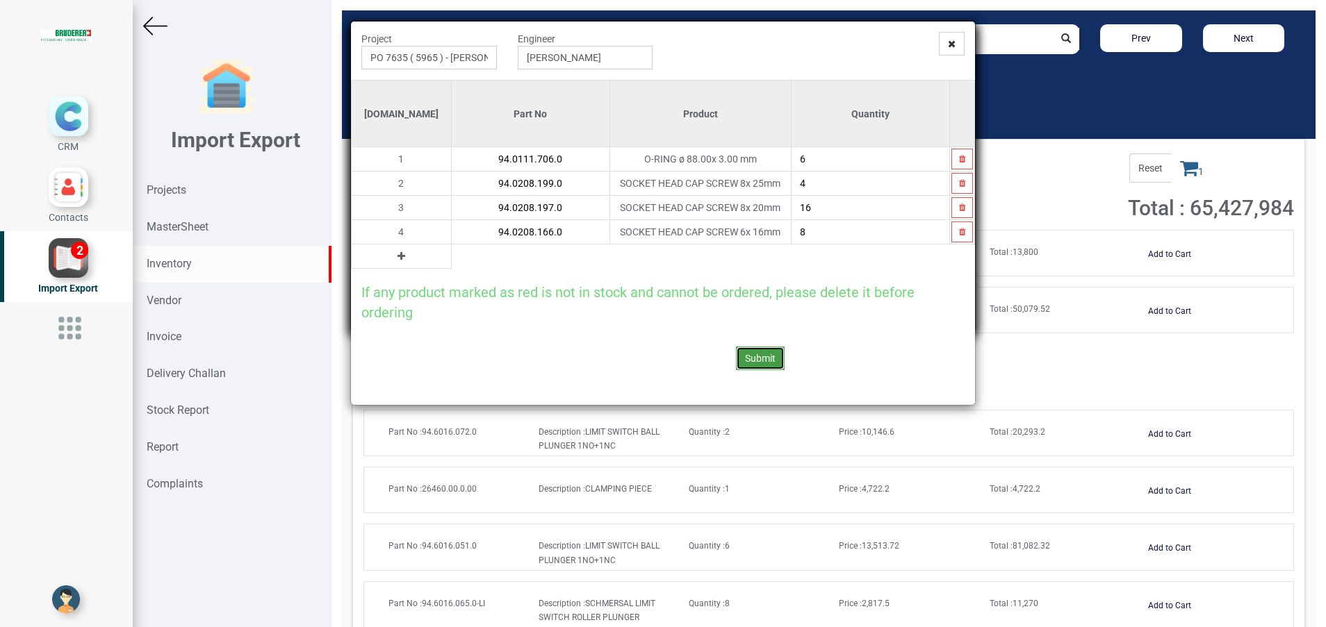
click at [757, 356] on button "Submit" at bounding box center [760, 359] width 49 height 24
click at [963, 231] on button "button" at bounding box center [962, 232] width 22 height 21
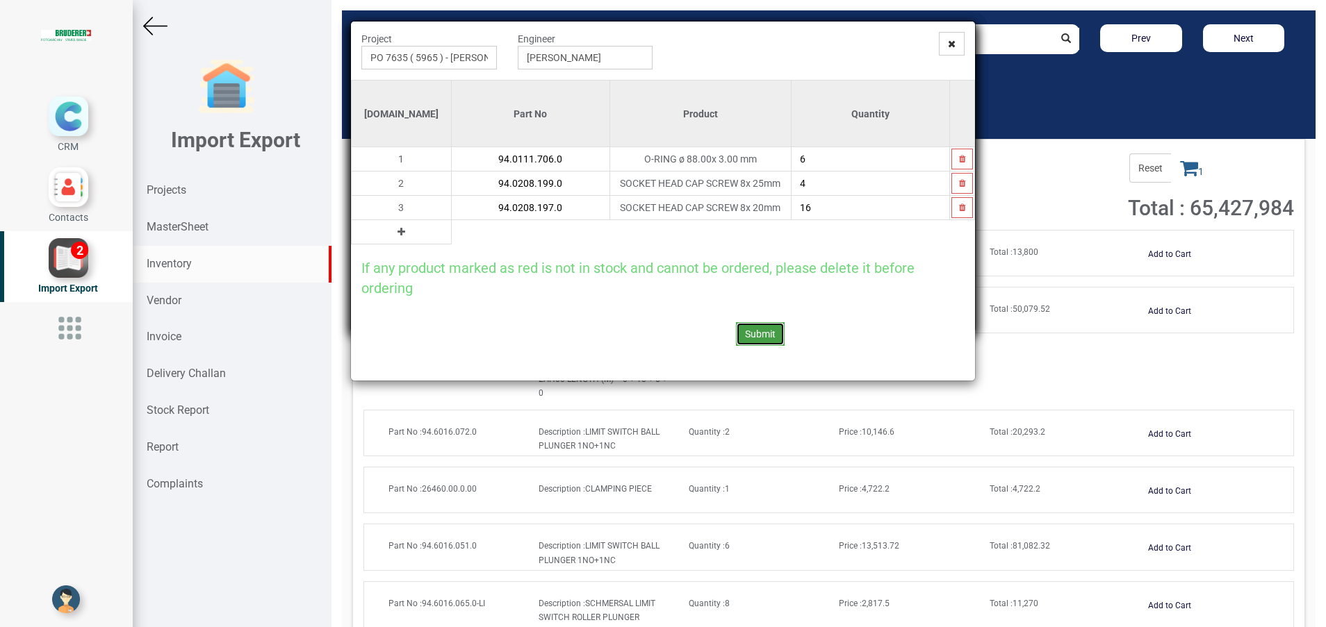
click at [755, 332] on button "Submit" at bounding box center [760, 334] width 49 height 24
click at [959, 214] on button "button" at bounding box center [962, 207] width 22 height 21
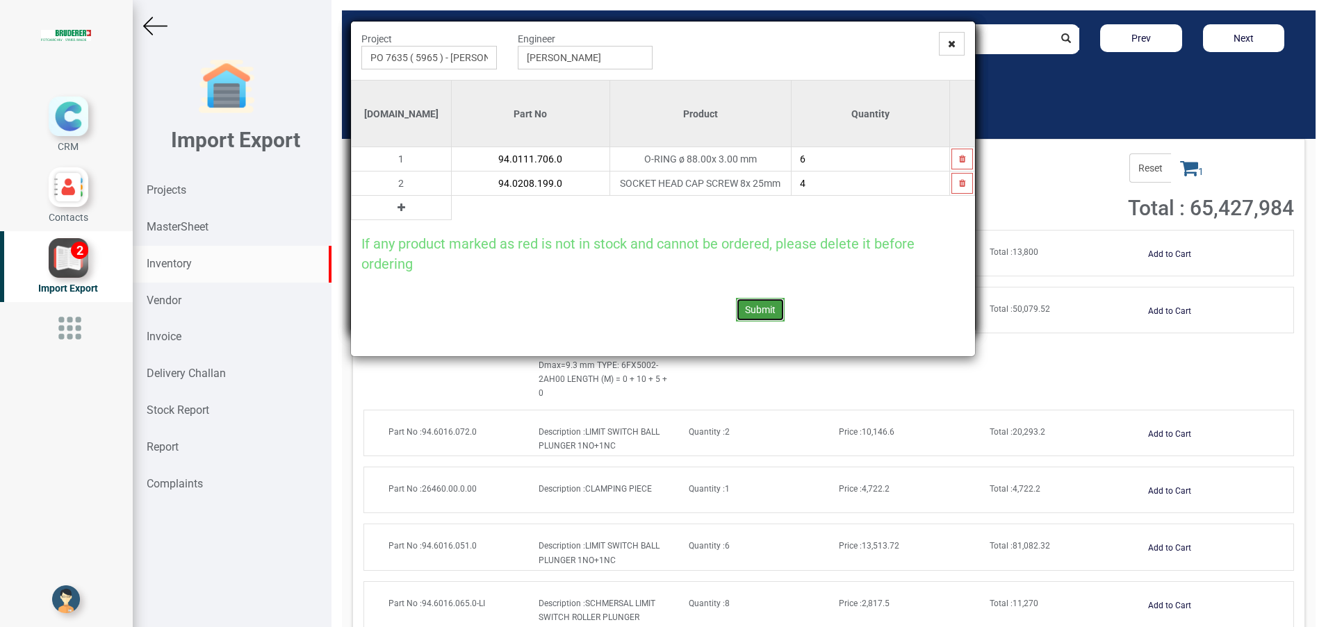
click at [769, 311] on button "Submit" at bounding box center [760, 310] width 49 height 24
click at [959, 188] on button "button" at bounding box center [962, 183] width 22 height 21
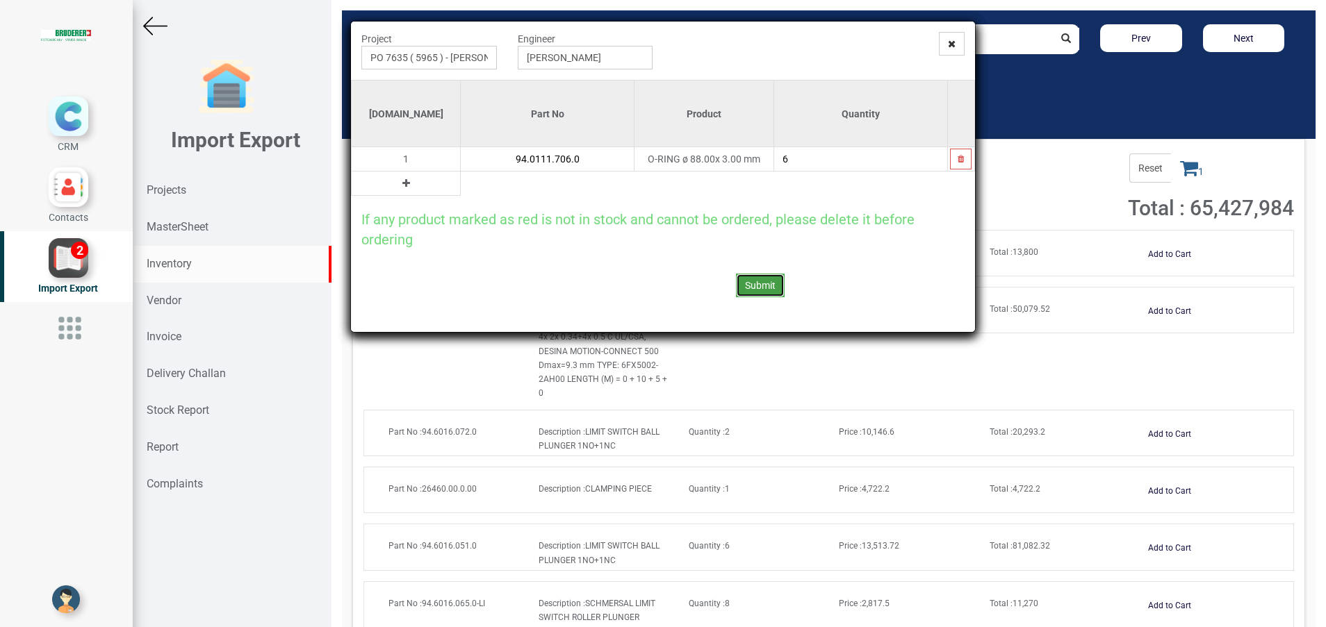
click at [754, 287] on button "Submit" at bounding box center [760, 286] width 49 height 24
click at [953, 168] on button "button" at bounding box center [961, 159] width 22 height 21
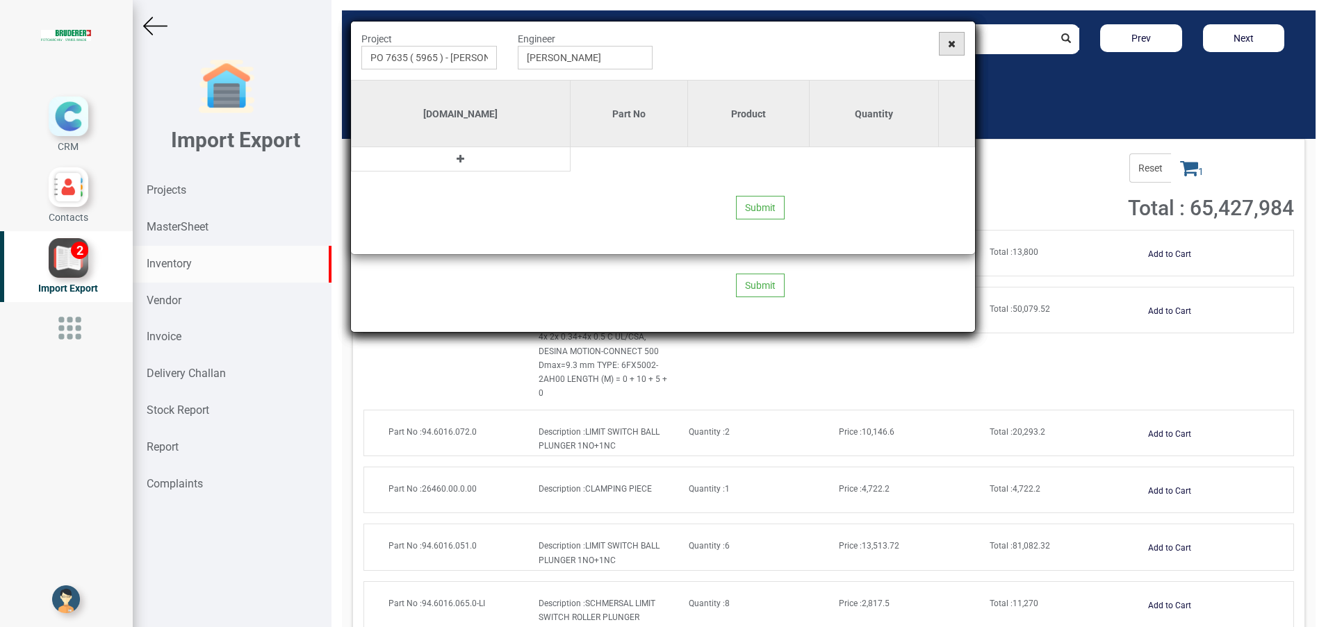
click at [952, 42] on icon at bounding box center [952, 44] width 8 height 10
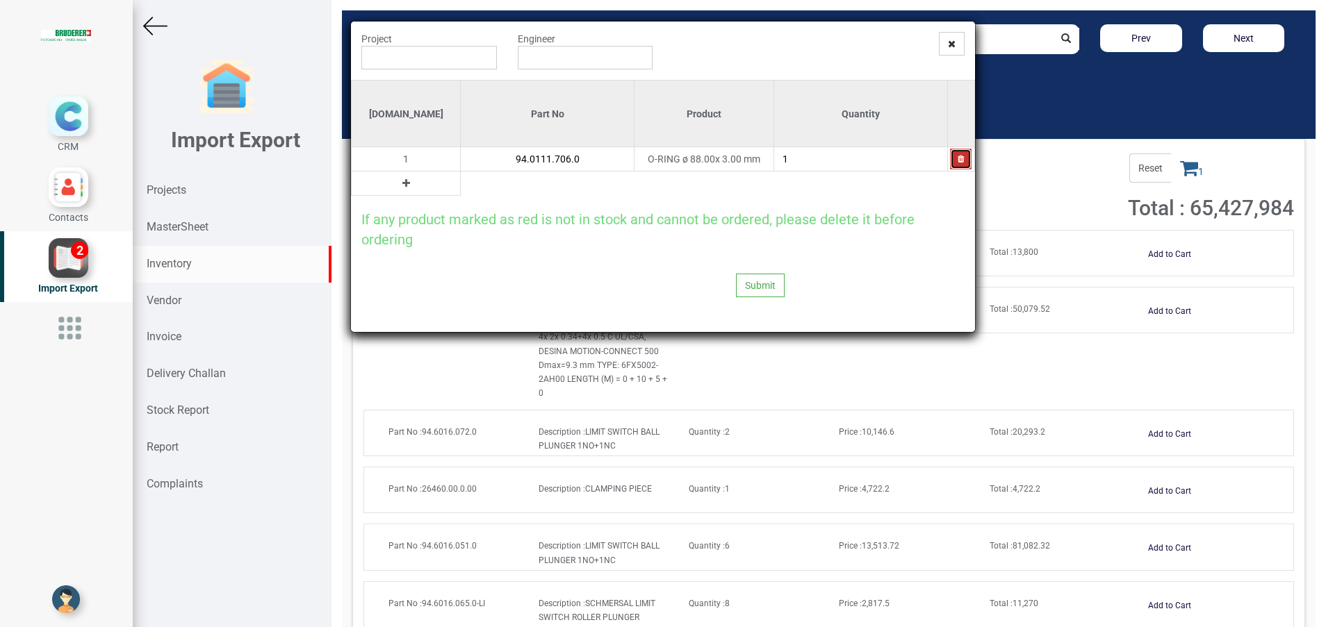
click at [958, 165] on button "button" at bounding box center [961, 159] width 22 height 21
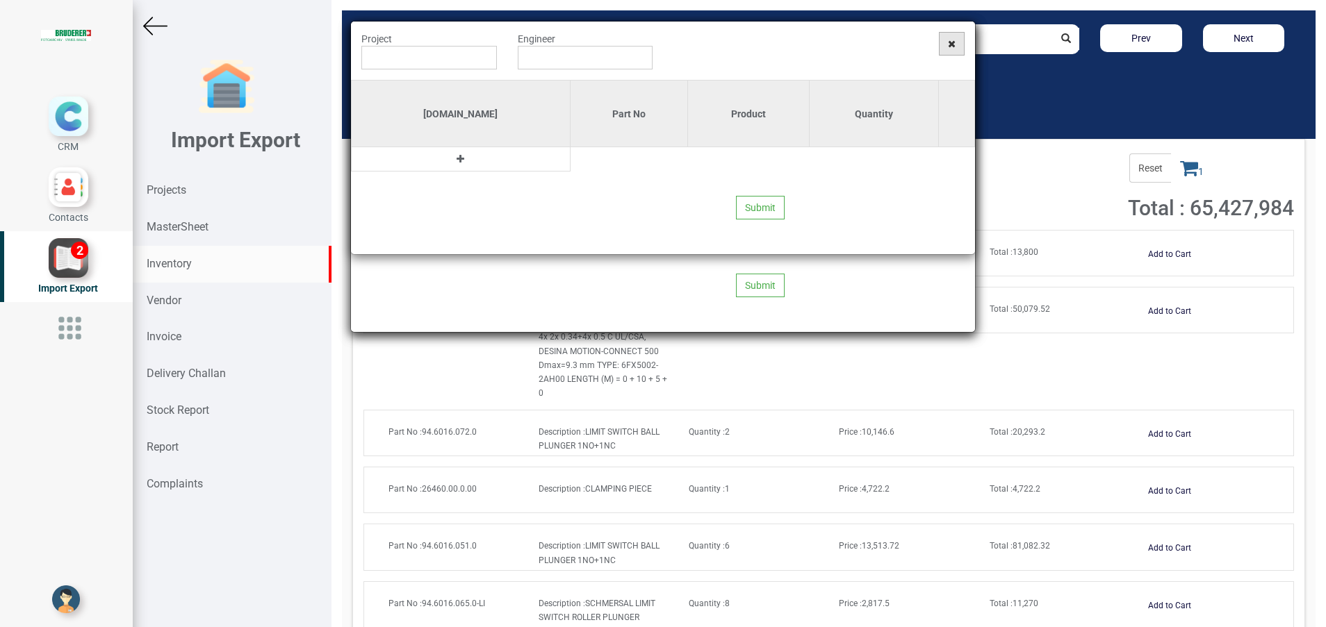
click at [950, 49] on span at bounding box center [952, 44] width 26 height 24
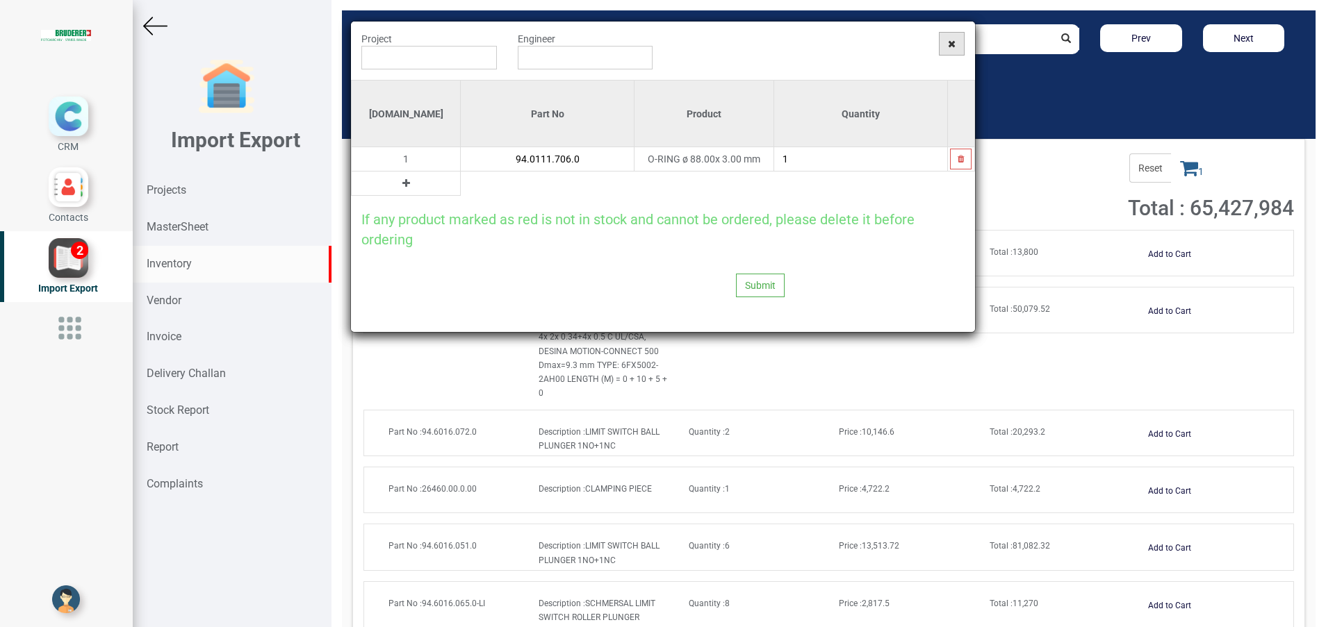
click at [950, 51] on span at bounding box center [952, 44] width 26 height 24
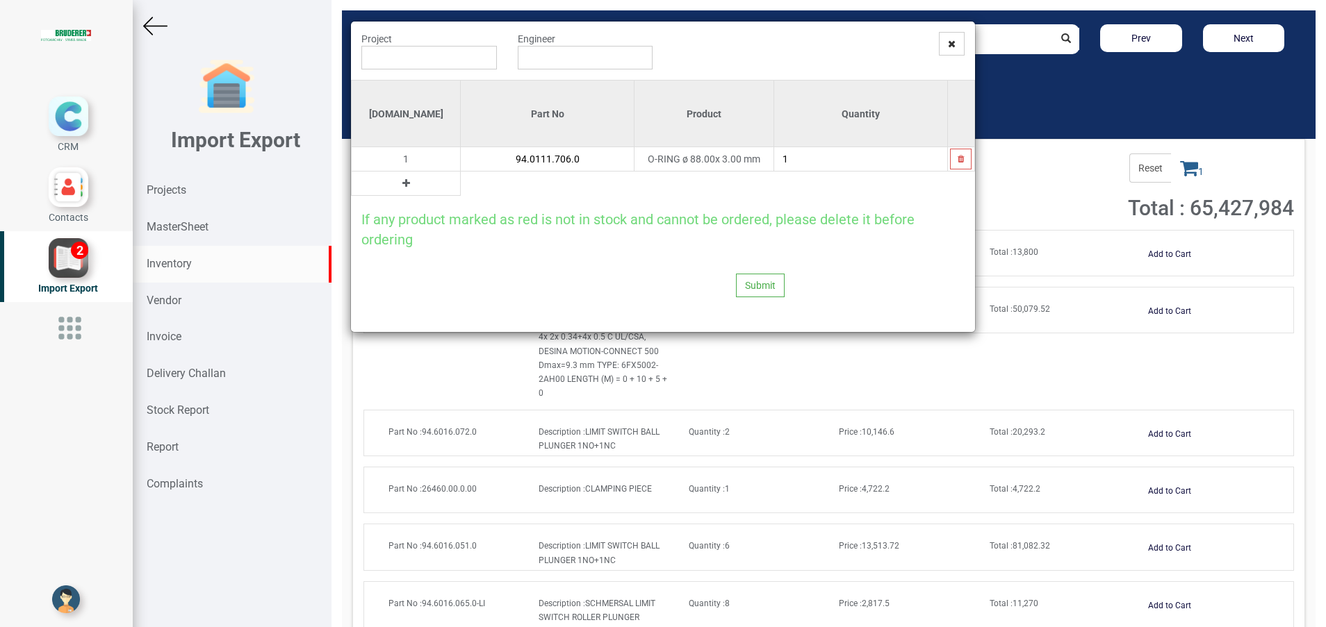
click at [950, 51] on span at bounding box center [952, 44] width 26 height 24
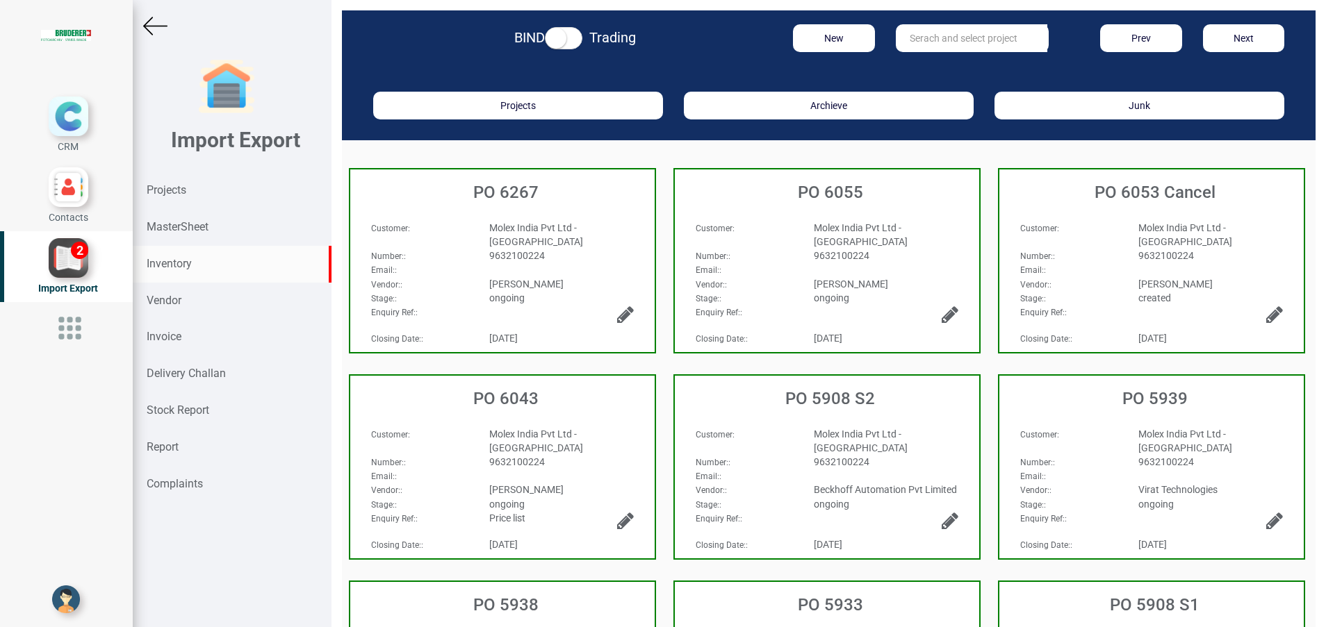
click at [170, 261] on strong "Inventory" at bounding box center [169, 263] width 45 height 13
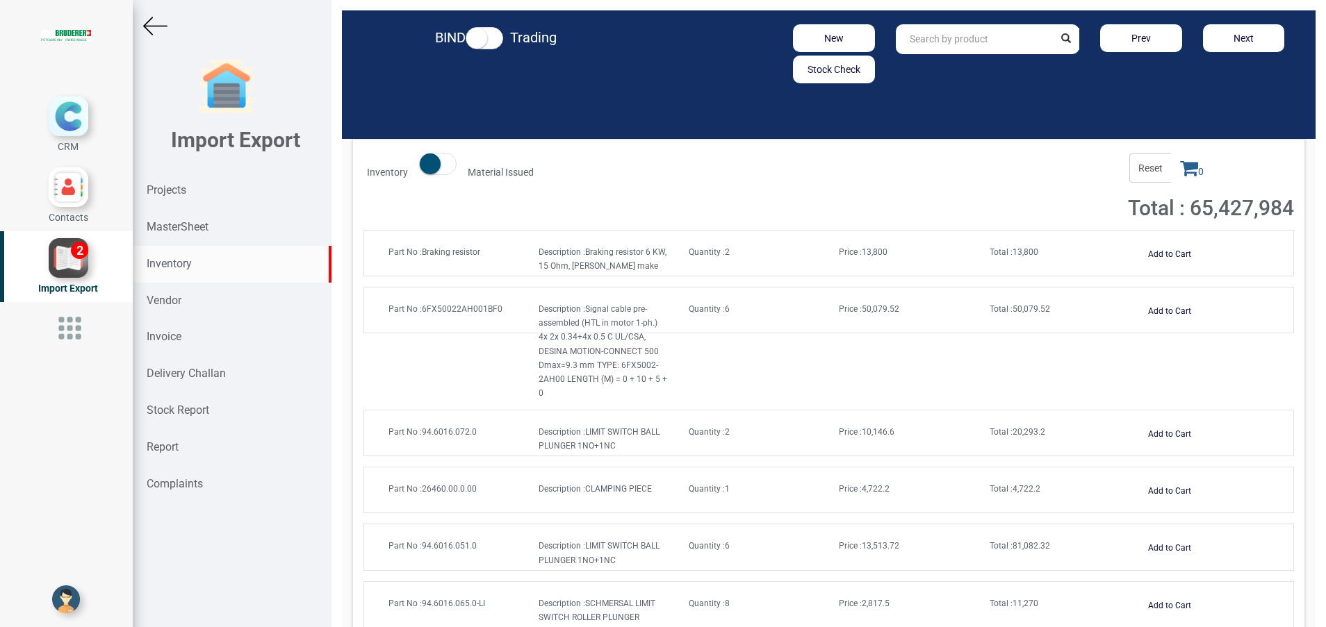
click at [187, 268] on strong "Inventory" at bounding box center [169, 263] width 45 height 13
click at [1014, 46] on input "text" at bounding box center [975, 39] width 158 height 30
click at [934, 71] on strong ".0111.706" at bounding box center [943, 68] width 44 height 11
type input "94.0111.706.0"
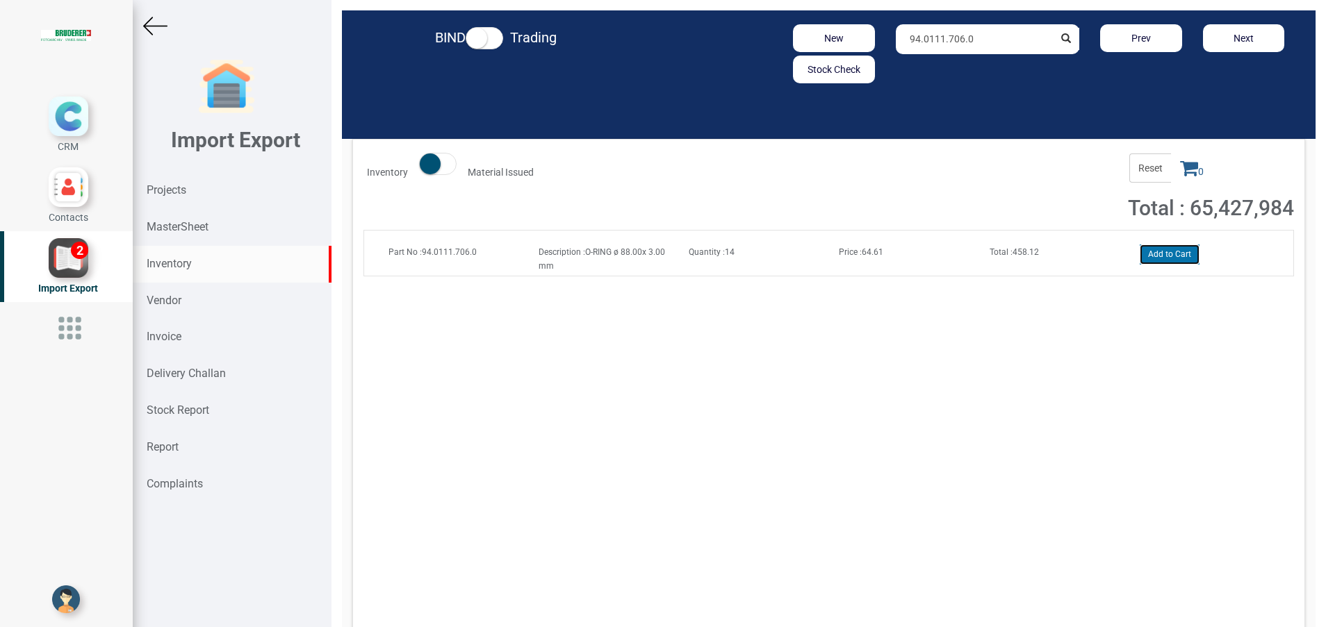
click at [1155, 261] on button "Add to Cart" at bounding box center [1169, 255] width 60 height 20
click at [1180, 166] on icon at bounding box center [1189, 167] width 18 height 19
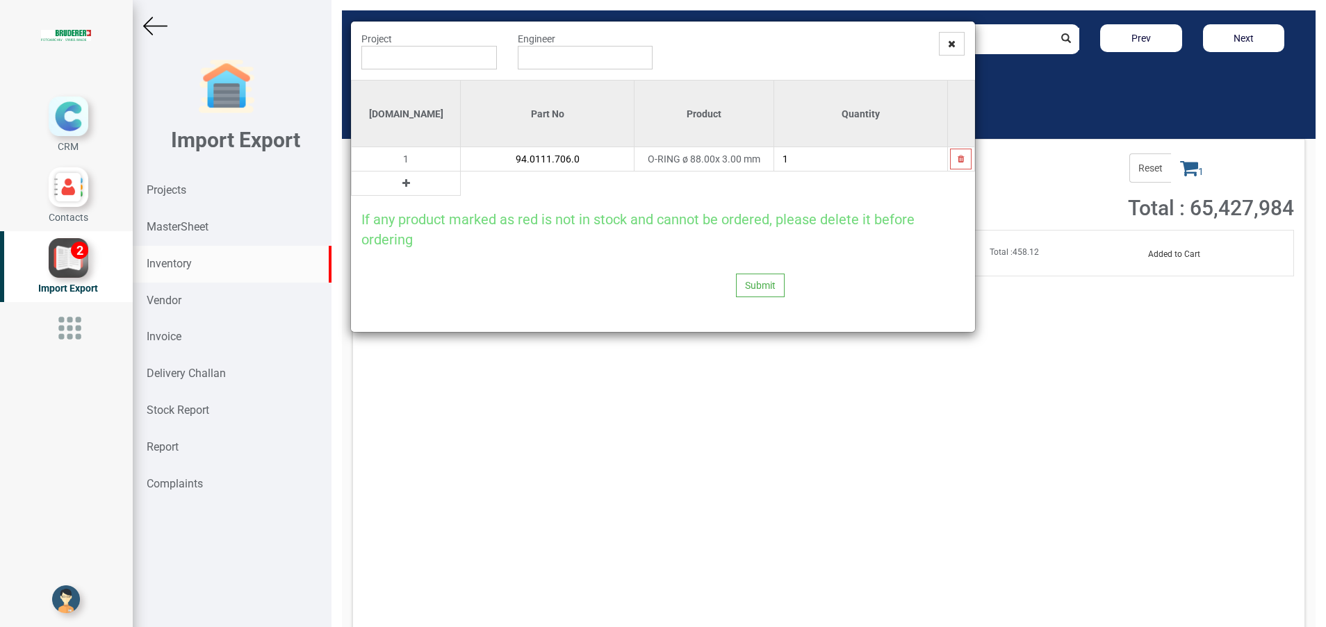
click at [822, 160] on input "1" at bounding box center [860, 159] width 173 height 24
type input "6"
click at [384, 56] on input "text" at bounding box center [428, 58] width 135 height 24
click at [398, 180] on button at bounding box center [406, 183] width 16 height 15
click at [461, 182] on input "text" at bounding box center [547, 184] width 173 height 24
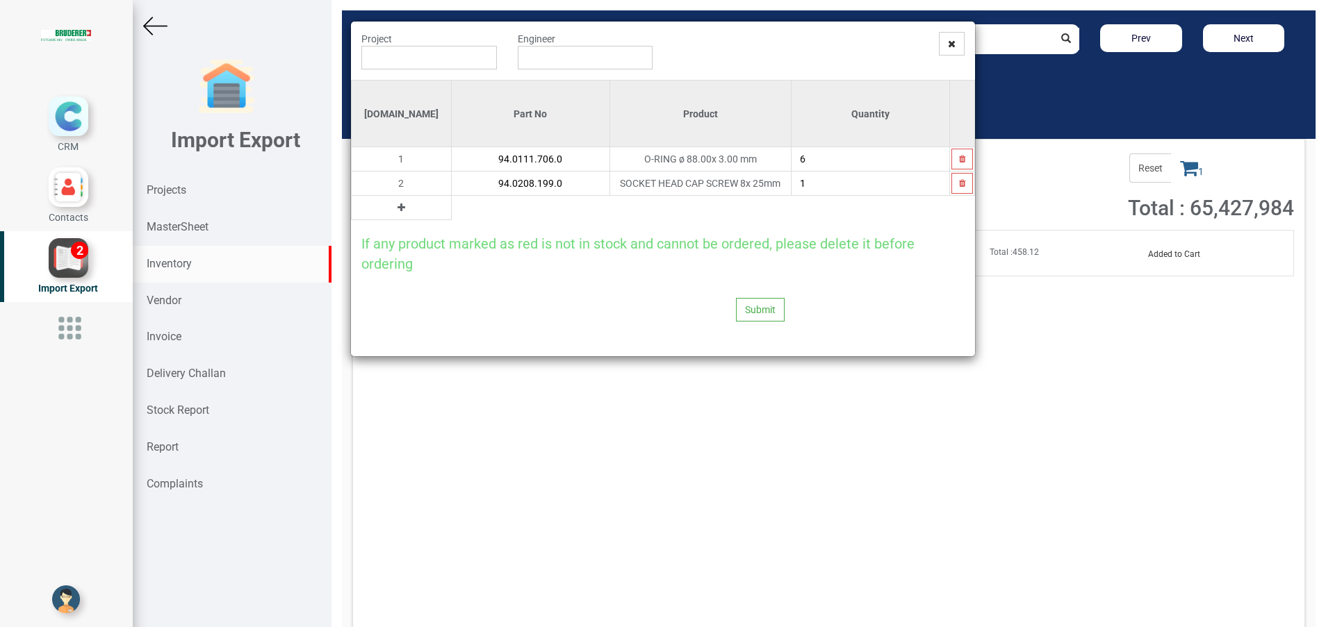
type input "94.0208.199.0"
type input "4"
drag, startPoint x: 382, startPoint y: 213, endPoint x: 449, endPoint y: 202, distance: 67.6
click at [390, 210] on td at bounding box center [402, 208] width 100 height 24
click at [449, 202] on table "[DOMAIN_NAME] Part No Product Quantity 1 94.0111.706.0 O-RING ø 88.00x 3.00 mm …" at bounding box center [663, 150] width 624 height 140
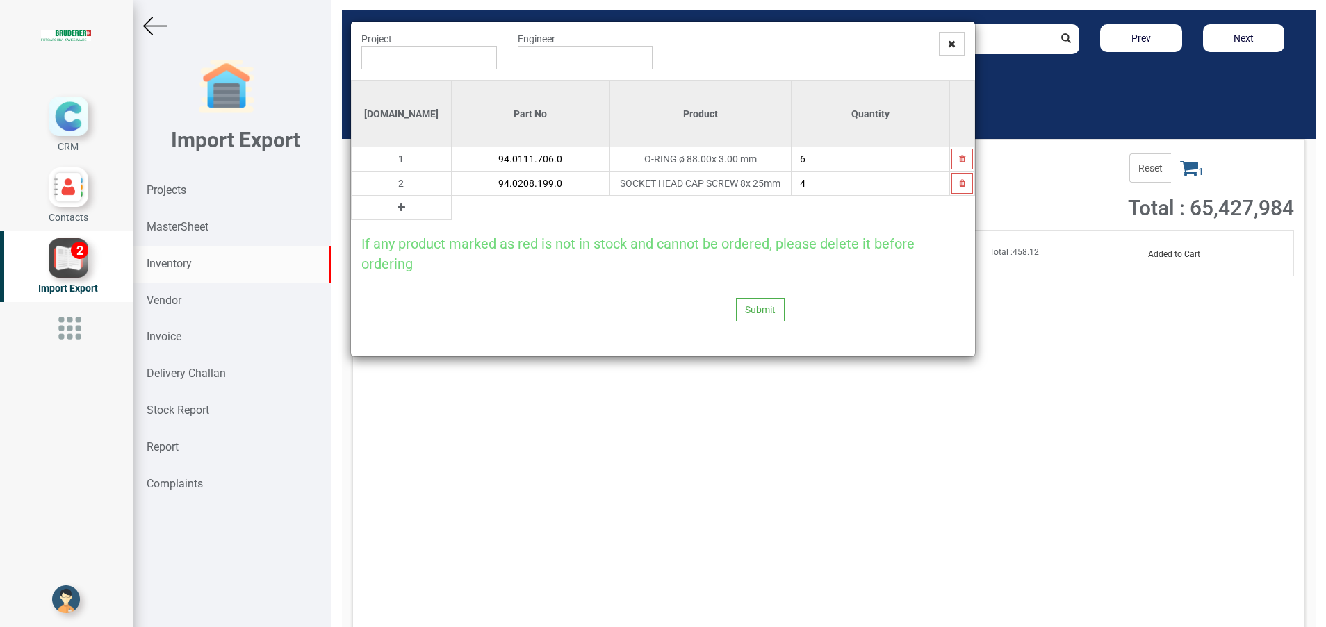
click at [397, 208] on icon at bounding box center [401, 208] width 8 height 10
click at [452, 208] on input "text" at bounding box center [531, 208] width 158 height 24
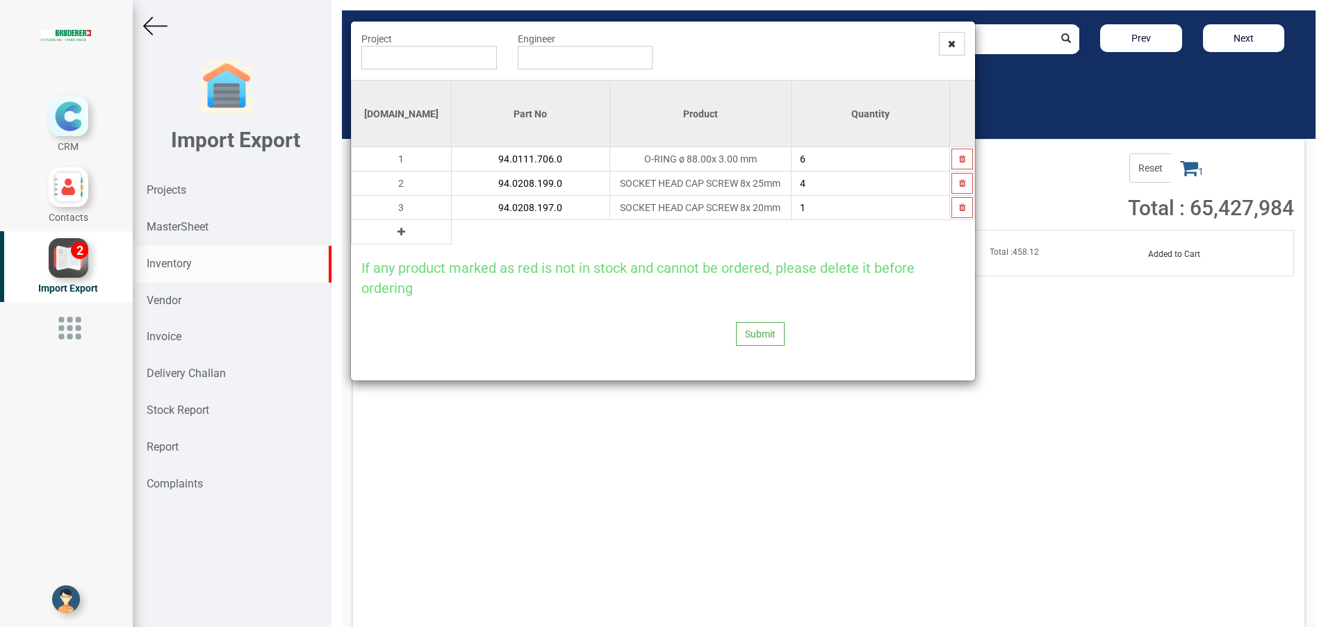
type input "94.0208.197.0"
type input "4"
click at [393, 236] on button at bounding box center [401, 231] width 16 height 15
click at [452, 230] on input "text" at bounding box center [531, 232] width 158 height 24
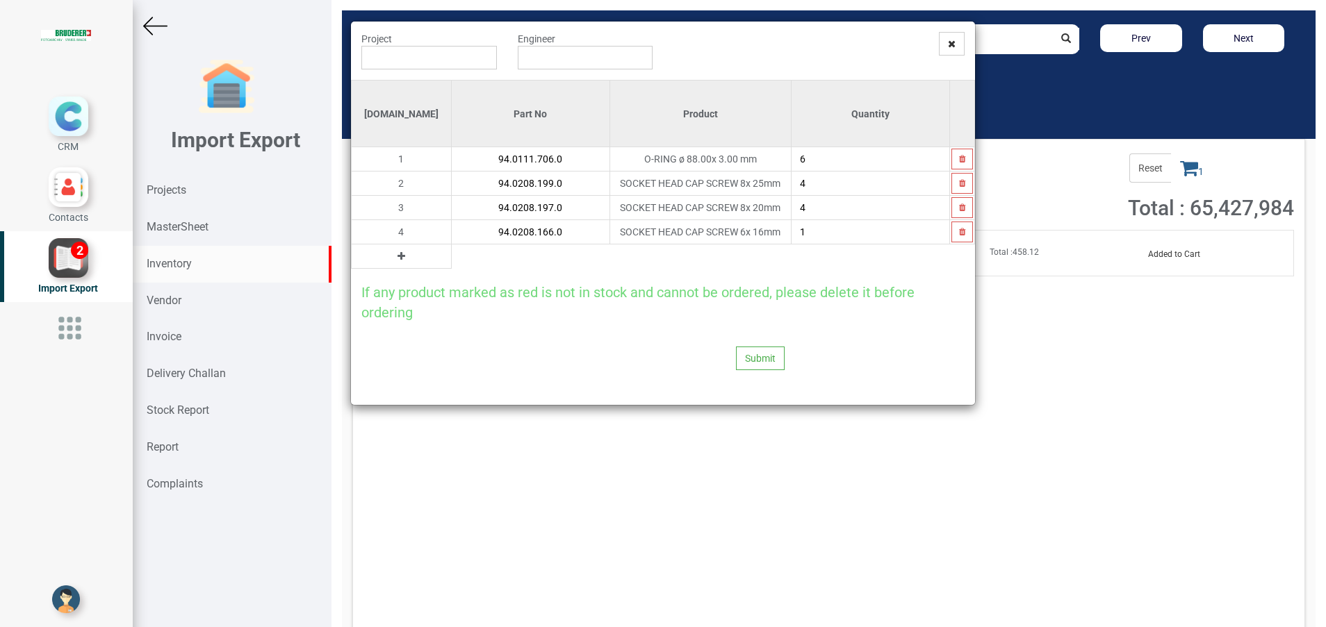
type input "94.0208.166.0"
type input "2"
type input "1"
type input "9"
type input "8"
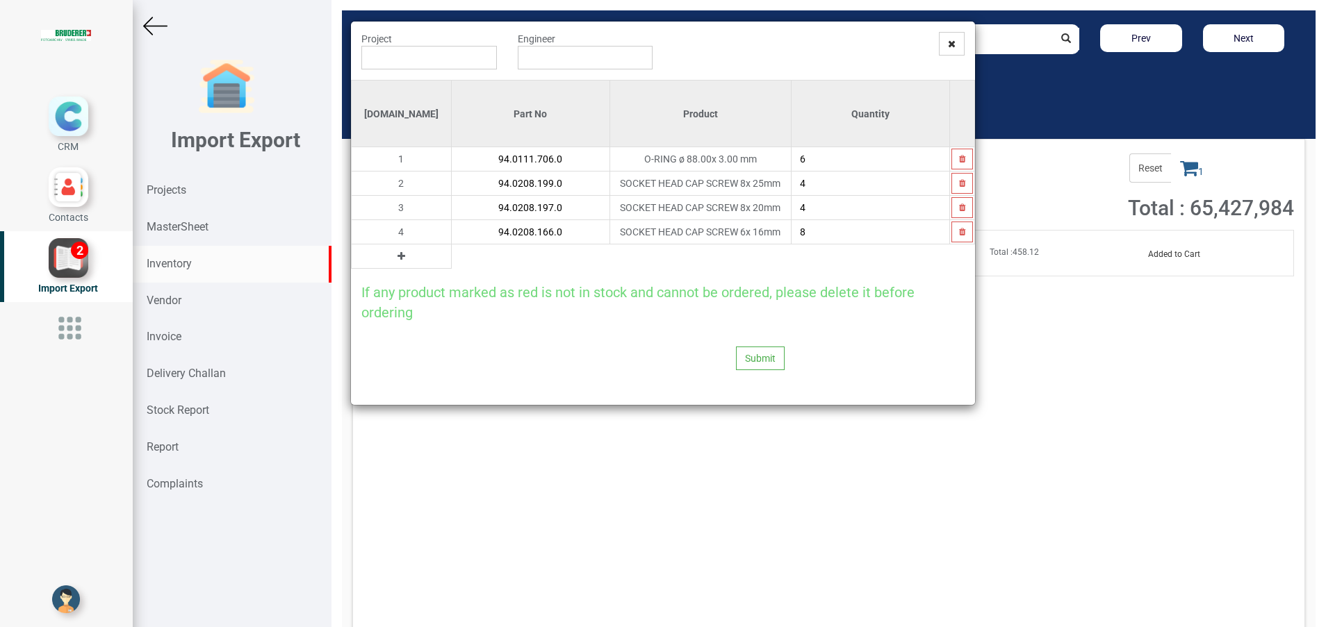
click at [397, 256] on icon at bounding box center [401, 257] width 8 height 10
click at [452, 258] on input "text" at bounding box center [531, 257] width 158 height 24
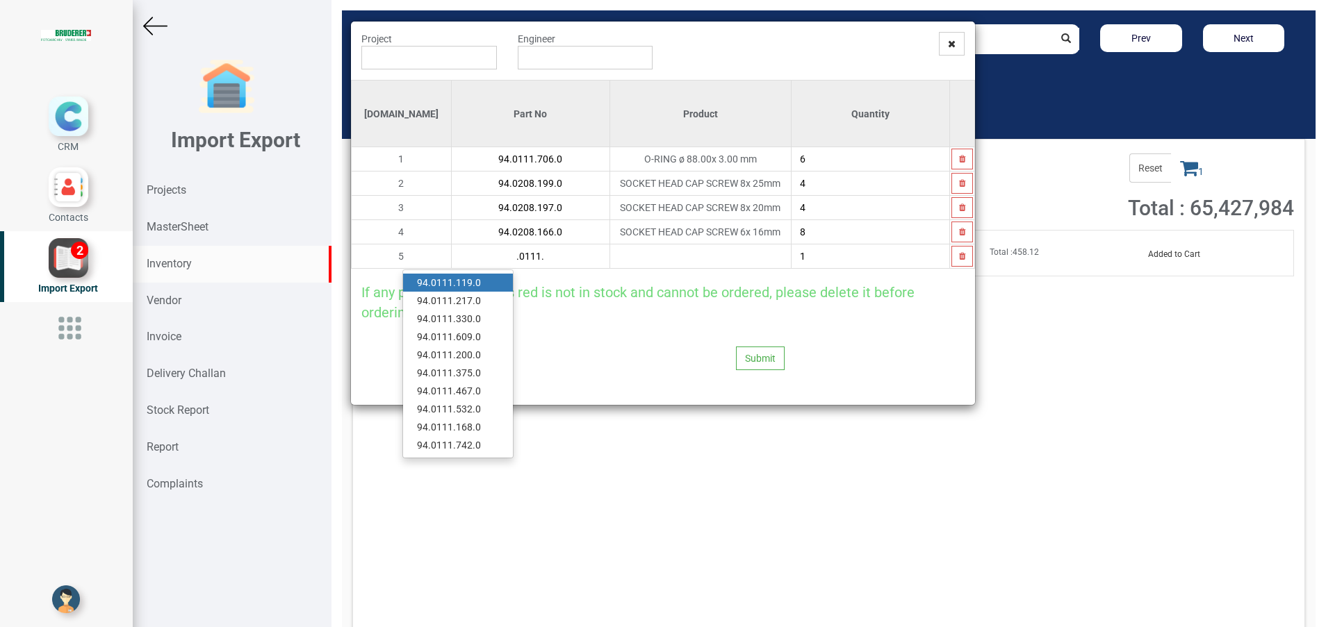
type input ".0111."
click at [841, 208] on input "4" at bounding box center [870, 208] width 158 height 24
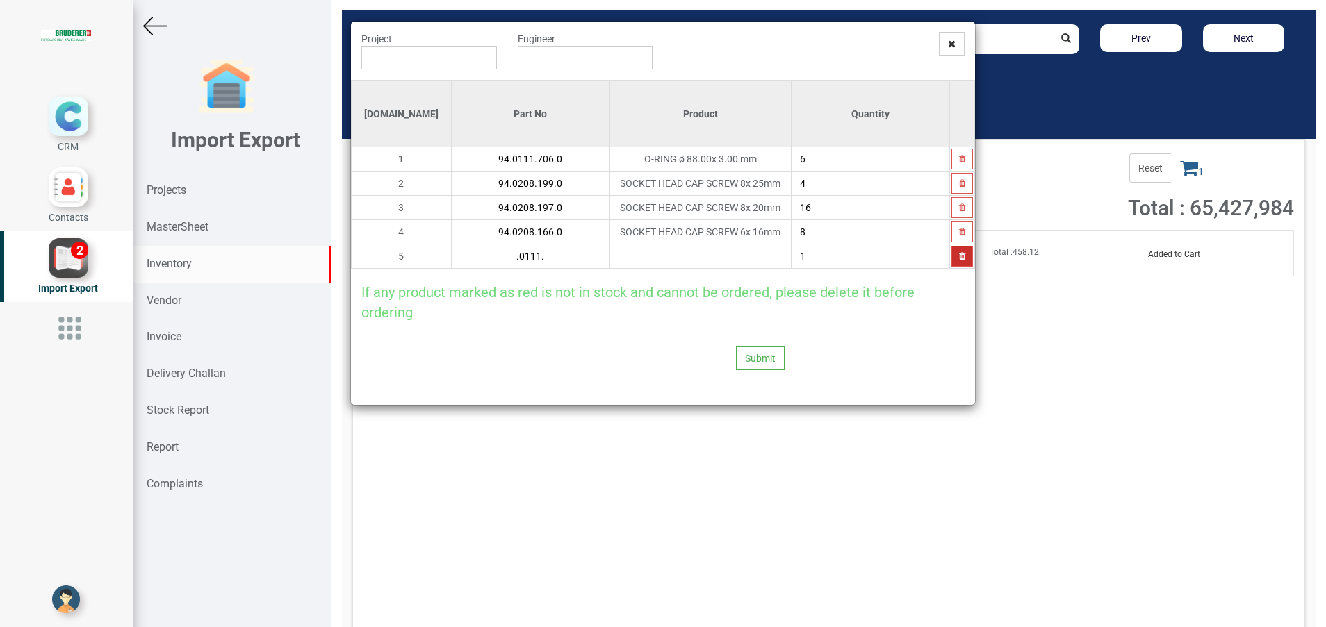
type input "16"
click at [964, 257] on button "button" at bounding box center [962, 256] width 22 height 21
click at [397, 255] on icon at bounding box center [401, 257] width 8 height 10
click at [452, 261] on input "text" at bounding box center [531, 257] width 158 height 24
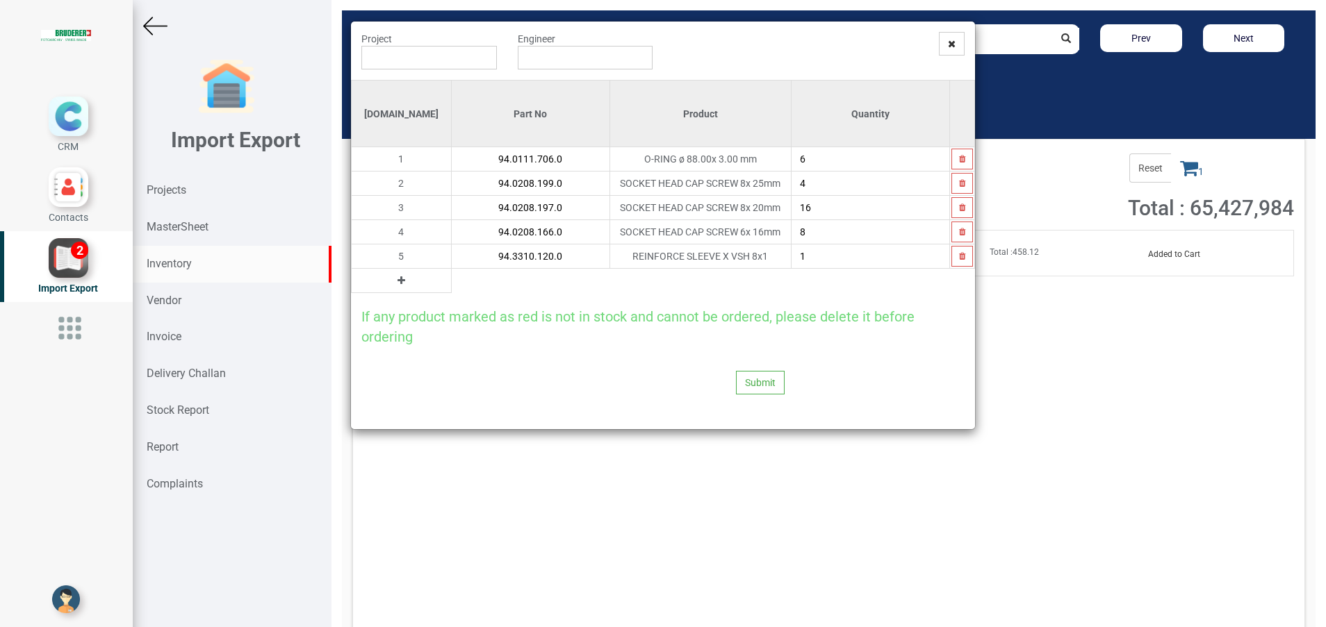
type input "94.3310.120.0"
type input "16"
click at [397, 279] on icon at bounding box center [401, 281] width 8 height 10
click at [493, 279] on input "text" at bounding box center [531, 281] width 158 height 24
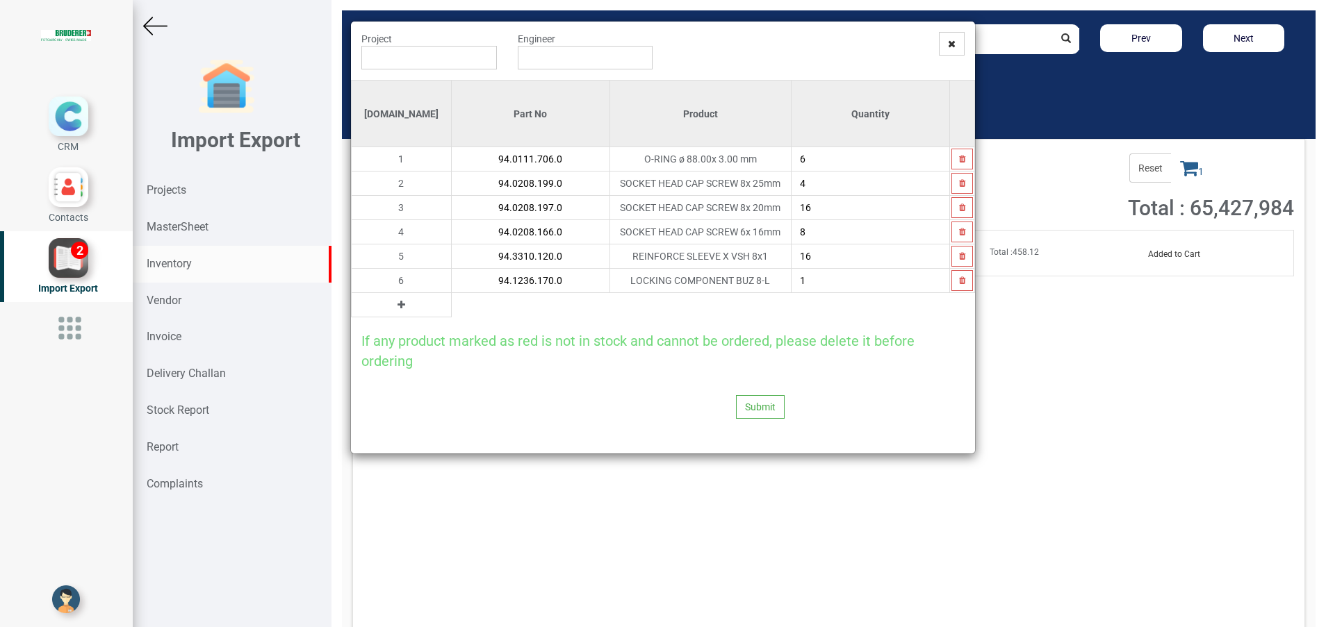
type input "94.1236.170.0"
click at [397, 306] on icon at bounding box center [401, 305] width 8 height 10
click at [463, 306] on input "text" at bounding box center [531, 305] width 158 height 24
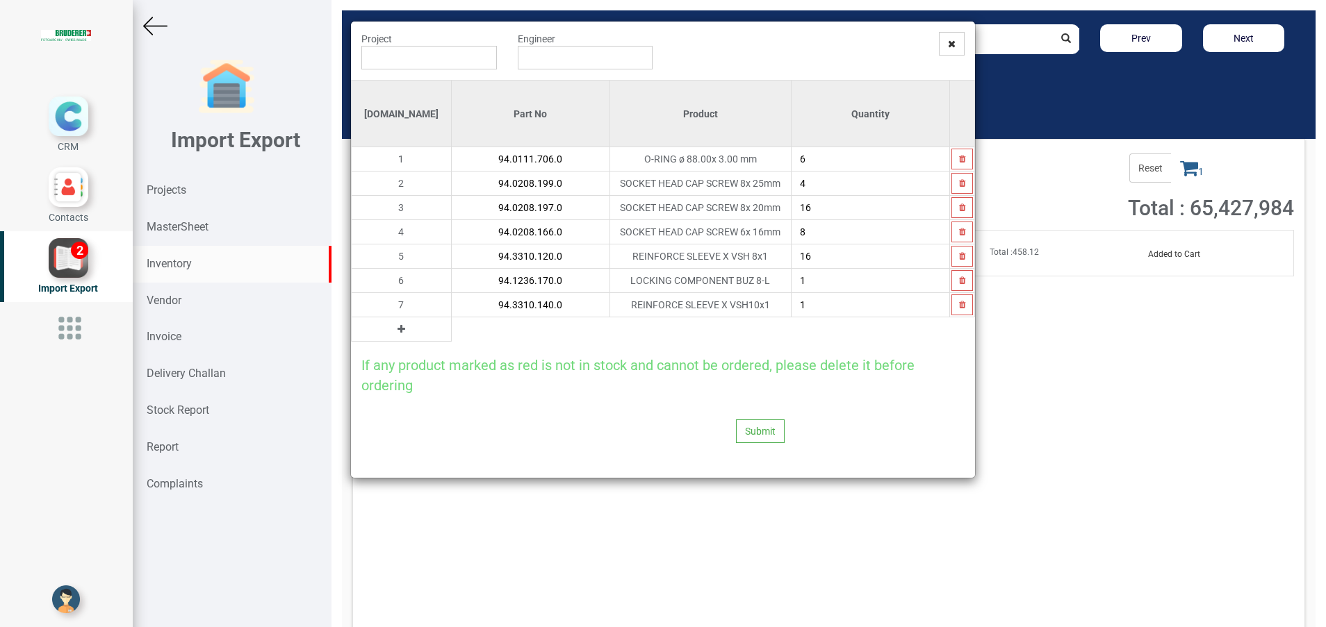
type input "94.3310.140.0"
click at [393, 335] on button at bounding box center [401, 329] width 16 height 15
click at [452, 330] on input "text" at bounding box center [531, 330] width 158 height 24
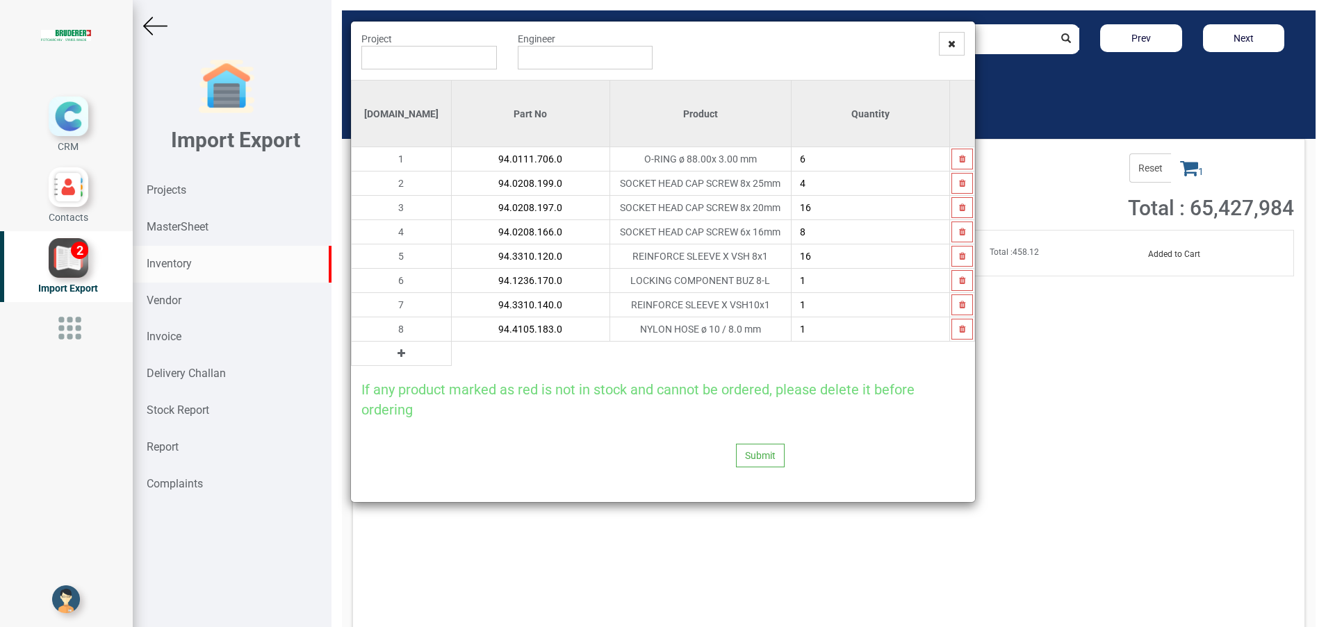
type input "94.4105.183.0"
type input "3"
click at [404, 63] on input "text" at bounding box center [428, 58] width 135 height 24
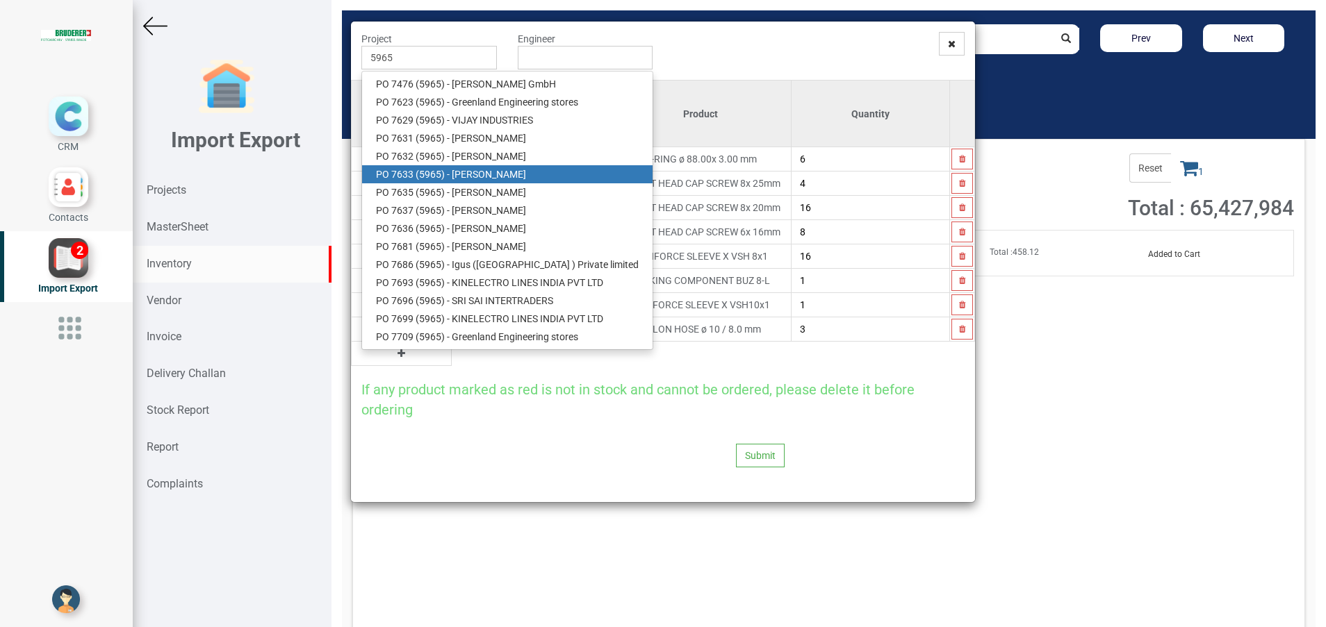
drag, startPoint x: 467, startPoint y: 176, endPoint x: 518, endPoint y: 119, distance: 76.7
click at [467, 176] on link "PO 7633 ( 5965 ) - [PERSON_NAME]" at bounding box center [507, 174] width 290 height 18
type input "PO 7633 ( 5965 ) - [PERSON_NAME]"
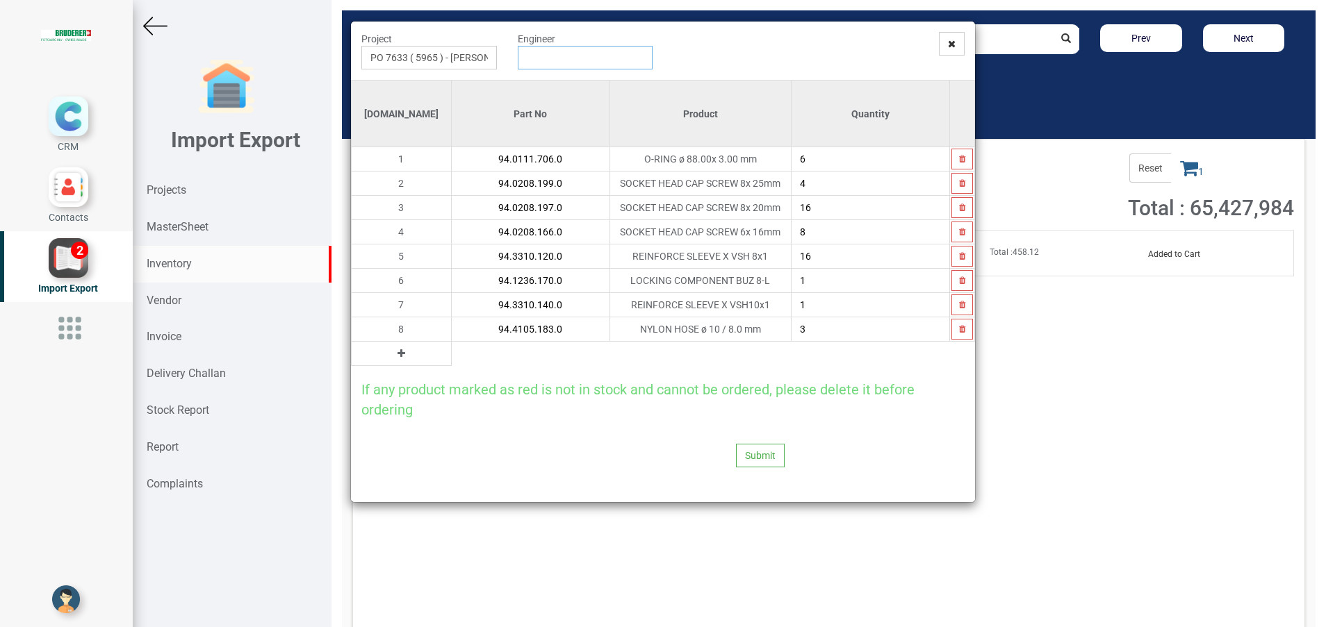
click at [574, 53] on input "text" at bounding box center [585, 58] width 135 height 24
click at [582, 91] on link "G opinath [PERSON_NAME]" at bounding box center [573, 84] width 110 height 18
type input "[PERSON_NAME]"
click at [752, 453] on button "Submit" at bounding box center [760, 456] width 49 height 24
click at [732, 422] on button "Yes" at bounding box center [733, 418] width 44 height 24
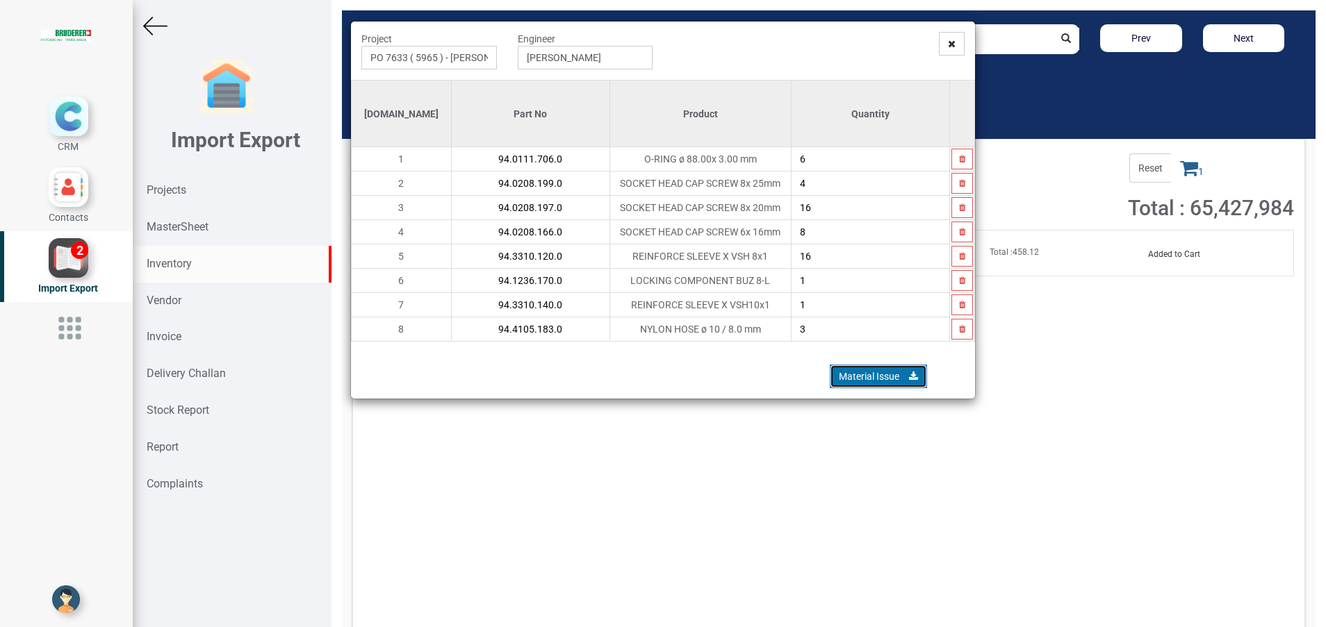
click at [855, 378] on link "Material Issue" at bounding box center [878, 377] width 97 height 24
